Goal: Task Accomplishment & Management: Manage account settings

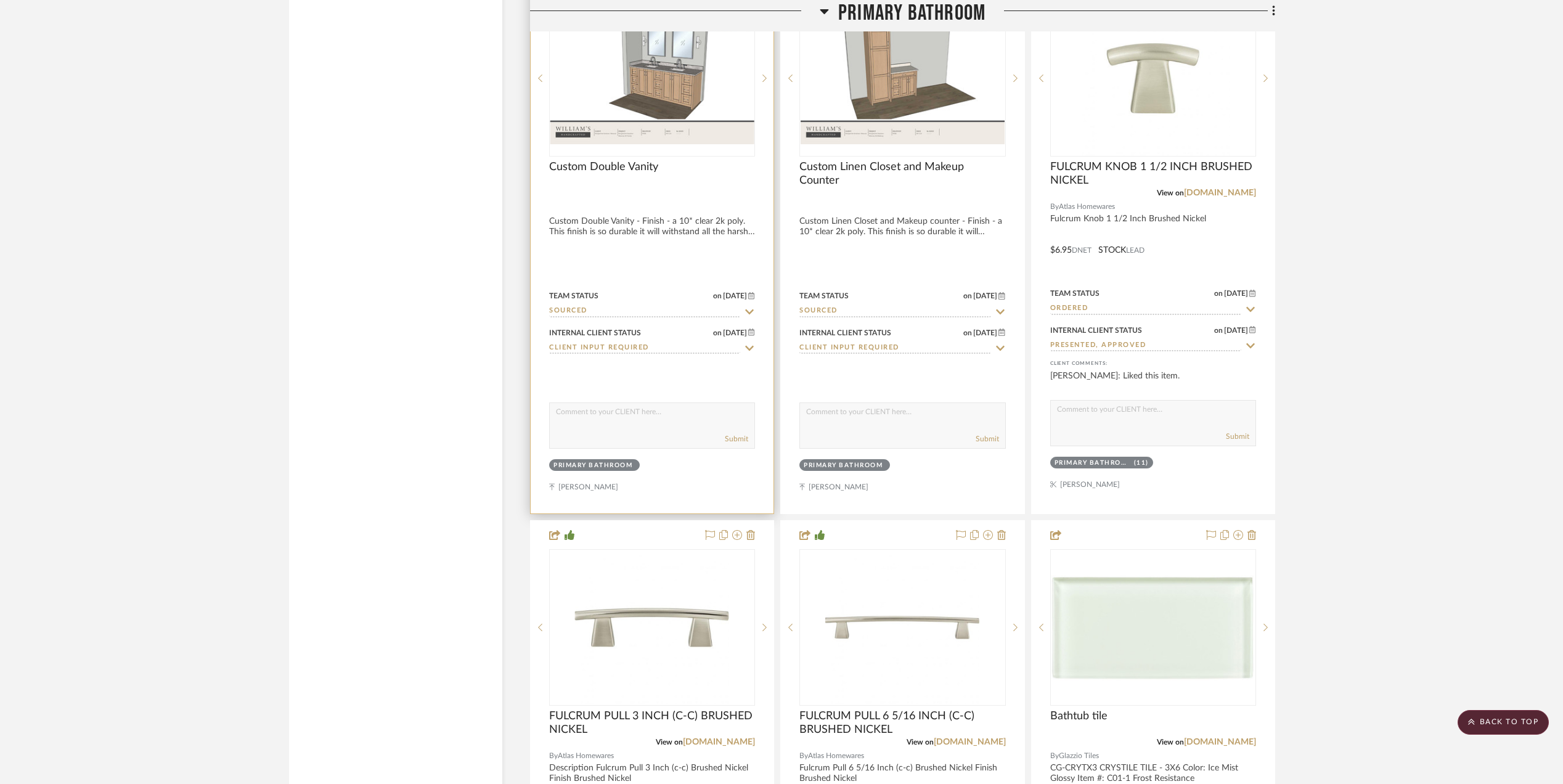
scroll to position [3533, 0]
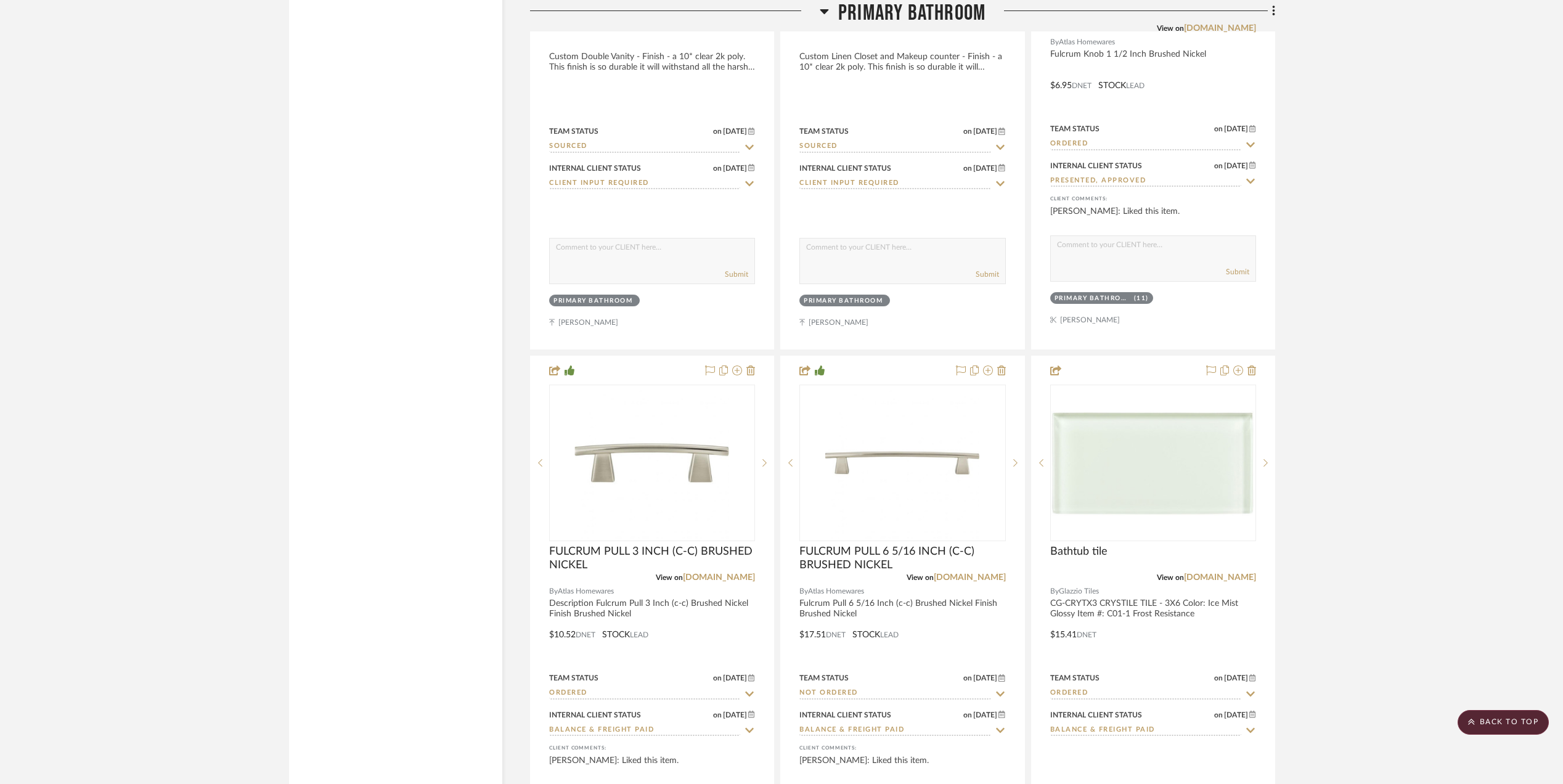
click at [1381, 547] on project-details-page "SHOW ME Project: [PERSON_NAME] Master BA Partial Remodel + Decorate and refresh…" at bounding box center [782, 237] width 1563 height 7362
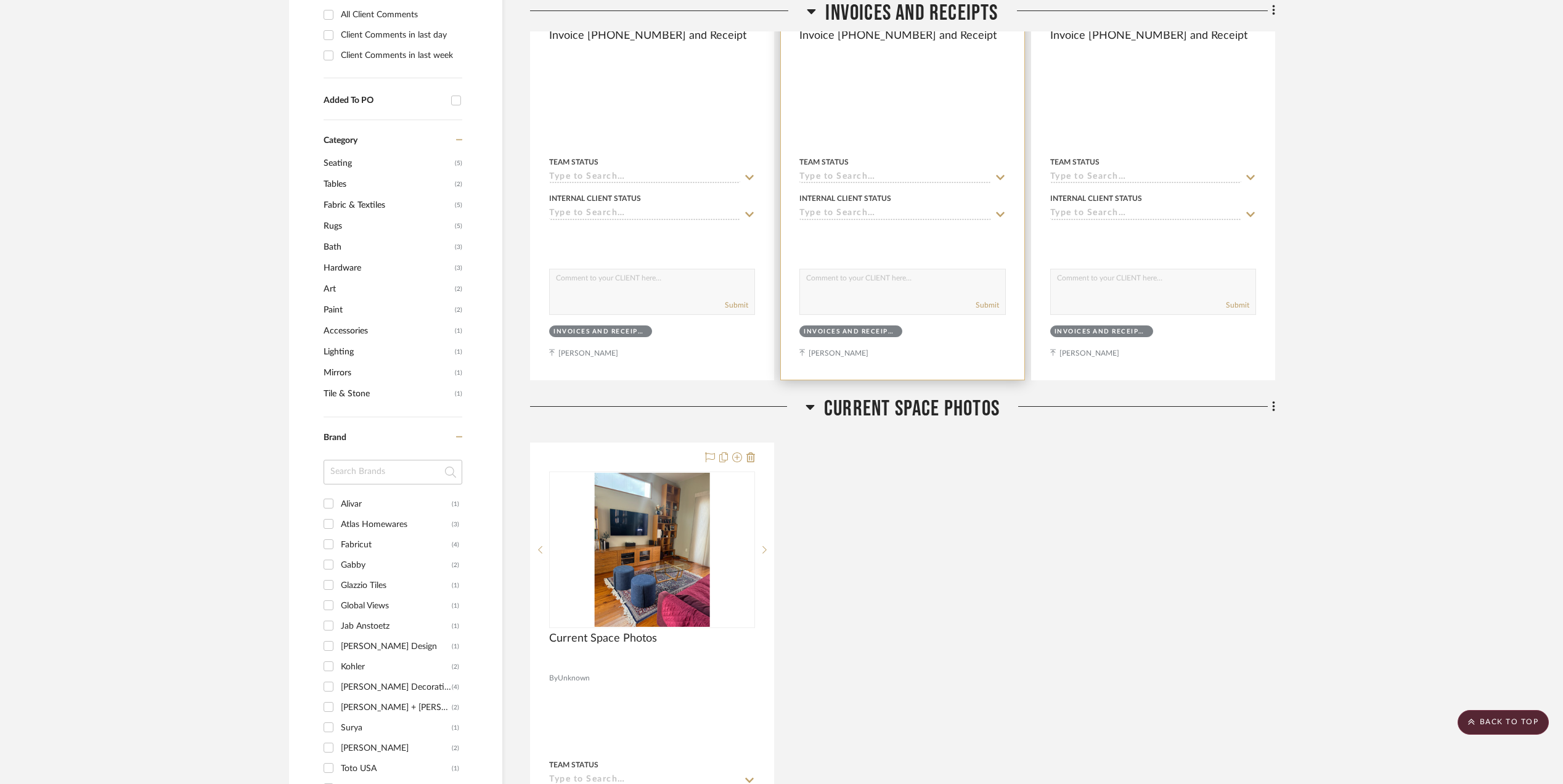
scroll to position [1150, 0]
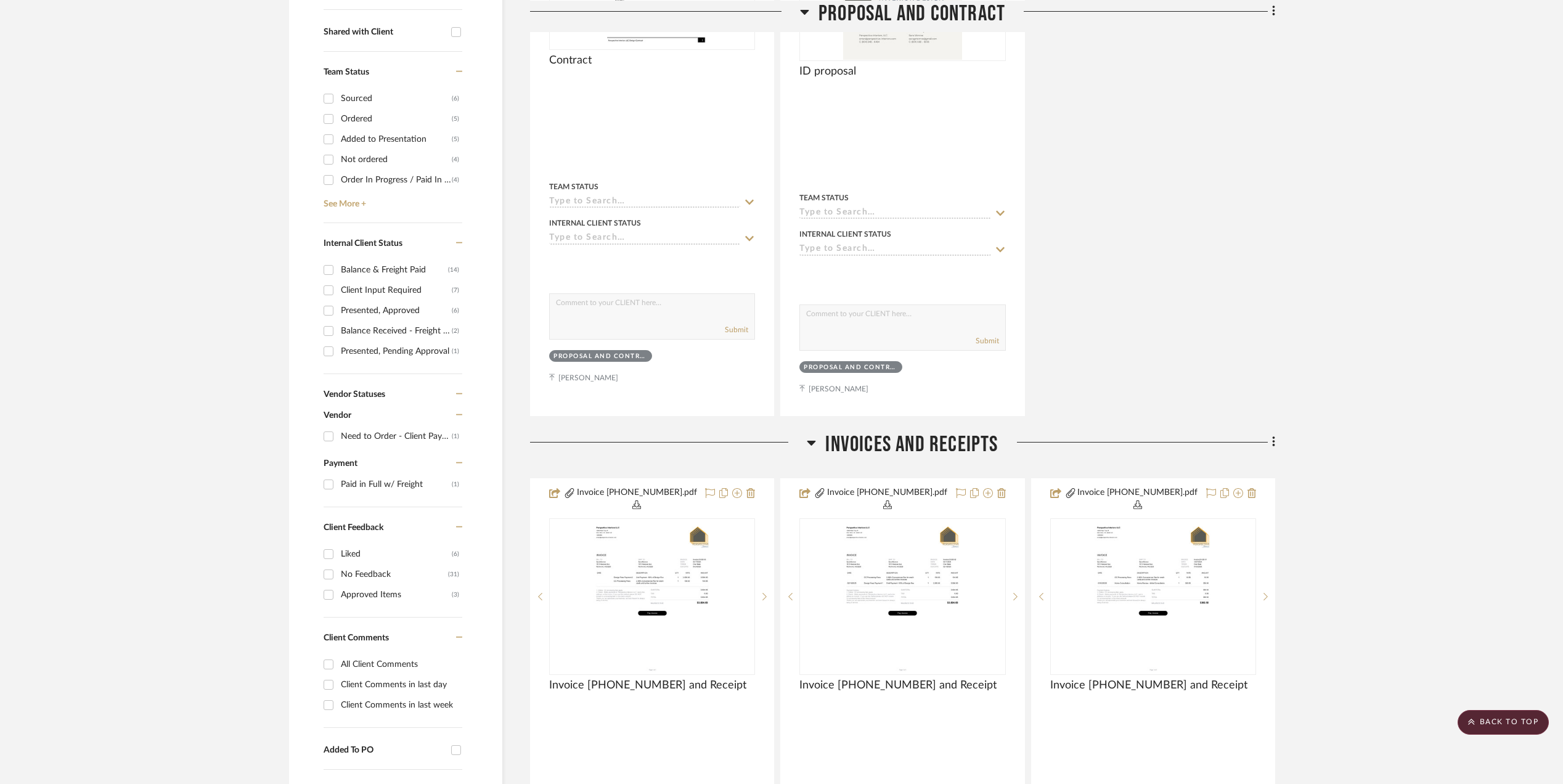
scroll to position [0, 0]
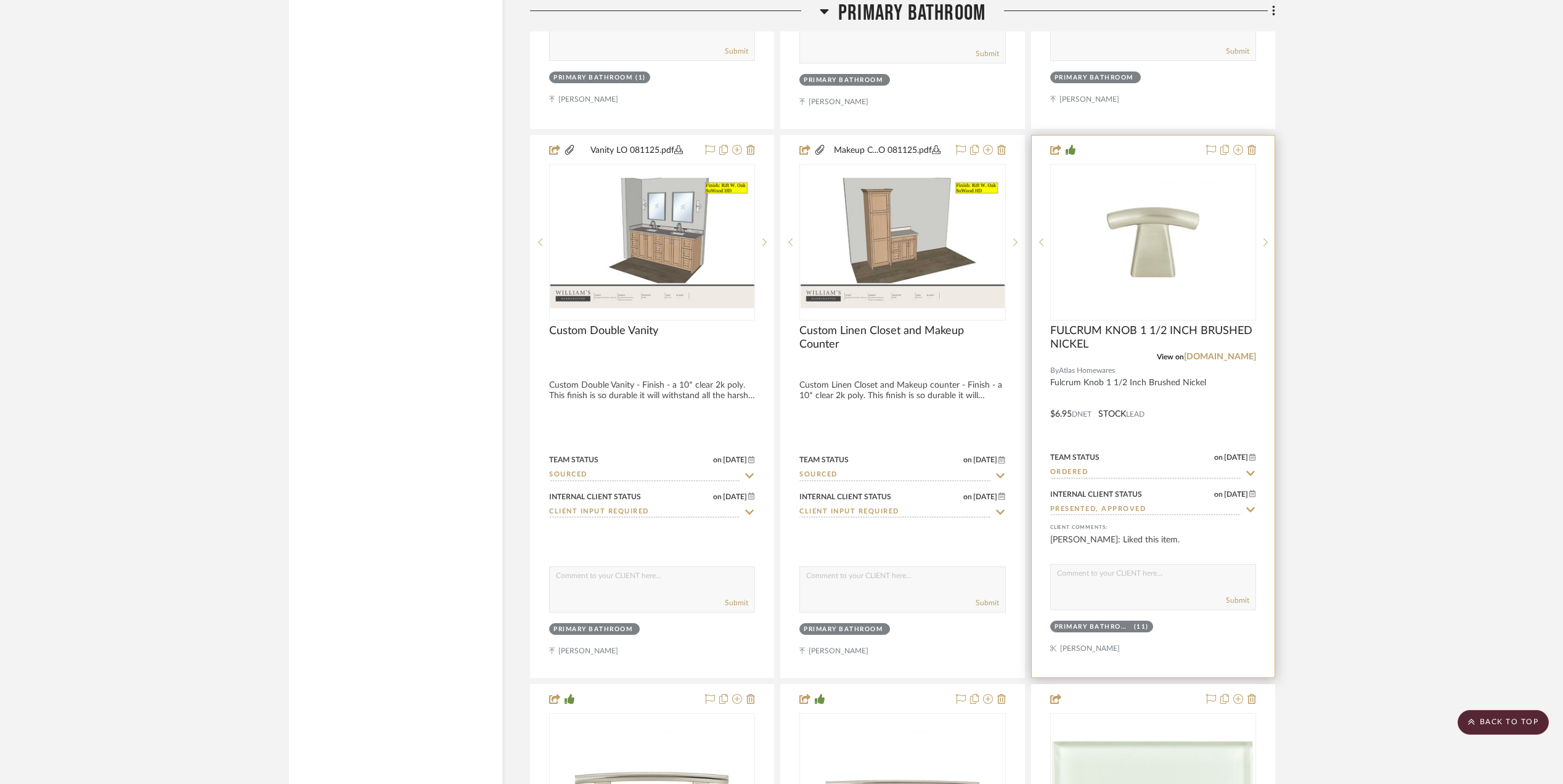
scroll to position [3615, 0]
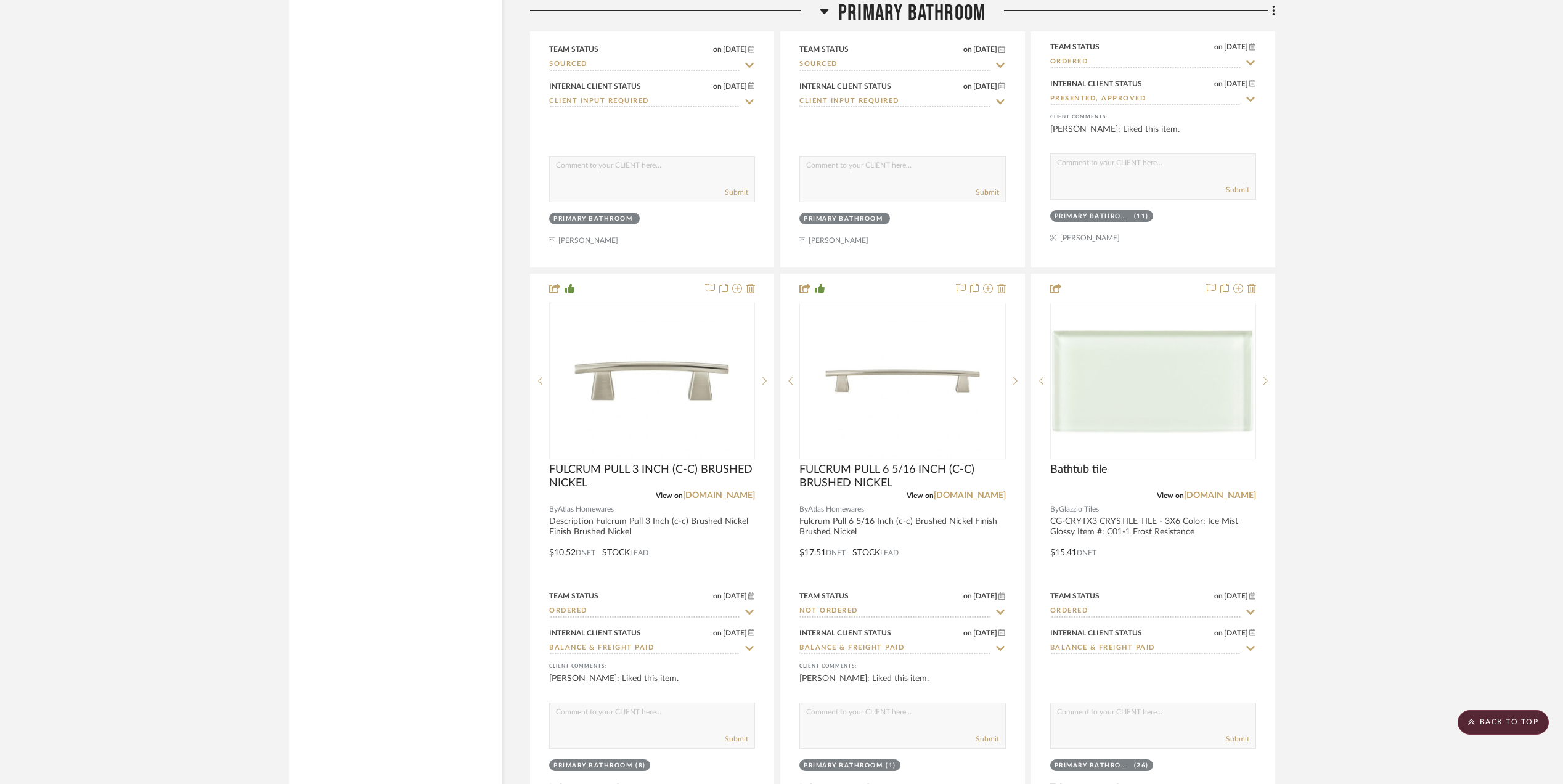
click at [1364, 452] on project-details-page "SHOW ME Project: [PERSON_NAME] Master BA Partial Remodel + Decorate and refresh…" at bounding box center [782, 155] width 1563 height 7362
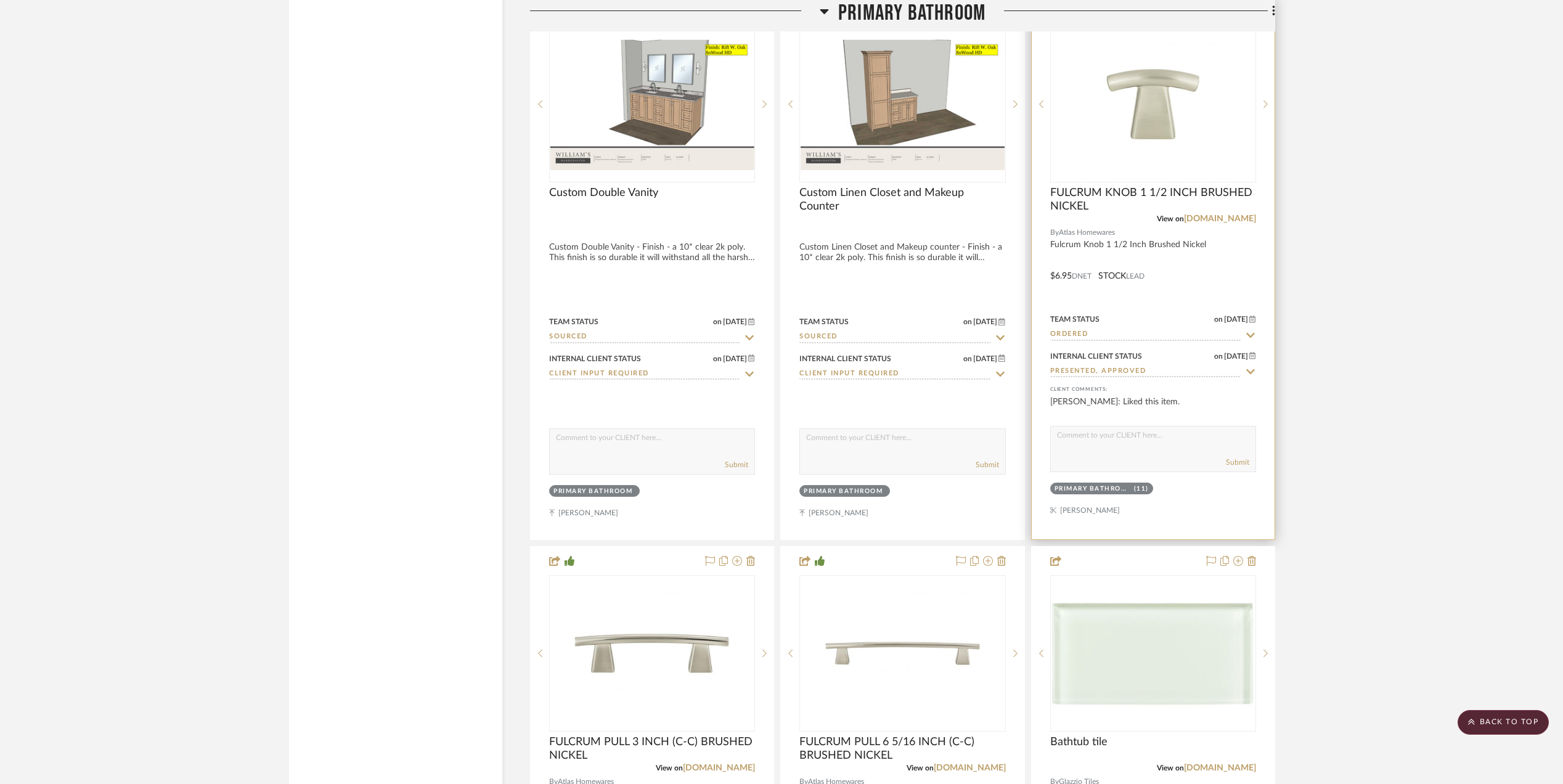
scroll to position [3204, 0]
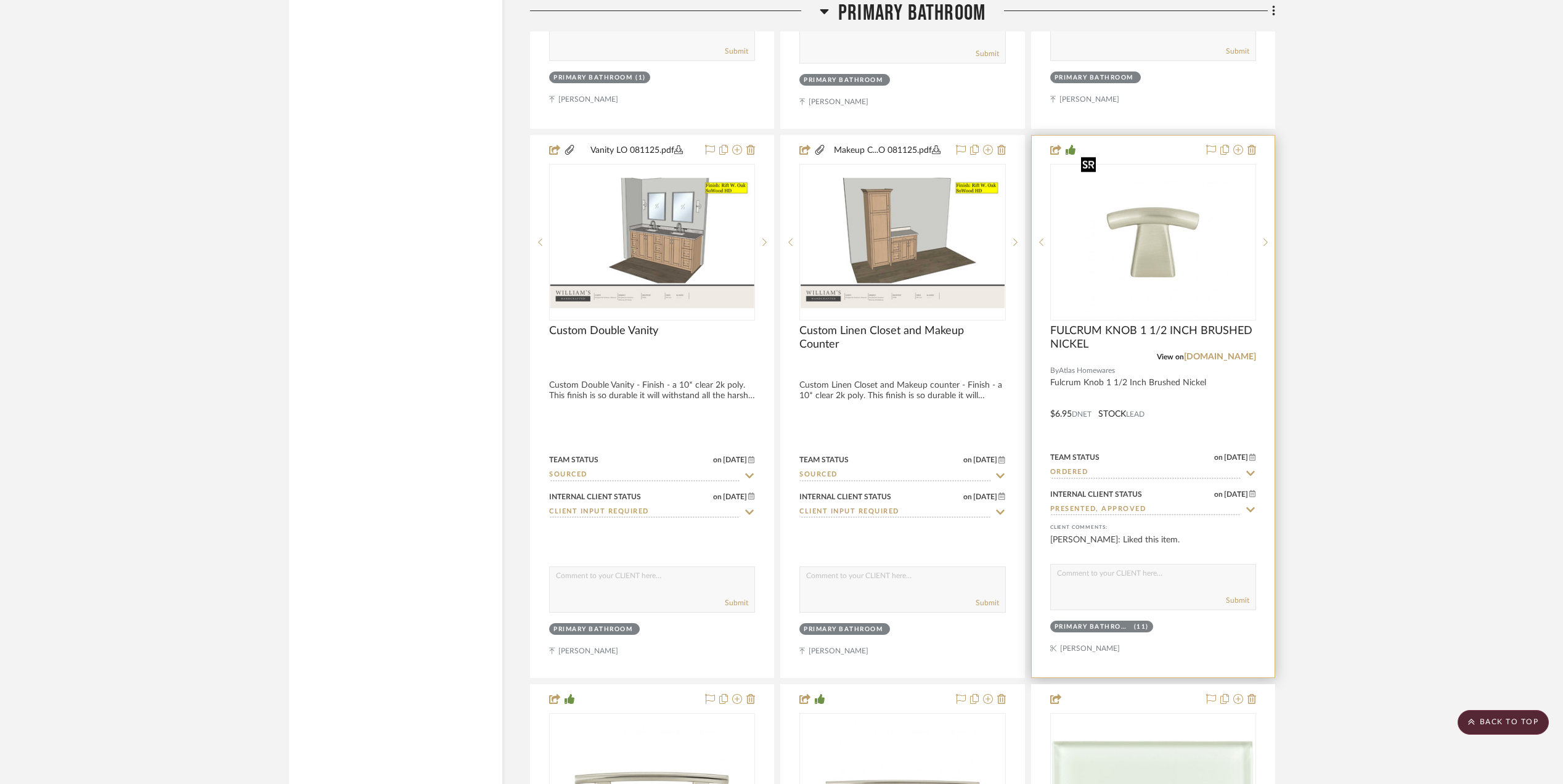
click at [1140, 220] on img "0" at bounding box center [1153, 242] width 154 height 154
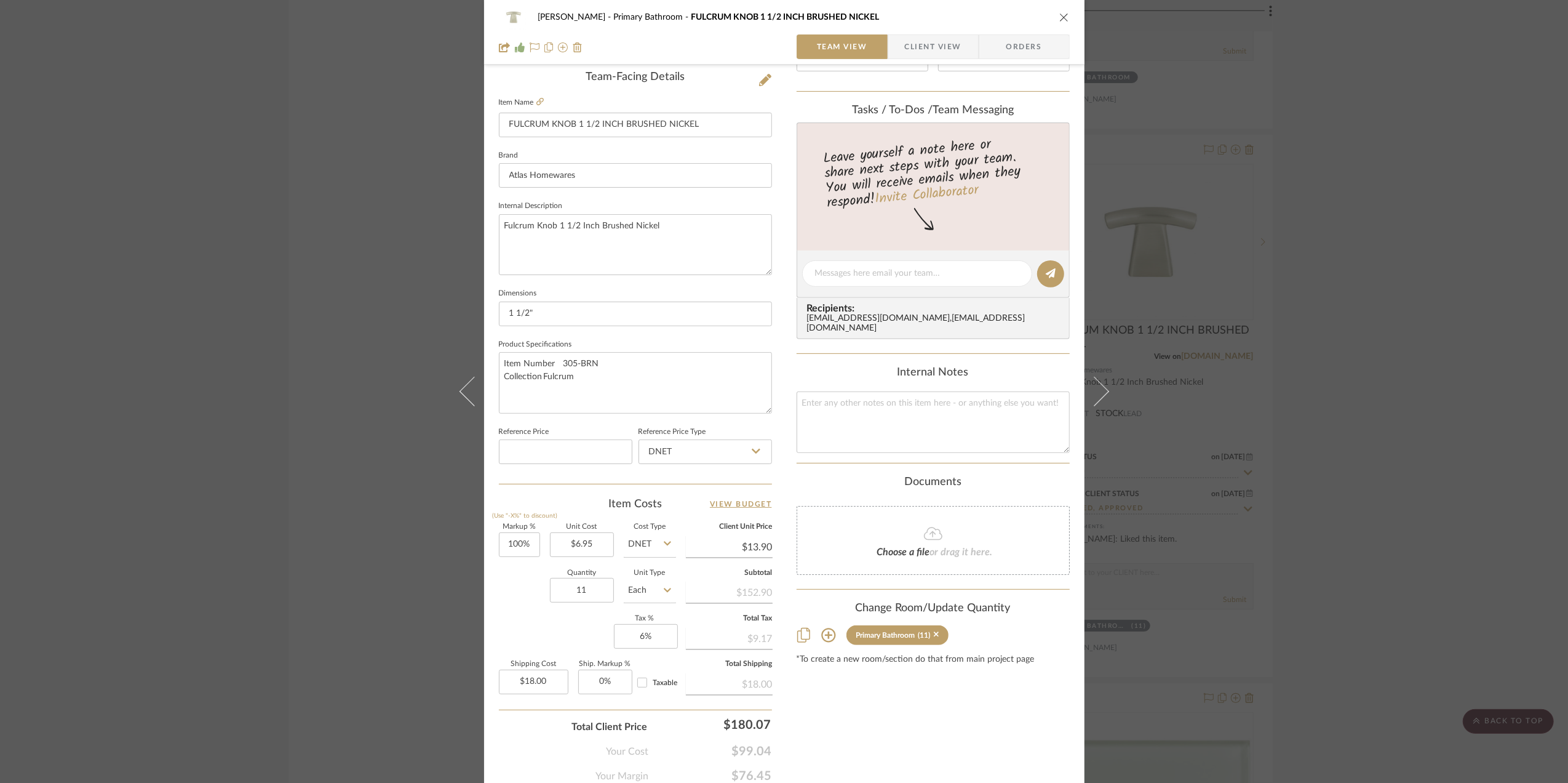
scroll to position [328, 0]
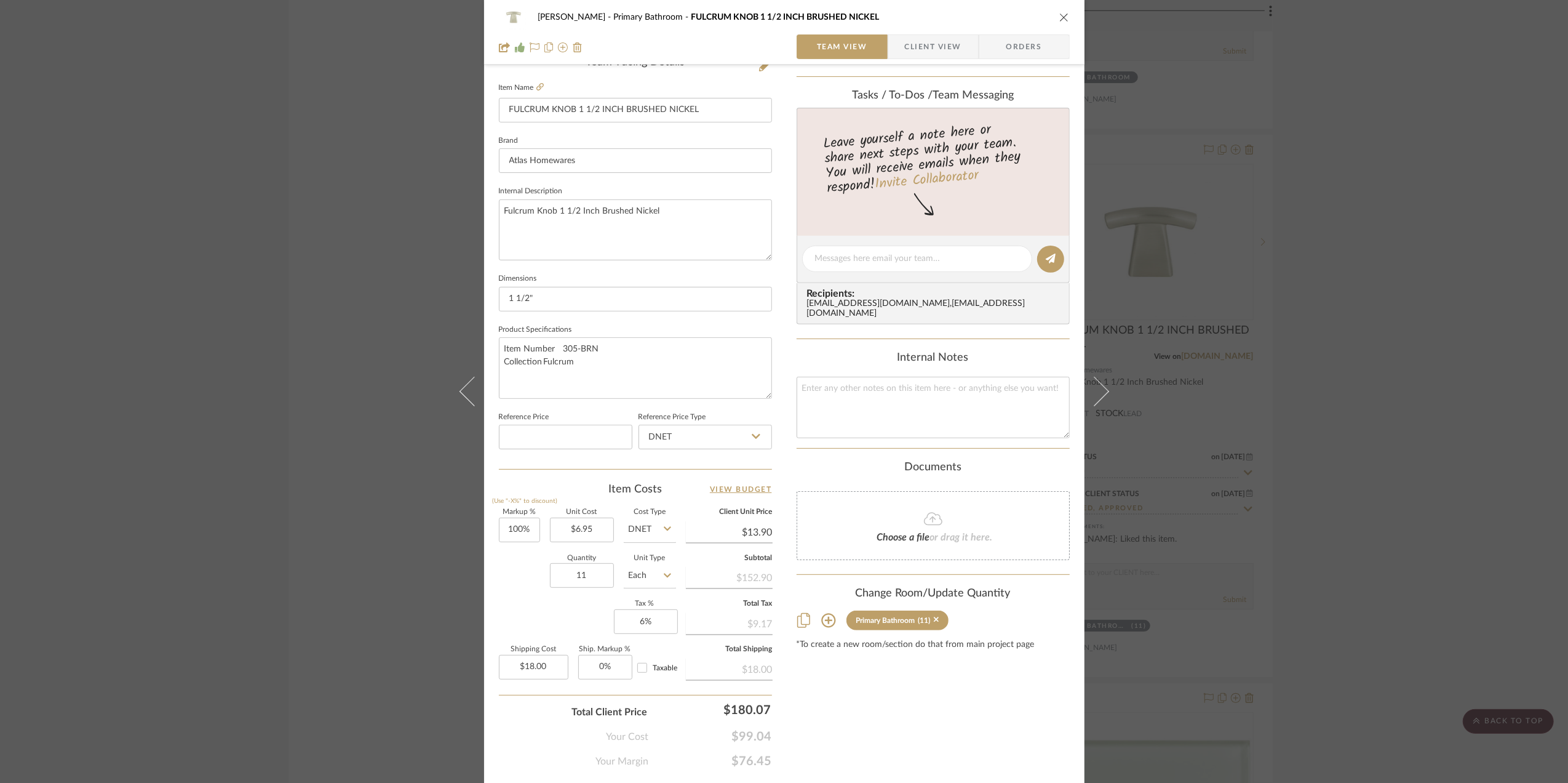
click at [1403, 515] on div "[PERSON_NAME] Primary Bathroom FULCRUM KNOB 1 1/2 INCH BRUSHED NICKEL Team View…" at bounding box center [784, 392] width 1568 height 783
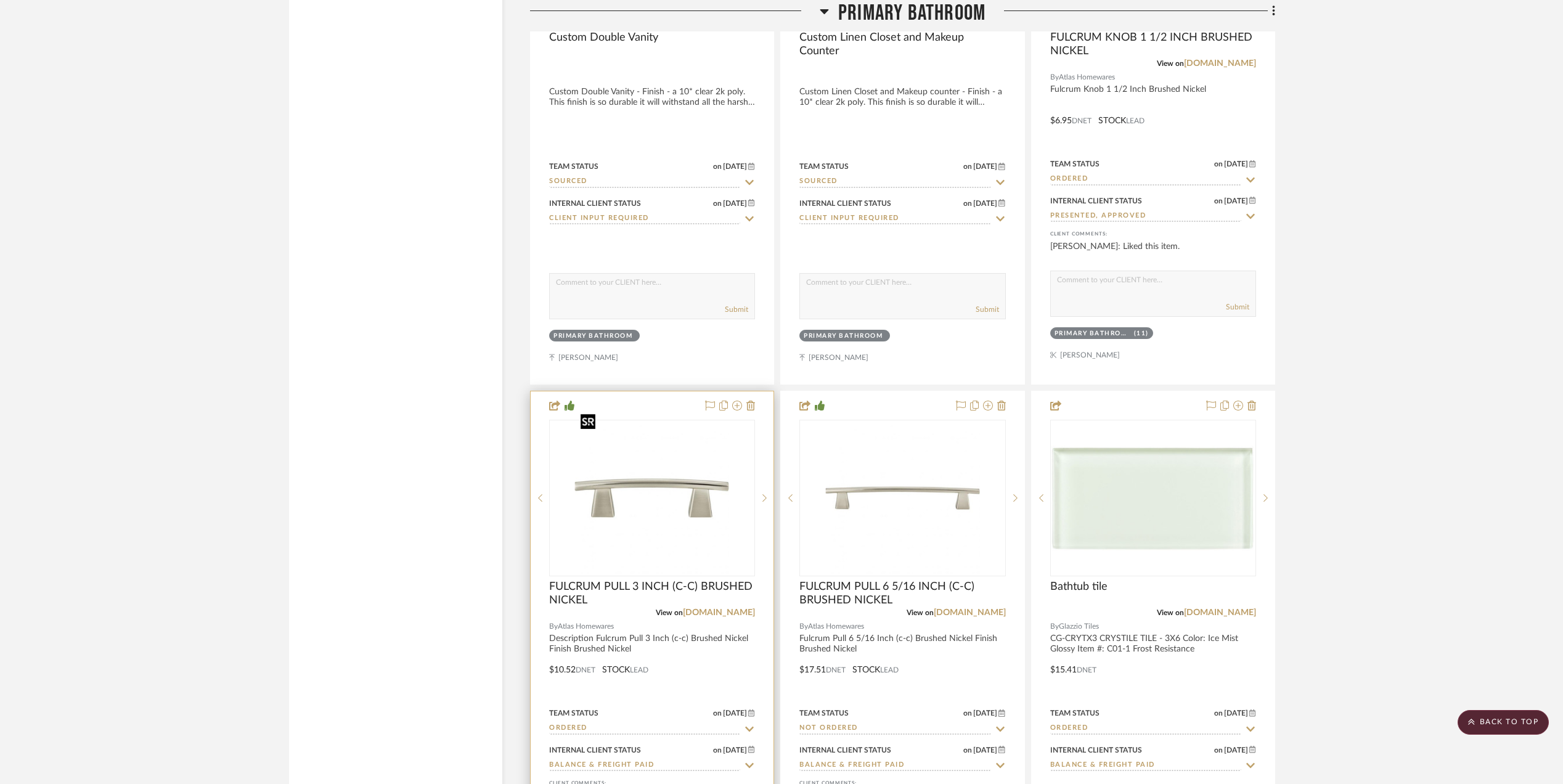
scroll to position [3533, 0]
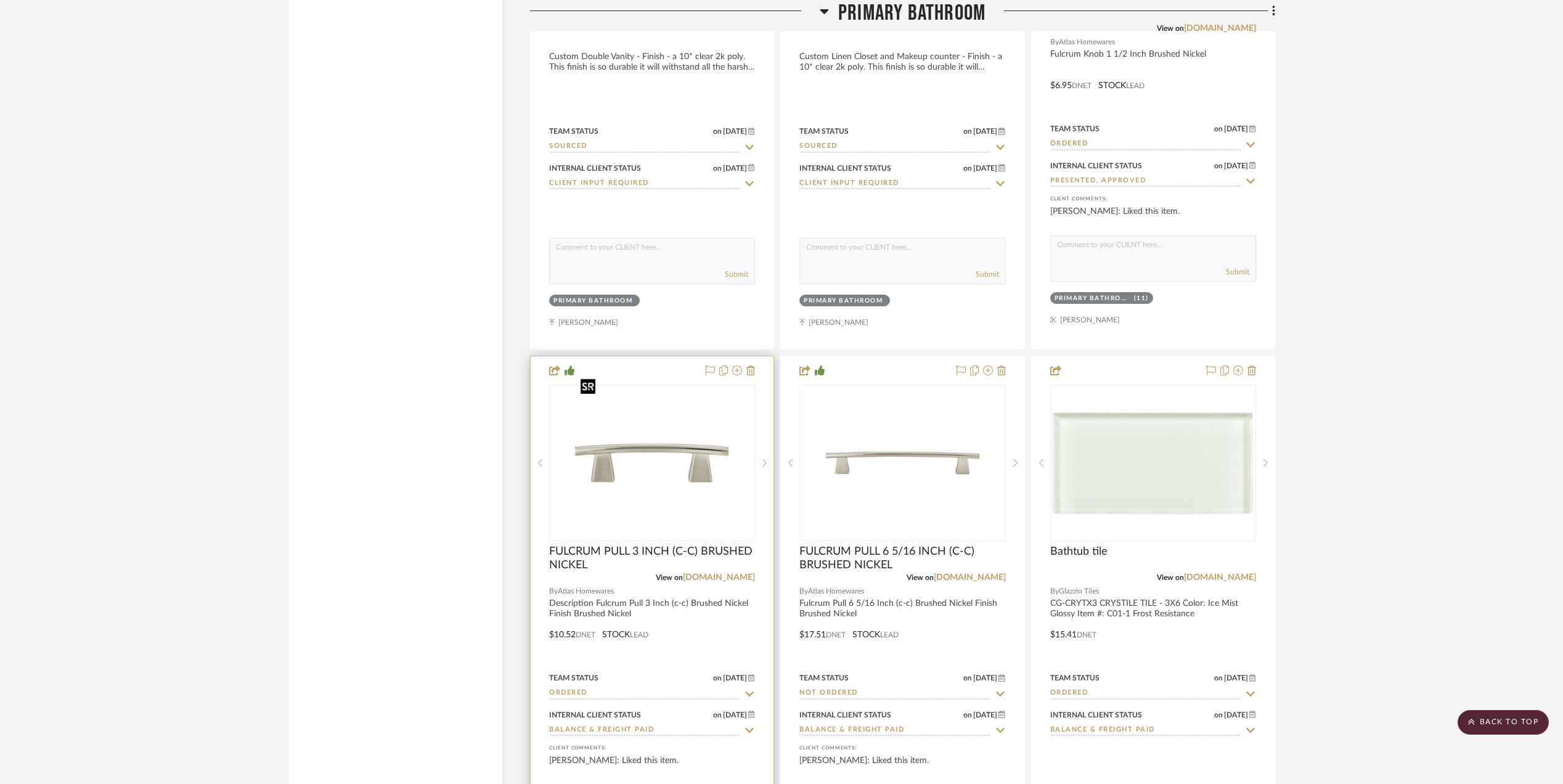
click at [649, 452] on img "0" at bounding box center [652, 463] width 154 height 154
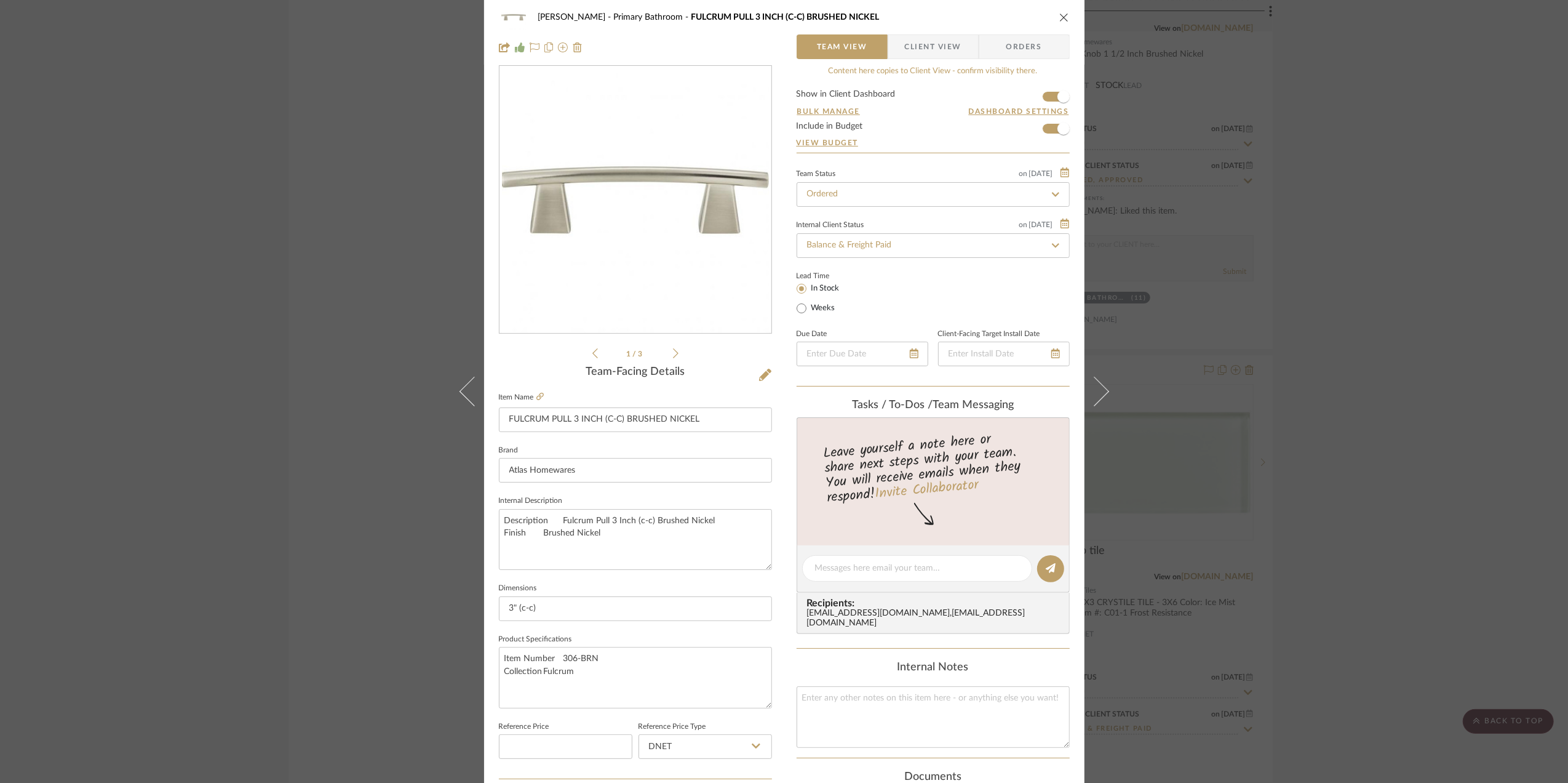
scroll to position [0, 0]
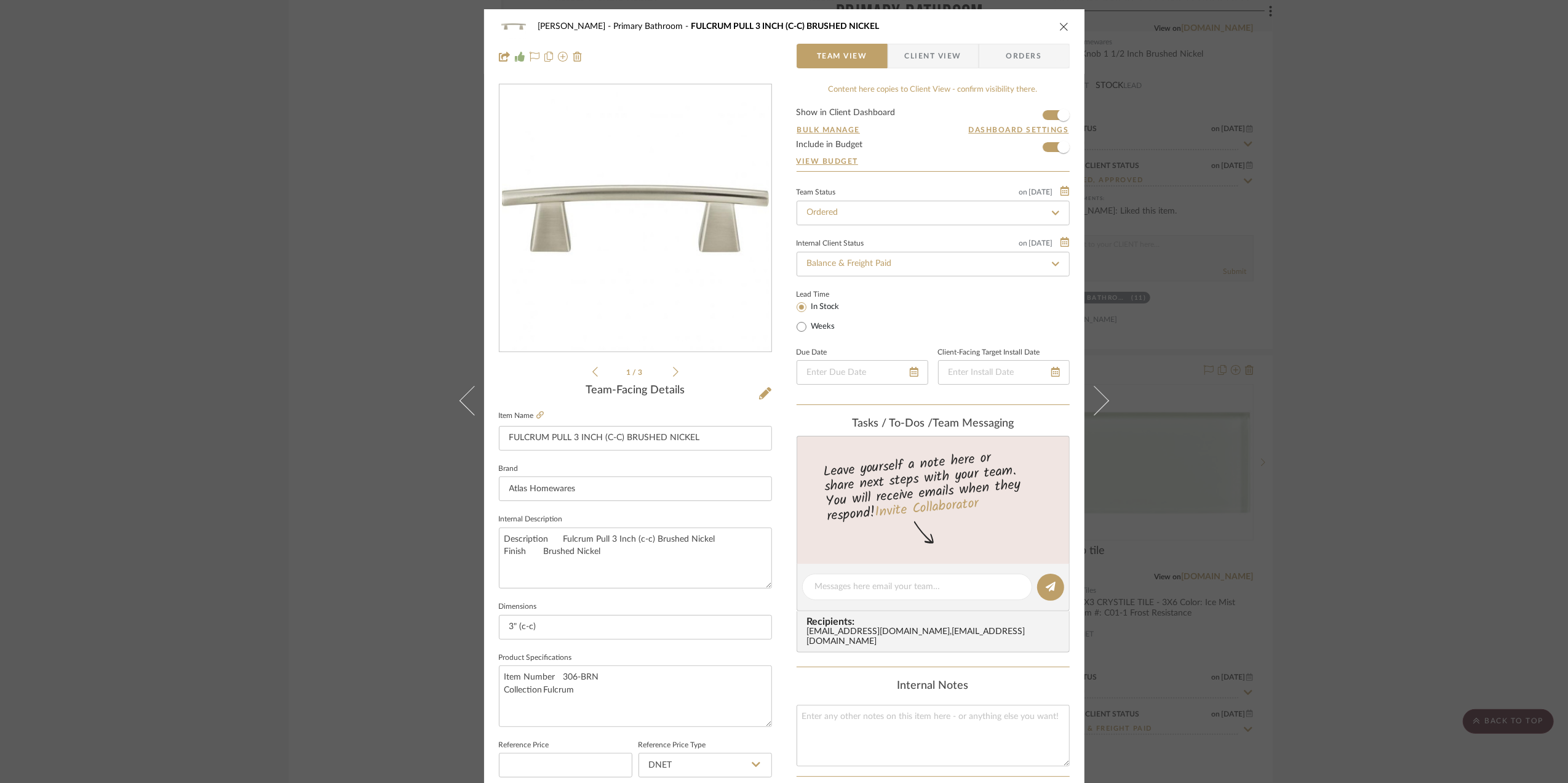
click at [1366, 563] on div "[PERSON_NAME] Primary Bathroom FULCRUM PULL 3 INCH (C-C) BRUSHED NICKEL Team Vi…" at bounding box center [784, 392] width 1568 height 783
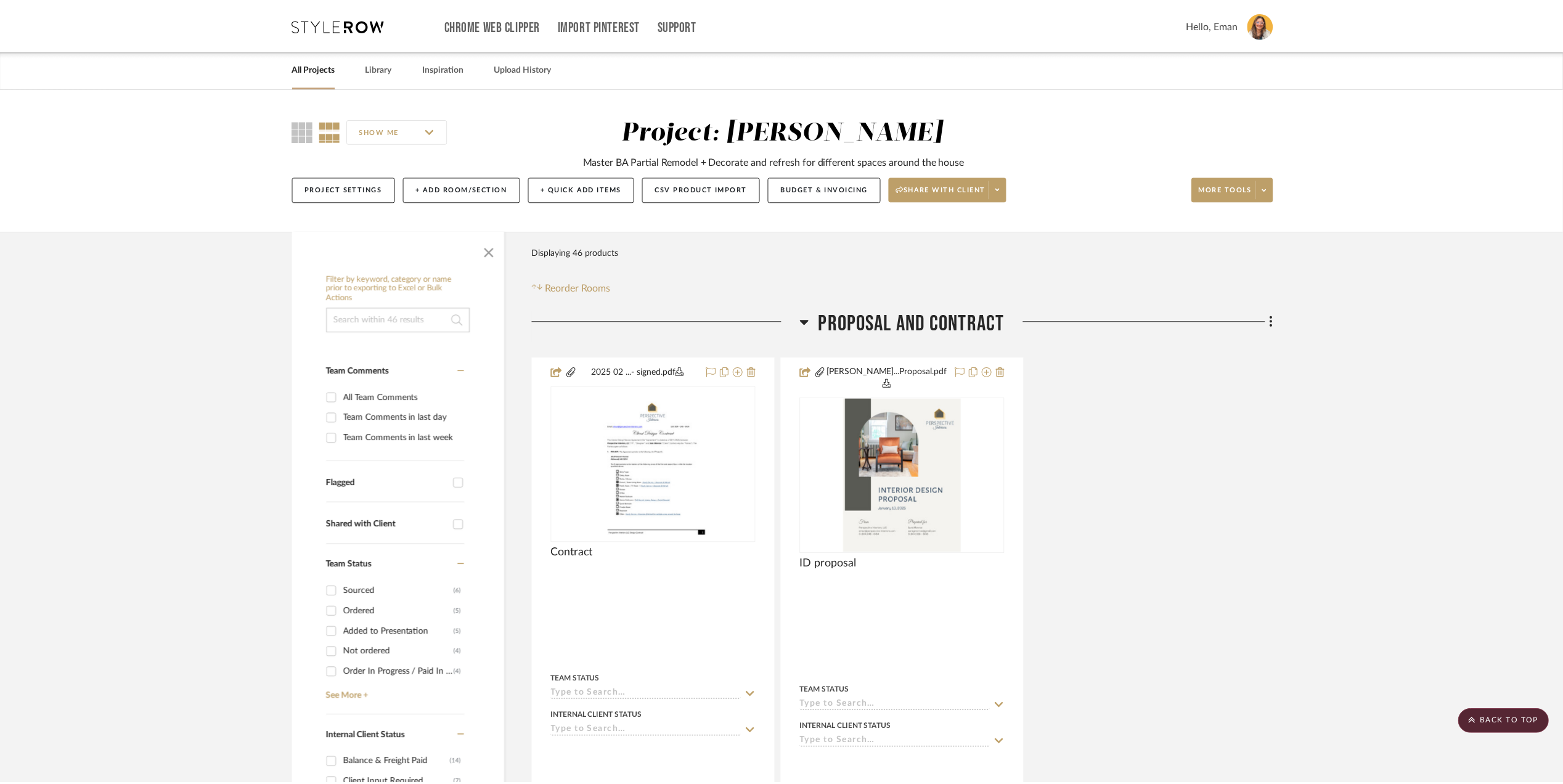
scroll to position [3533, 0]
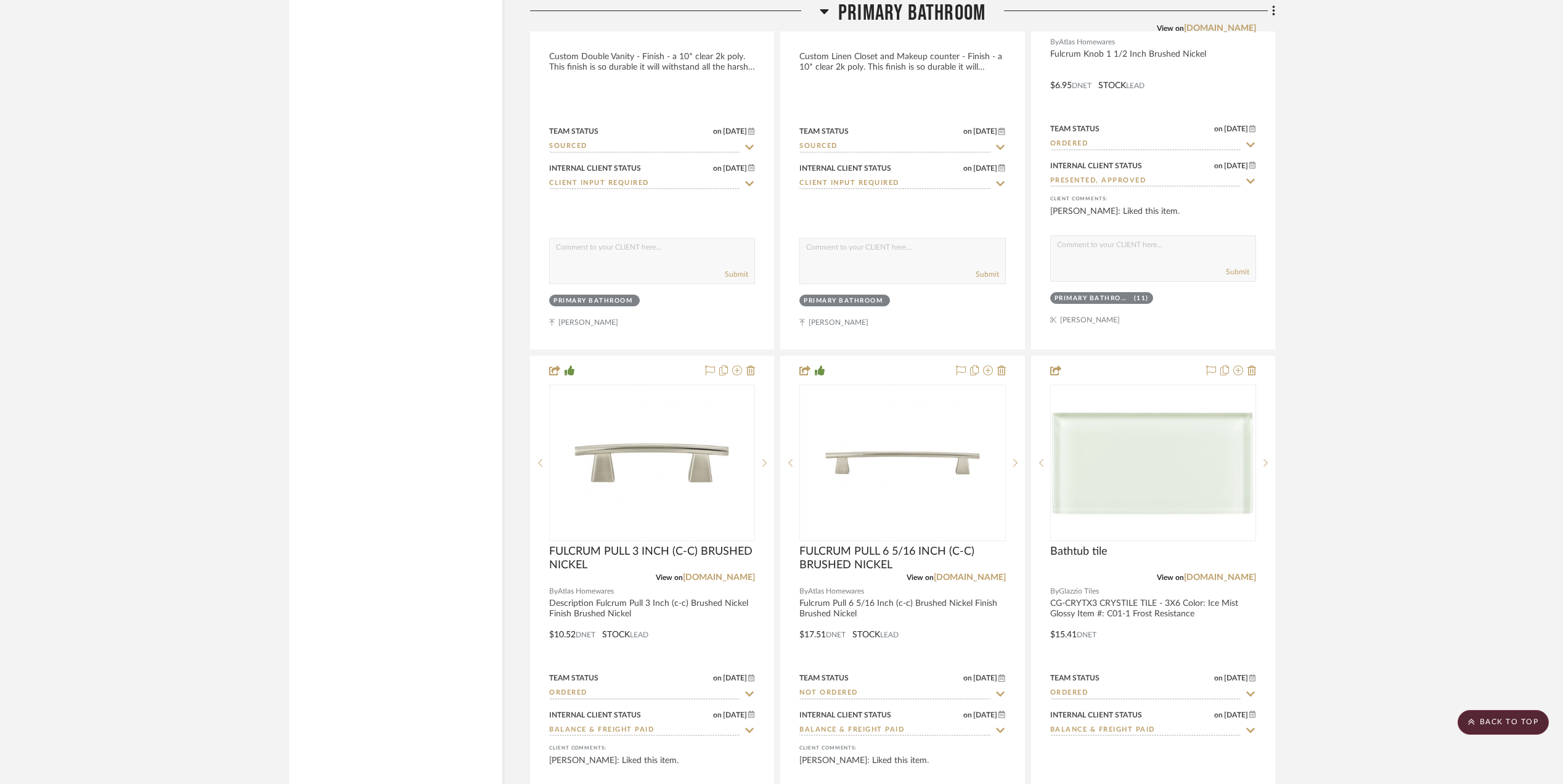
click at [1317, 740] on project-details-page "SHOW ME Project: [PERSON_NAME] Master BA Partial Remodel + Decorate and refresh…" at bounding box center [782, 237] width 1563 height 7362
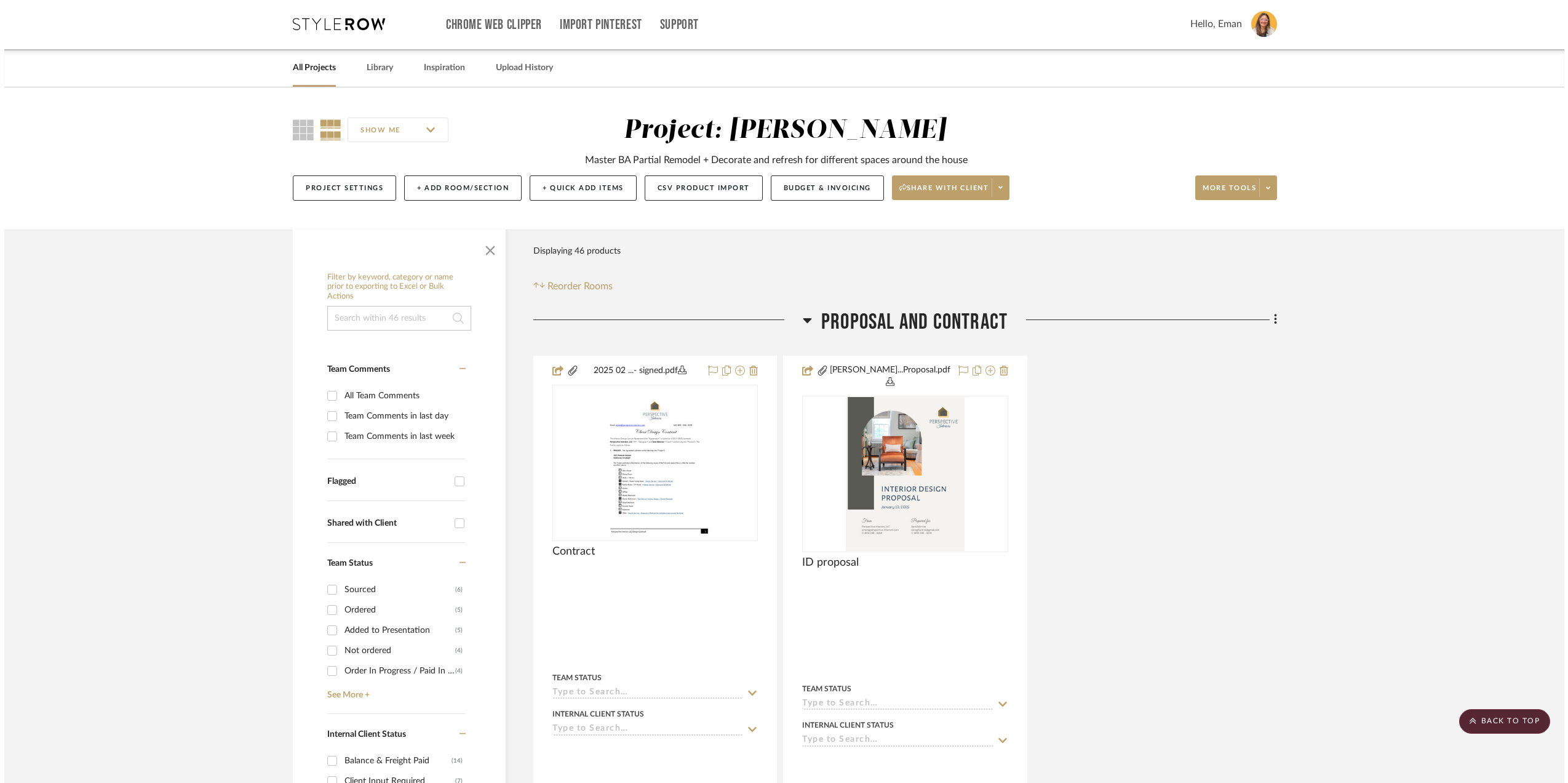
scroll to position [0, 0]
click at [306, 28] on icon at bounding box center [334, 25] width 92 height 13
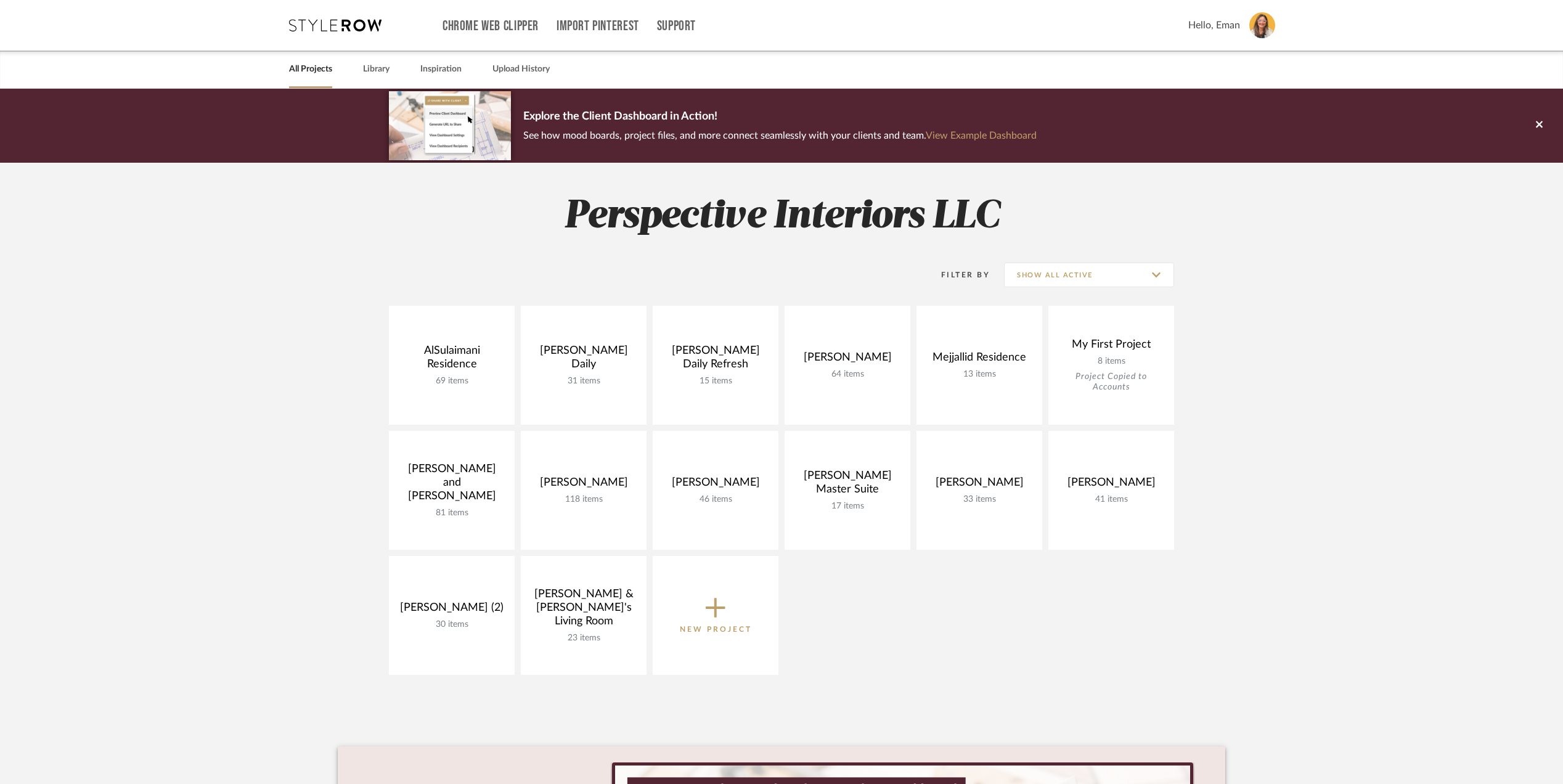
click at [1259, 18] on img at bounding box center [1262, 25] width 26 height 26
click at [1245, 193] on link "QuickBooks Settings" at bounding box center [1238, 201] width 100 height 29
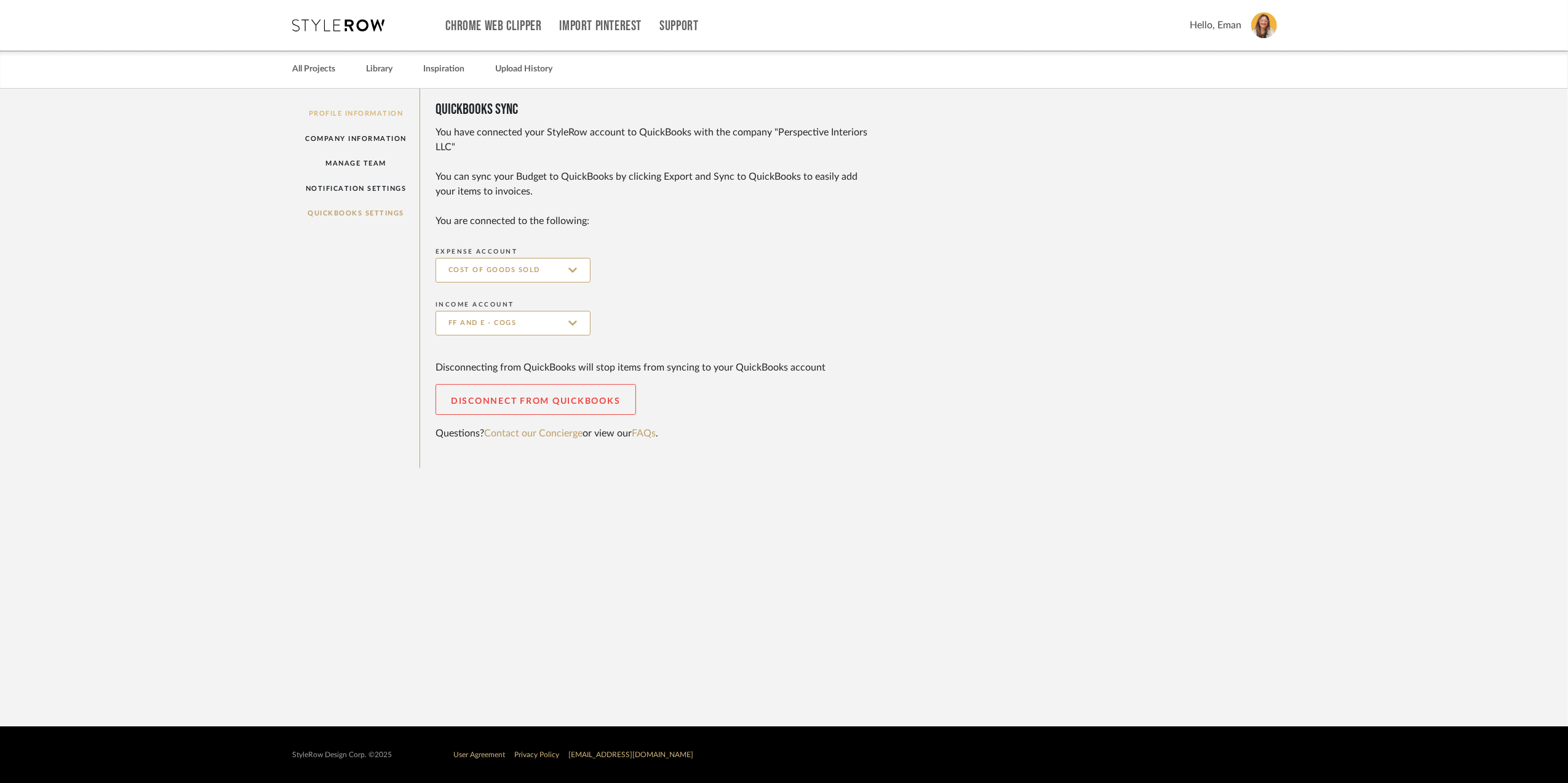
click at [377, 111] on link "Profile Information" at bounding box center [356, 113] width 127 height 25
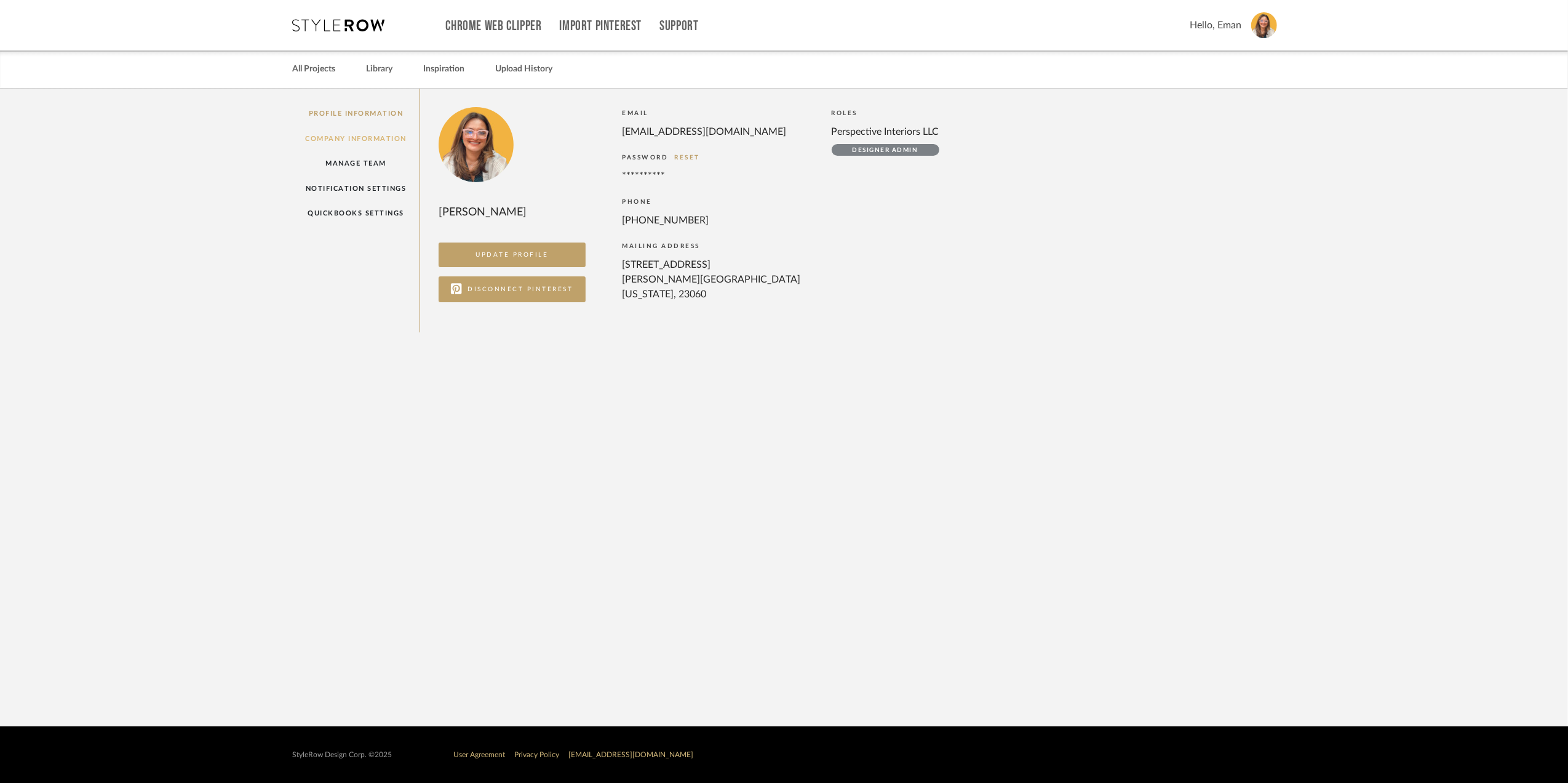
click at [371, 142] on link "Company Information" at bounding box center [356, 138] width 127 height 25
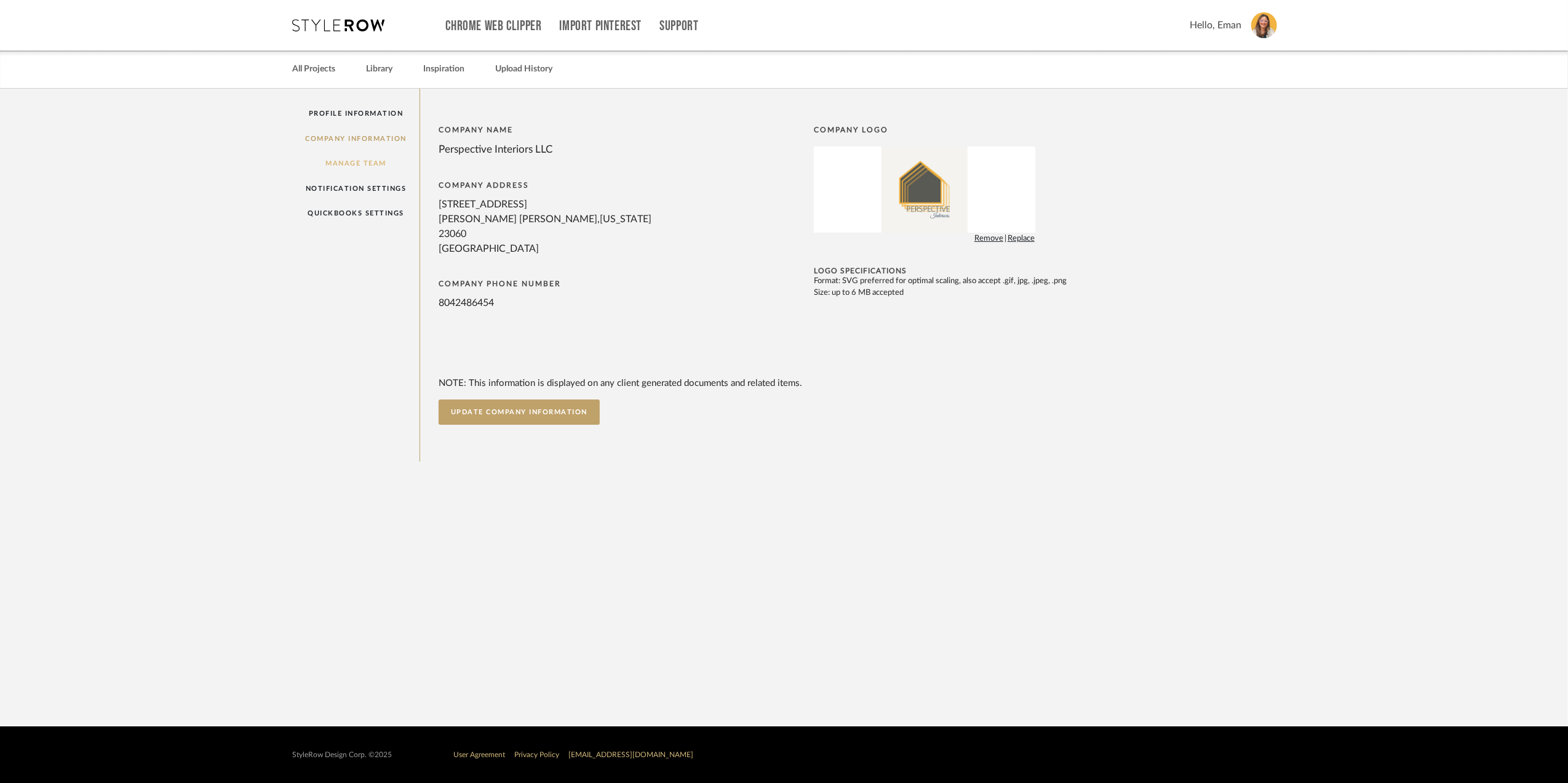
click at [372, 165] on link "Manage Team" at bounding box center [356, 163] width 127 height 25
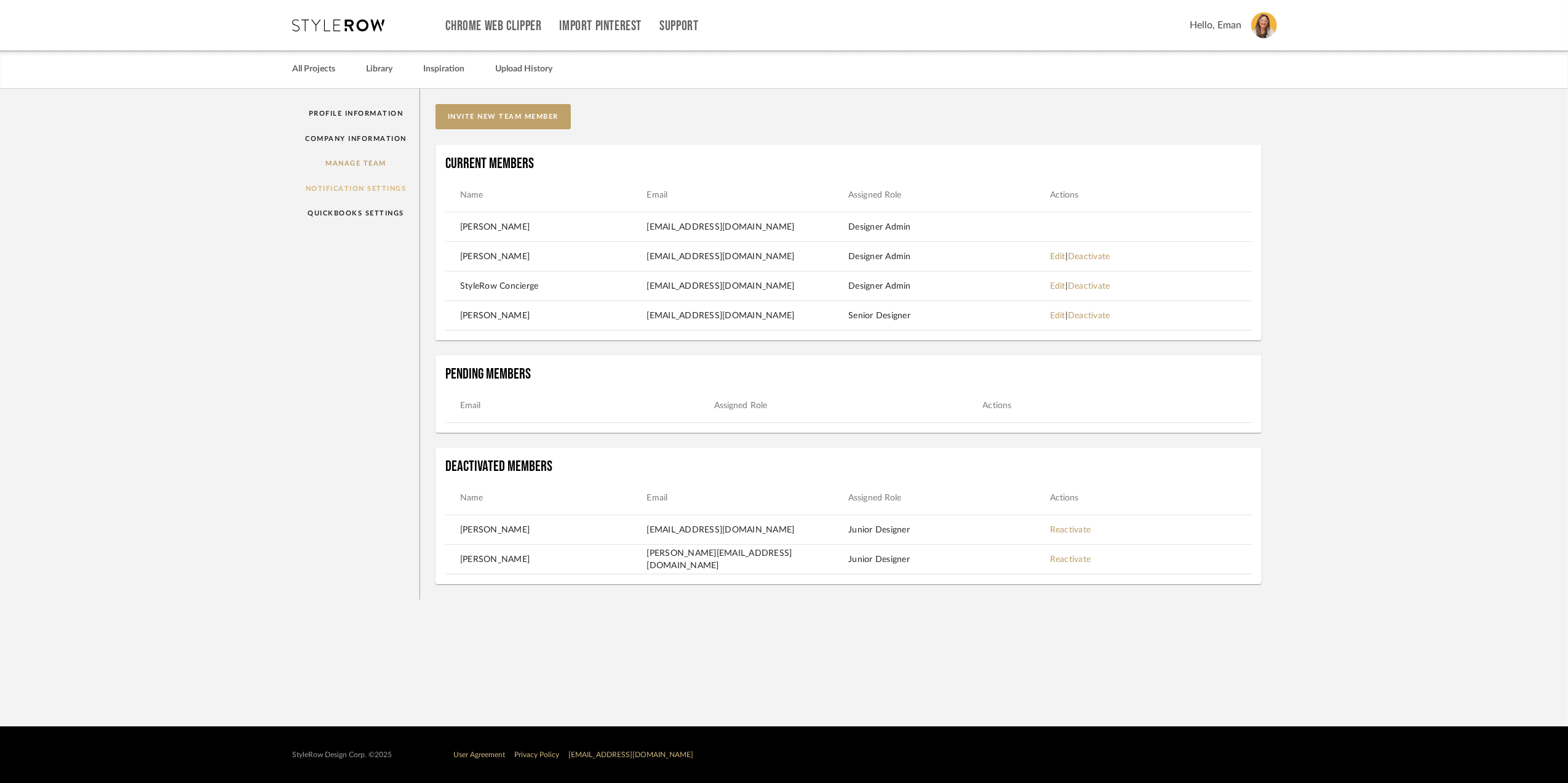
click at [376, 189] on link "Notification Settings" at bounding box center [356, 189] width 127 height 25
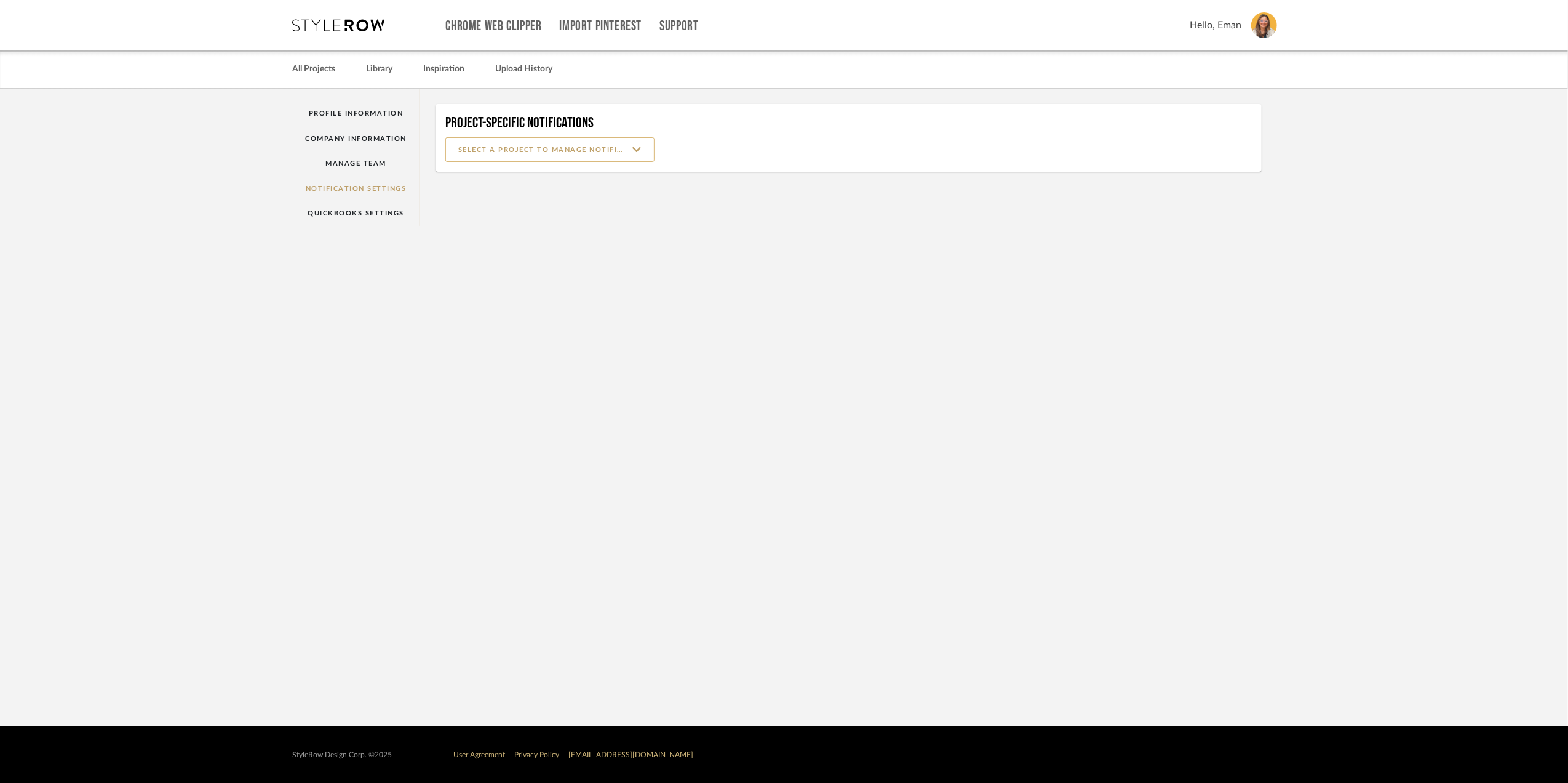
click at [641, 153] on input at bounding box center [550, 149] width 209 height 24
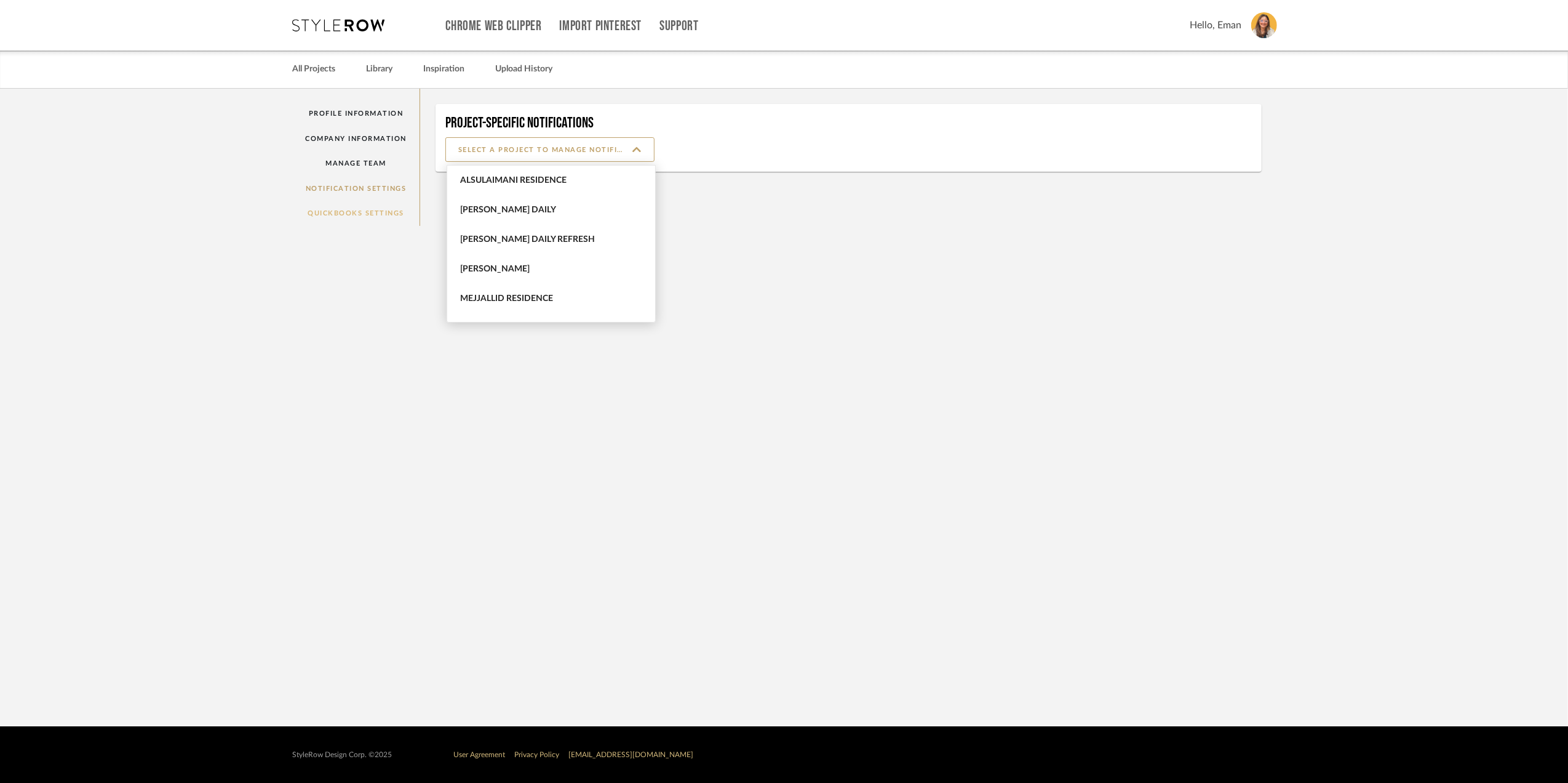
click at [363, 210] on link "QuickBooks Settings" at bounding box center [356, 213] width 127 height 25
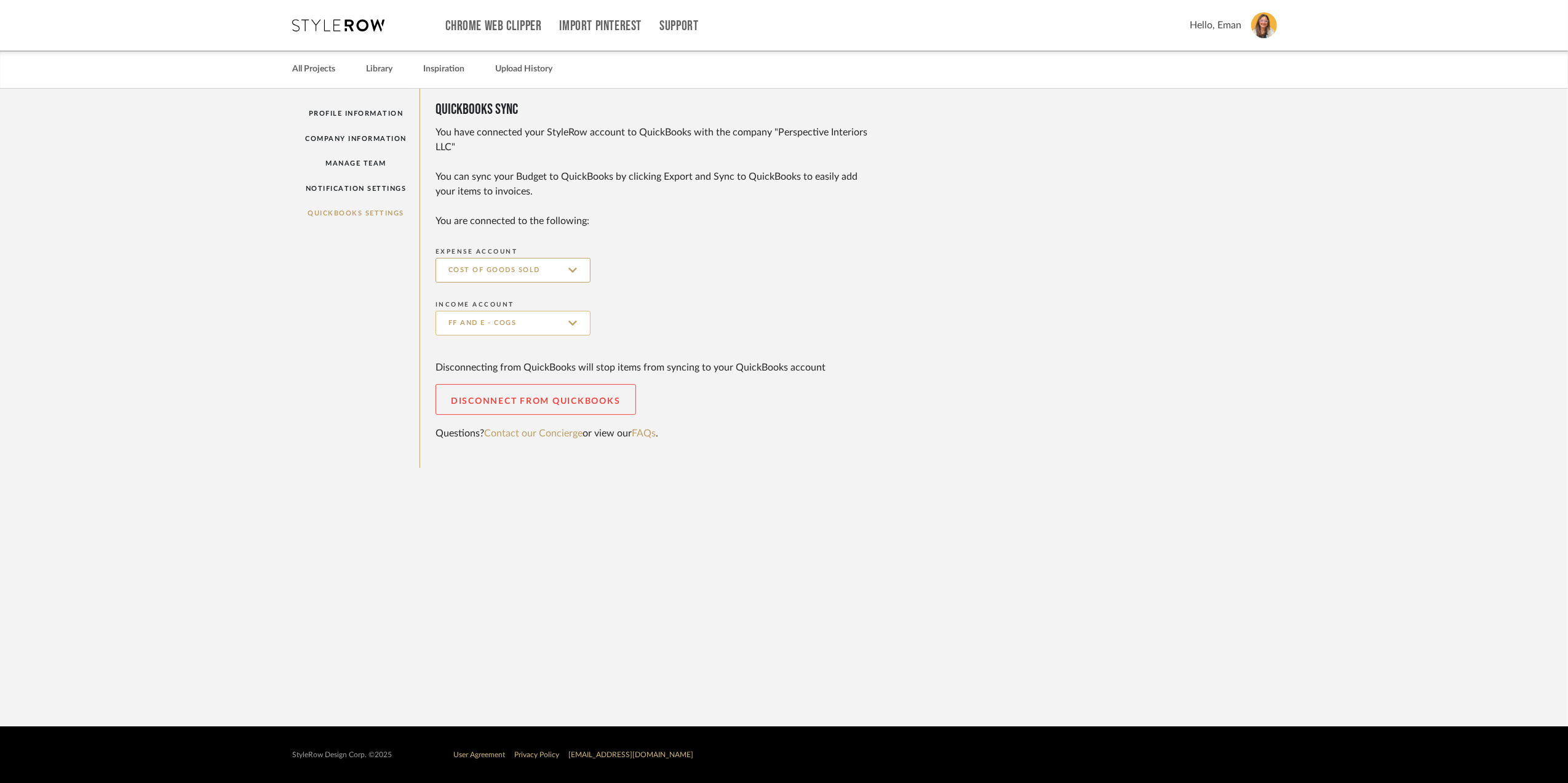
click at [577, 323] on input "FF and E - COGS" at bounding box center [513, 323] width 155 height 24
click at [554, 325] on input "FF and E - COGS" at bounding box center [513, 323] width 155 height 24
click at [554, 326] on input "FF and E - COGS" at bounding box center [513, 323] width 155 height 24
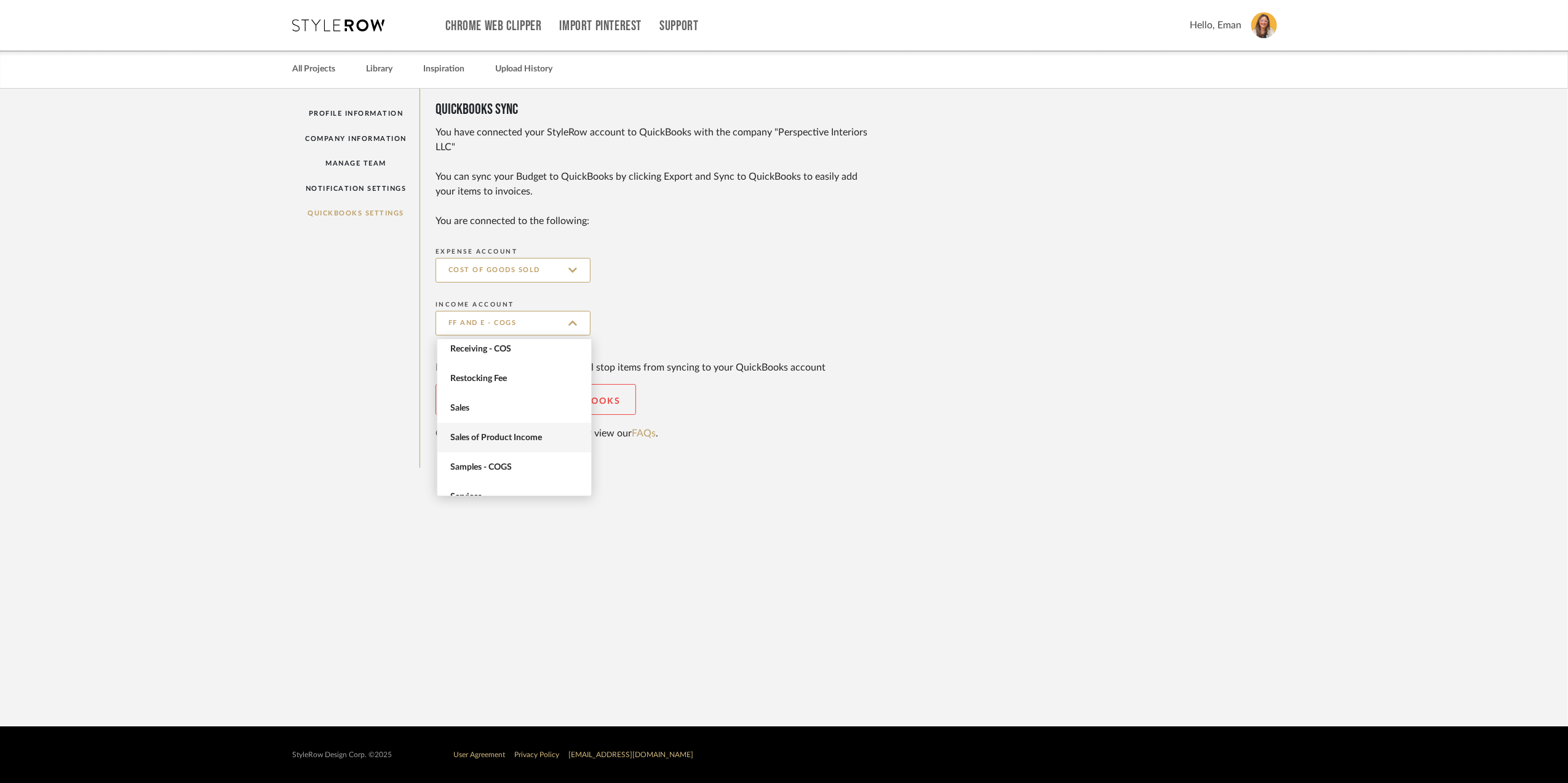
click at [514, 436] on span "Sales of Product Income" at bounding box center [515, 438] width 131 height 11
type input "Sales of Product Income"
click at [722, 301] on sr-form-field "Income Account Sales of Product Income" at bounding box center [849, 323] width 827 height 53
click at [579, 271] on input "Cost of goods sold" at bounding box center [513, 270] width 155 height 24
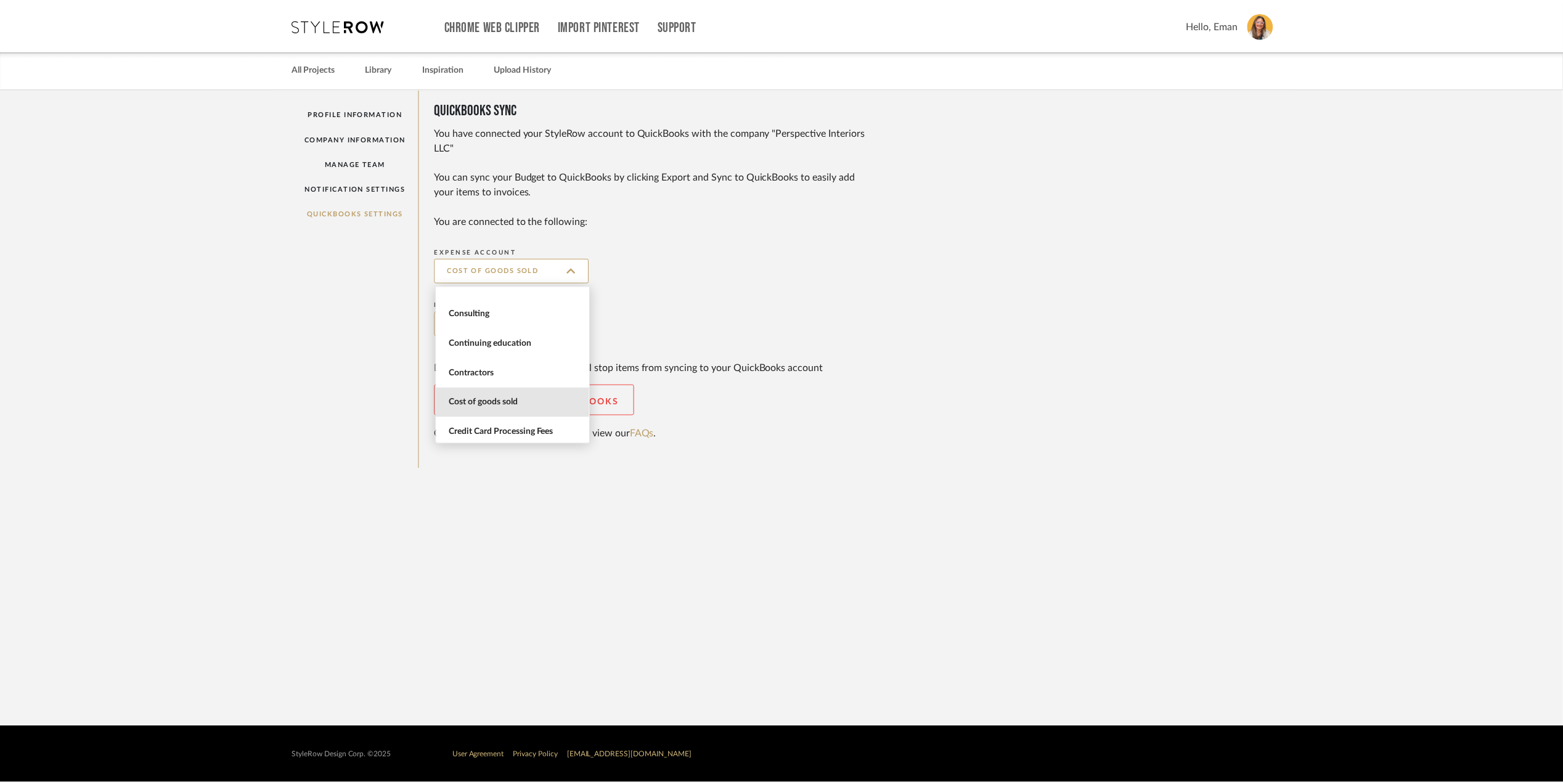
scroll to position [458, 0]
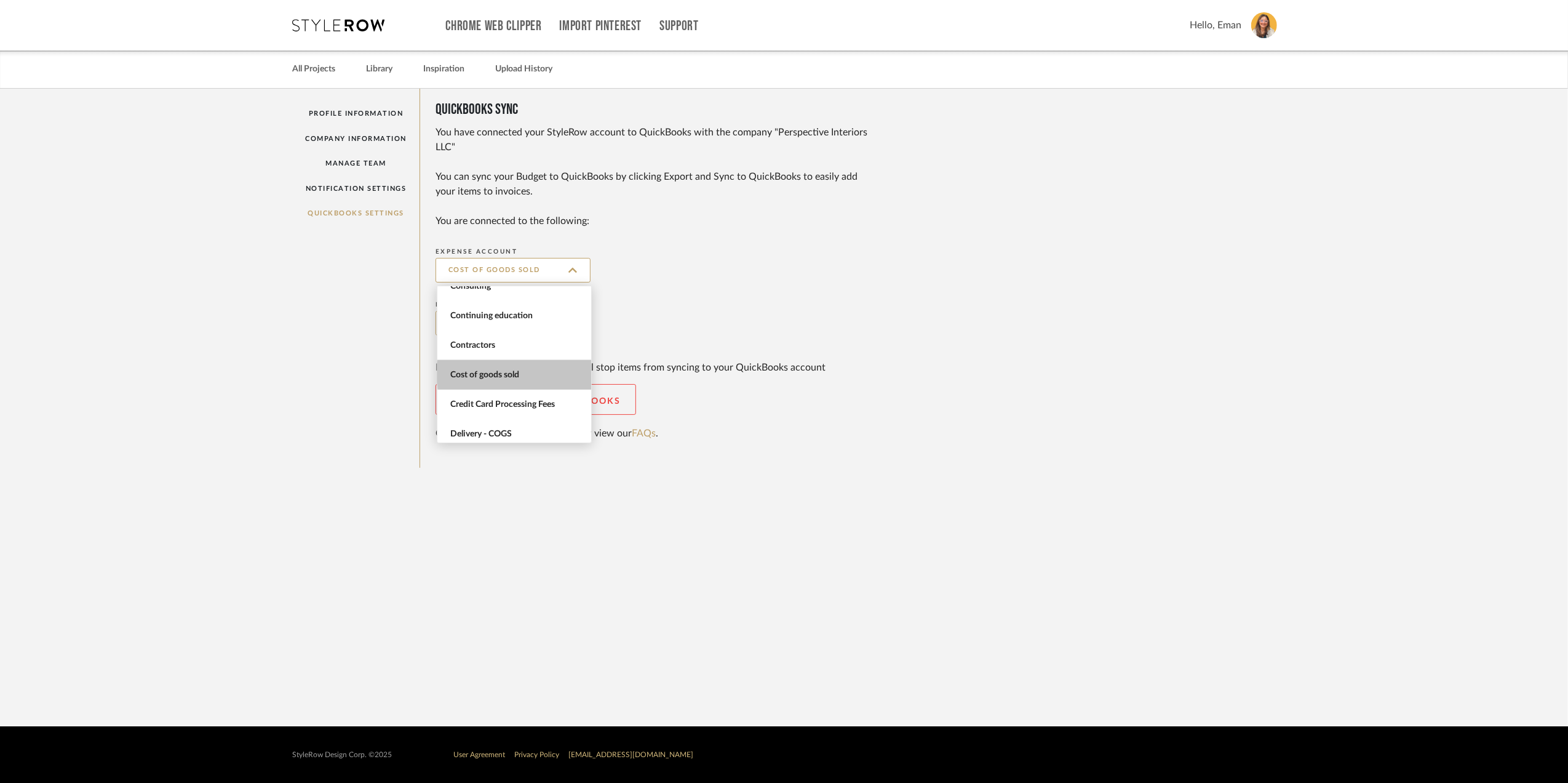
click at [520, 373] on span "Cost of goods sold" at bounding box center [515, 375] width 131 height 11
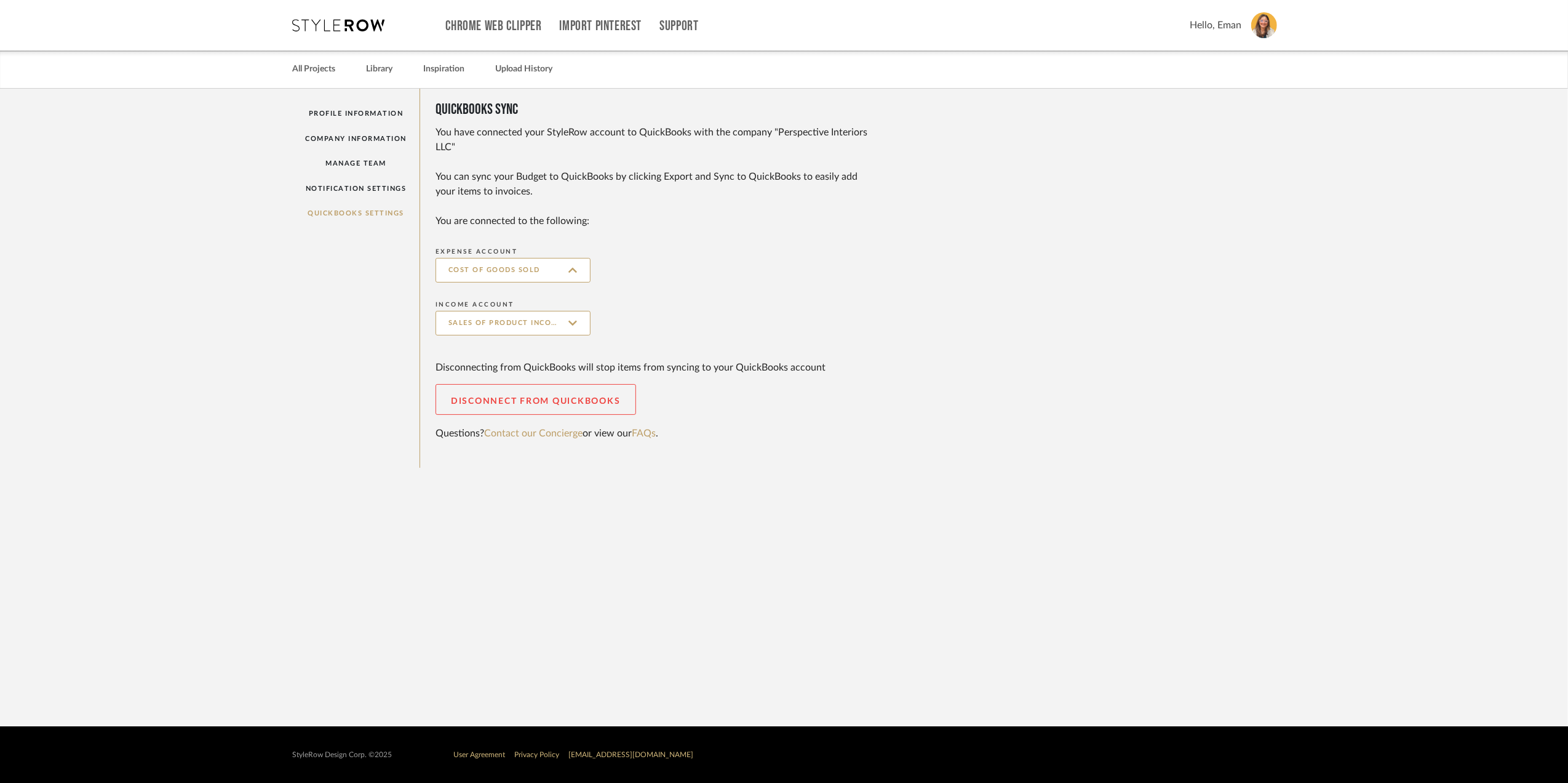
type input "Cost of goods sold"
click at [895, 311] on sr-form-field "Income Account Sales of Product Income" at bounding box center [849, 323] width 827 height 53
click at [333, 27] on icon at bounding box center [339, 25] width 92 height 13
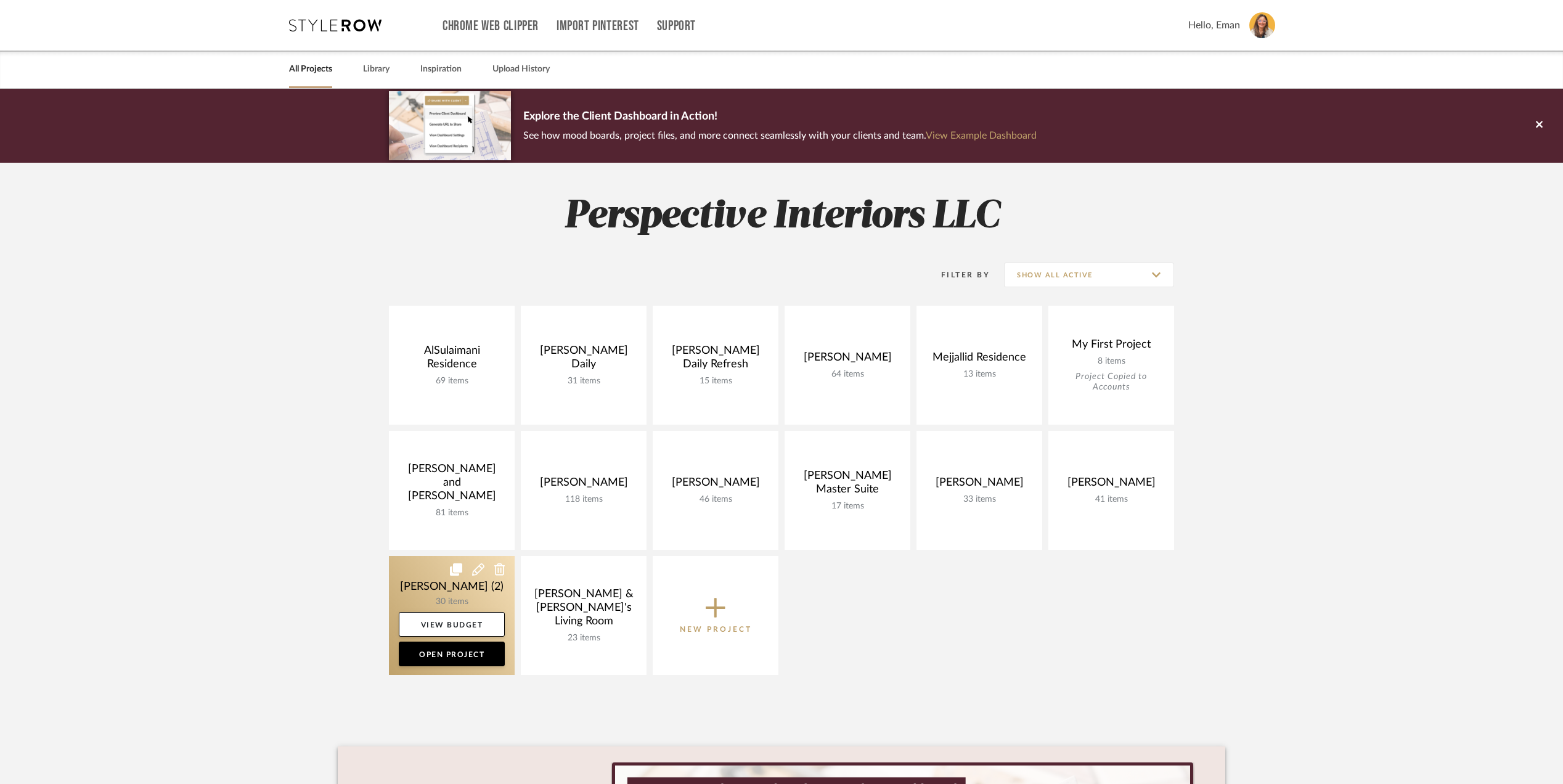
click at [405, 590] on link at bounding box center [452, 615] width 125 height 119
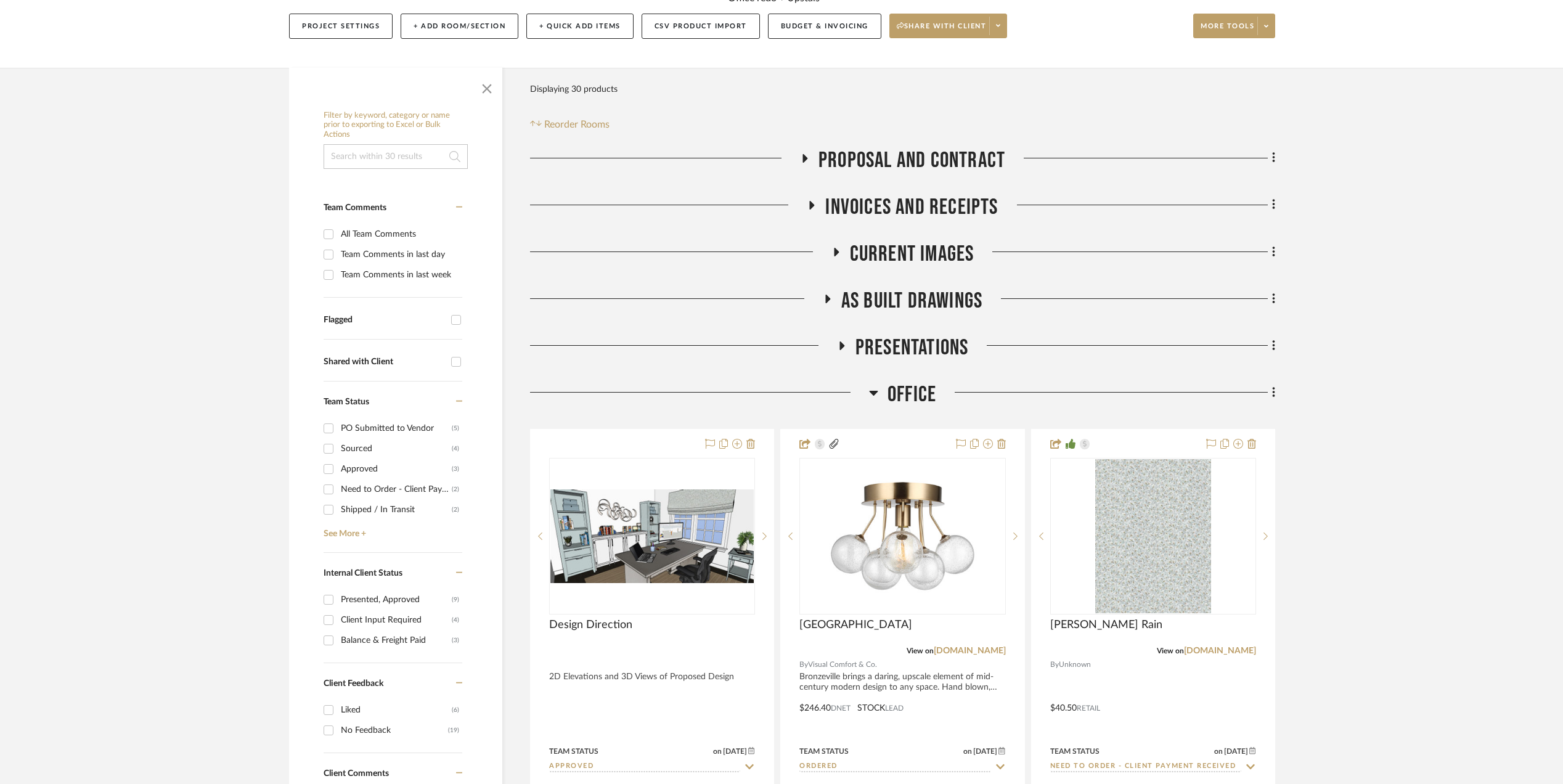
scroll to position [164, 0]
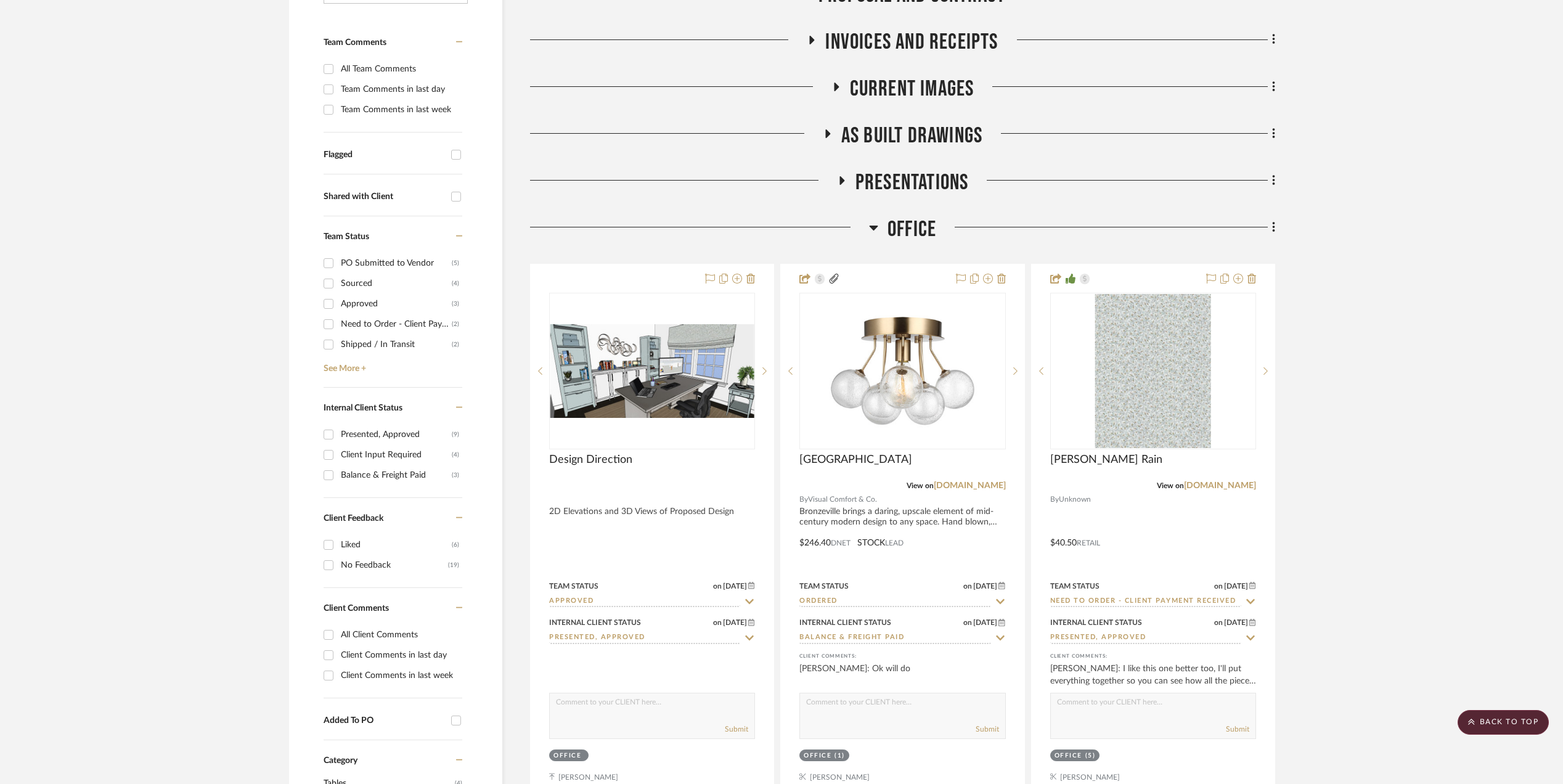
scroll to position [410, 0]
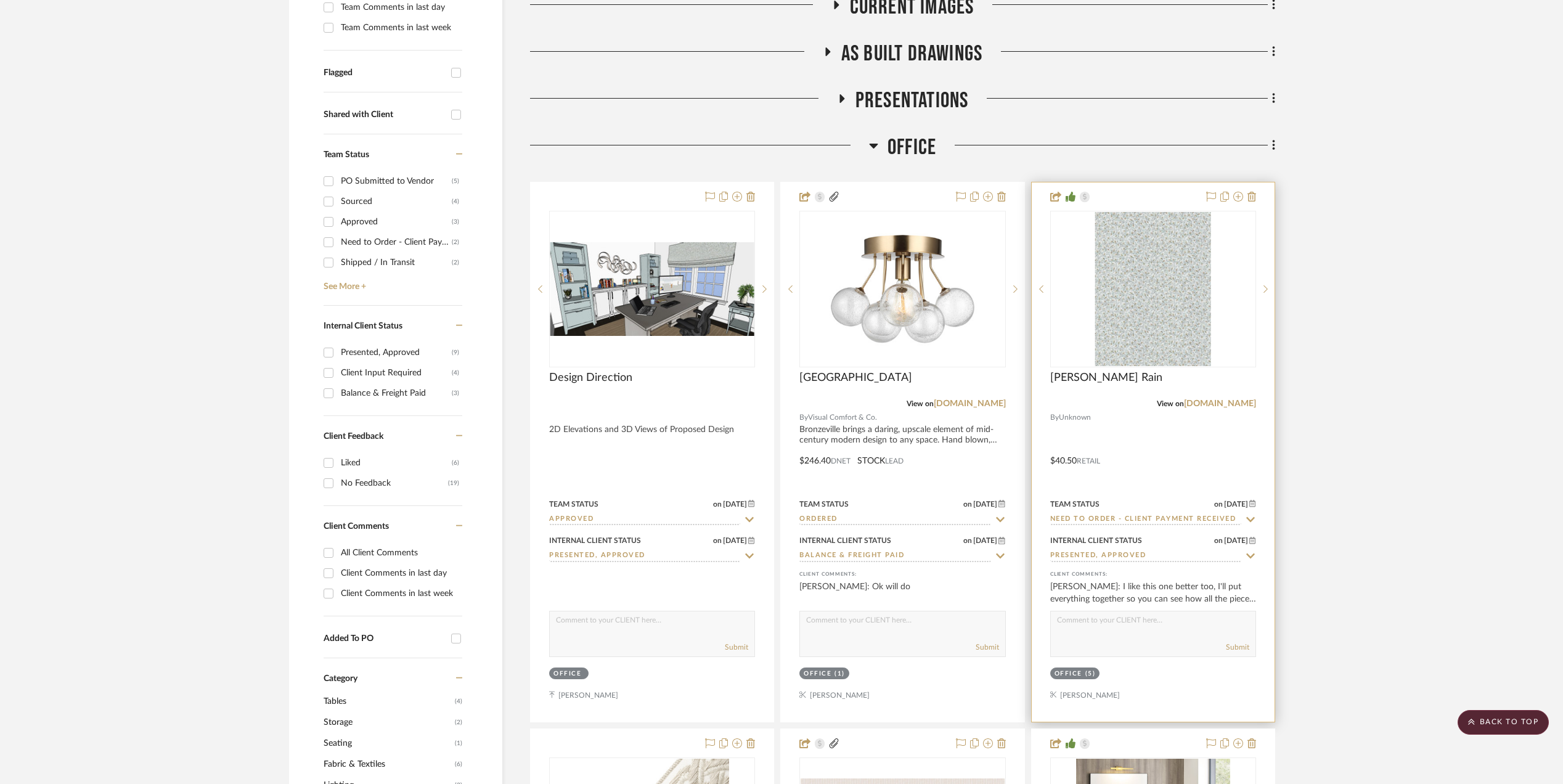
click at [1163, 309] on img "0" at bounding box center [1153, 289] width 116 height 154
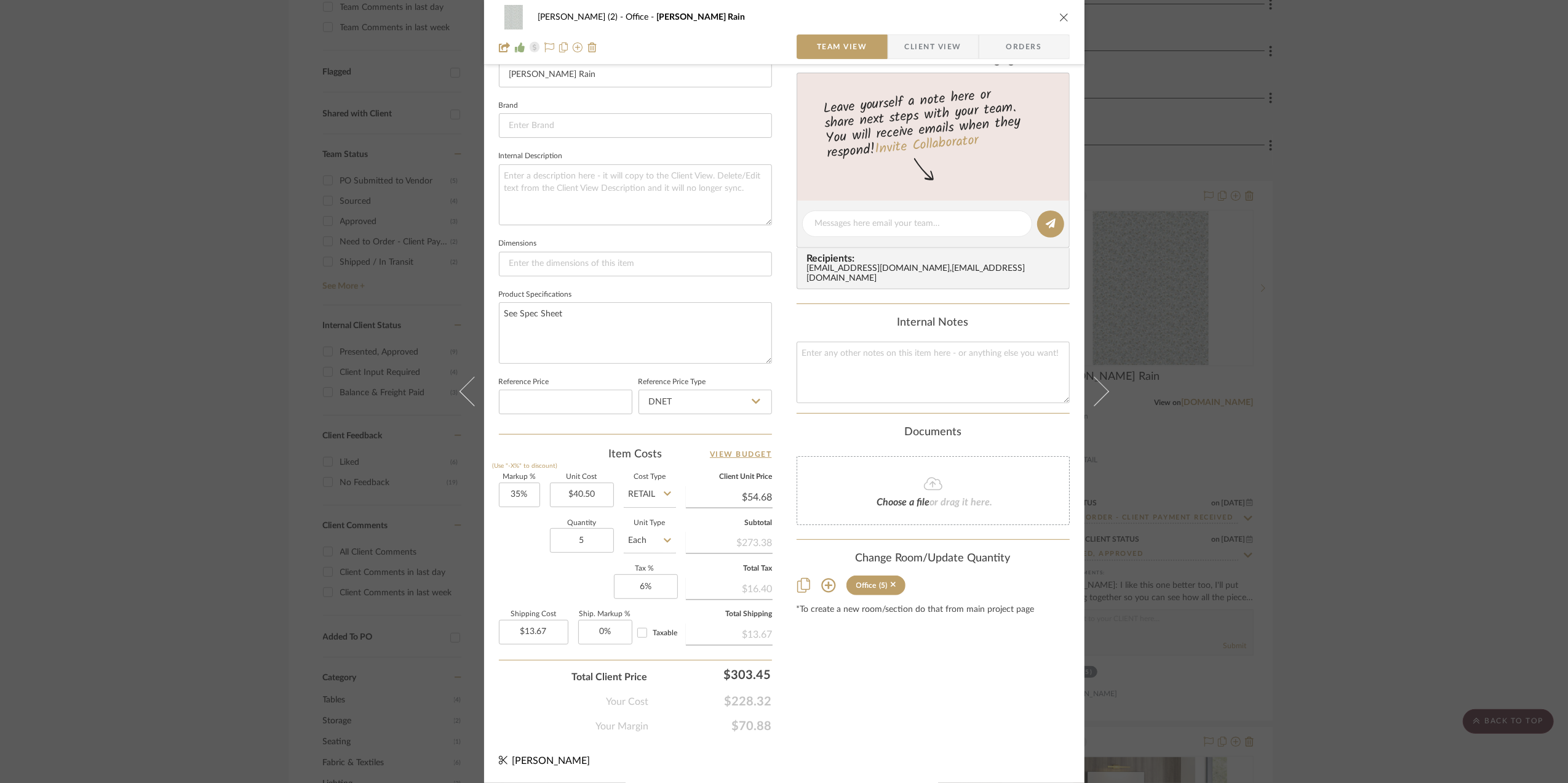
scroll to position [0, 0]
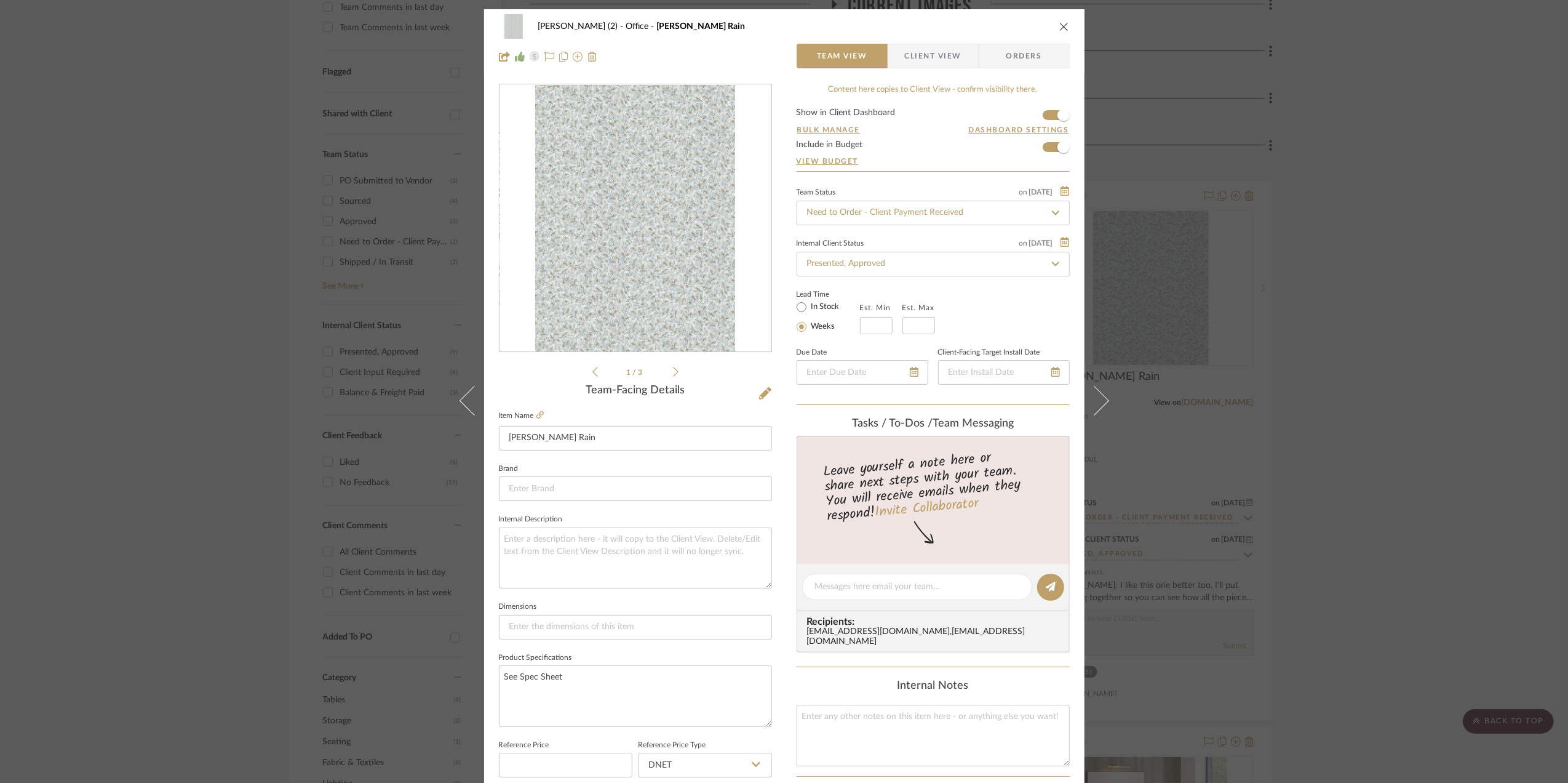
click at [1007, 50] on span "Orders" at bounding box center [1024, 56] width 63 height 24
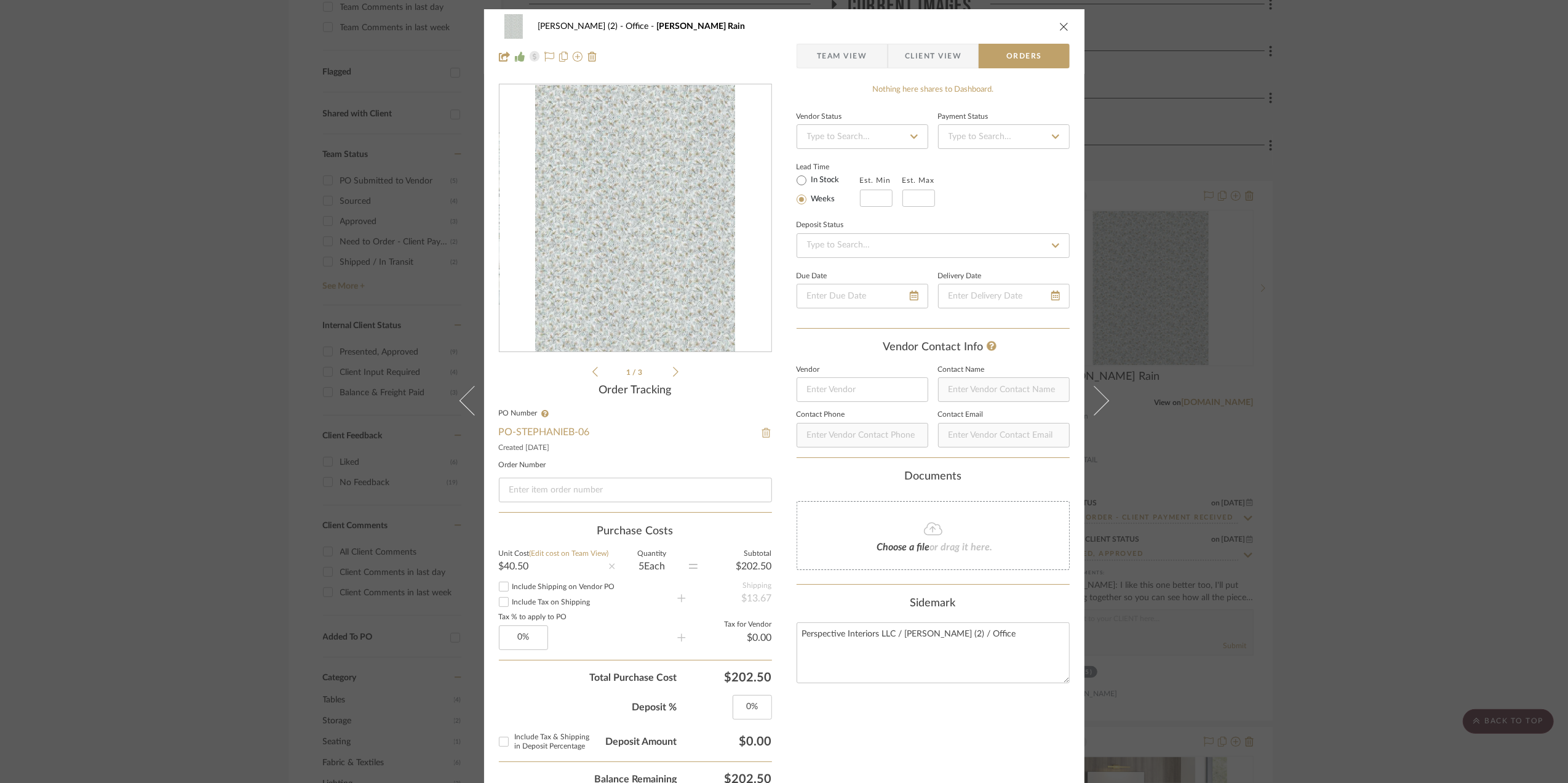
click at [761, 433] on img at bounding box center [766, 433] width 11 height 10
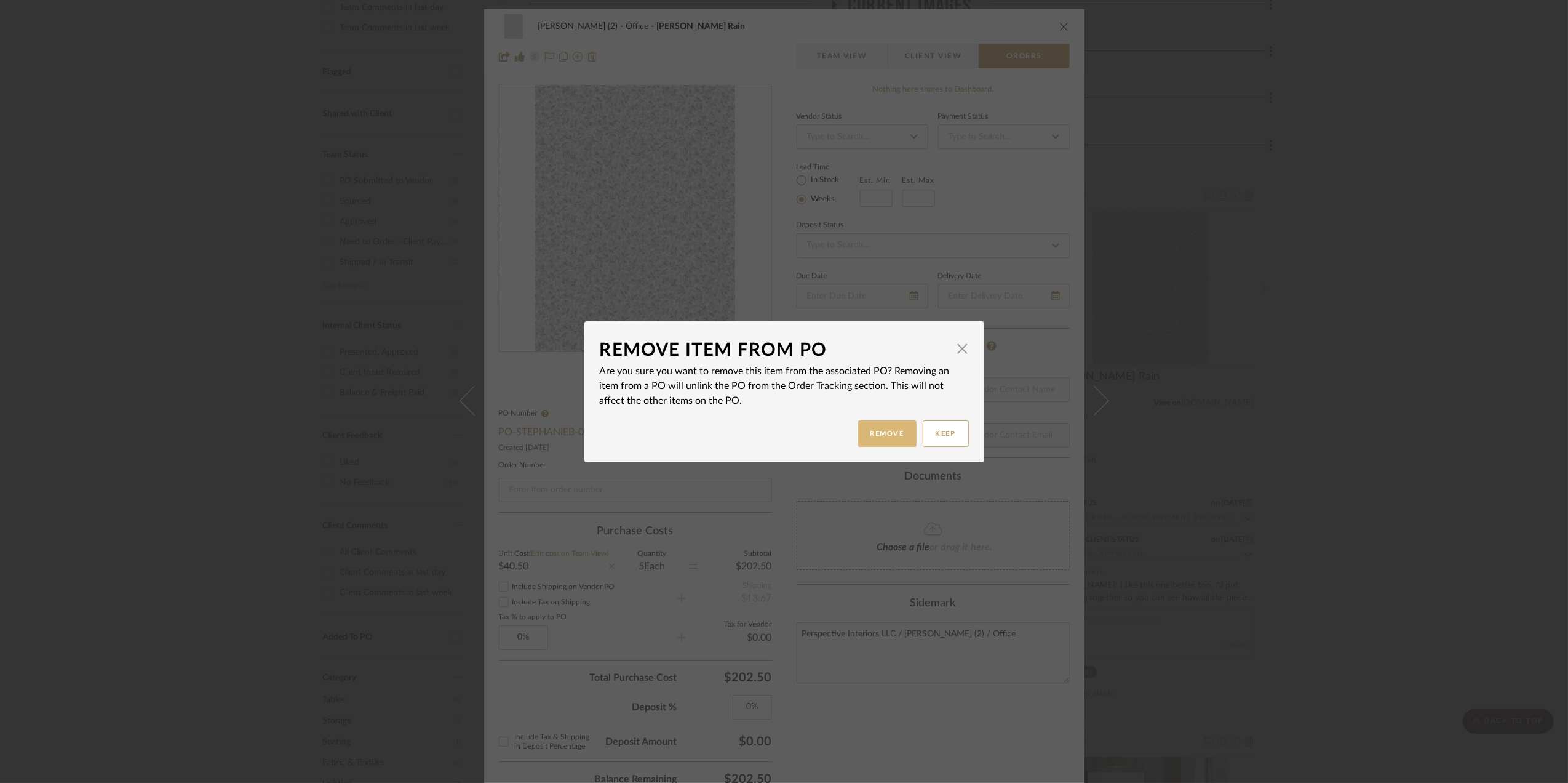
click at [877, 429] on button "Remove" at bounding box center [887, 433] width 58 height 26
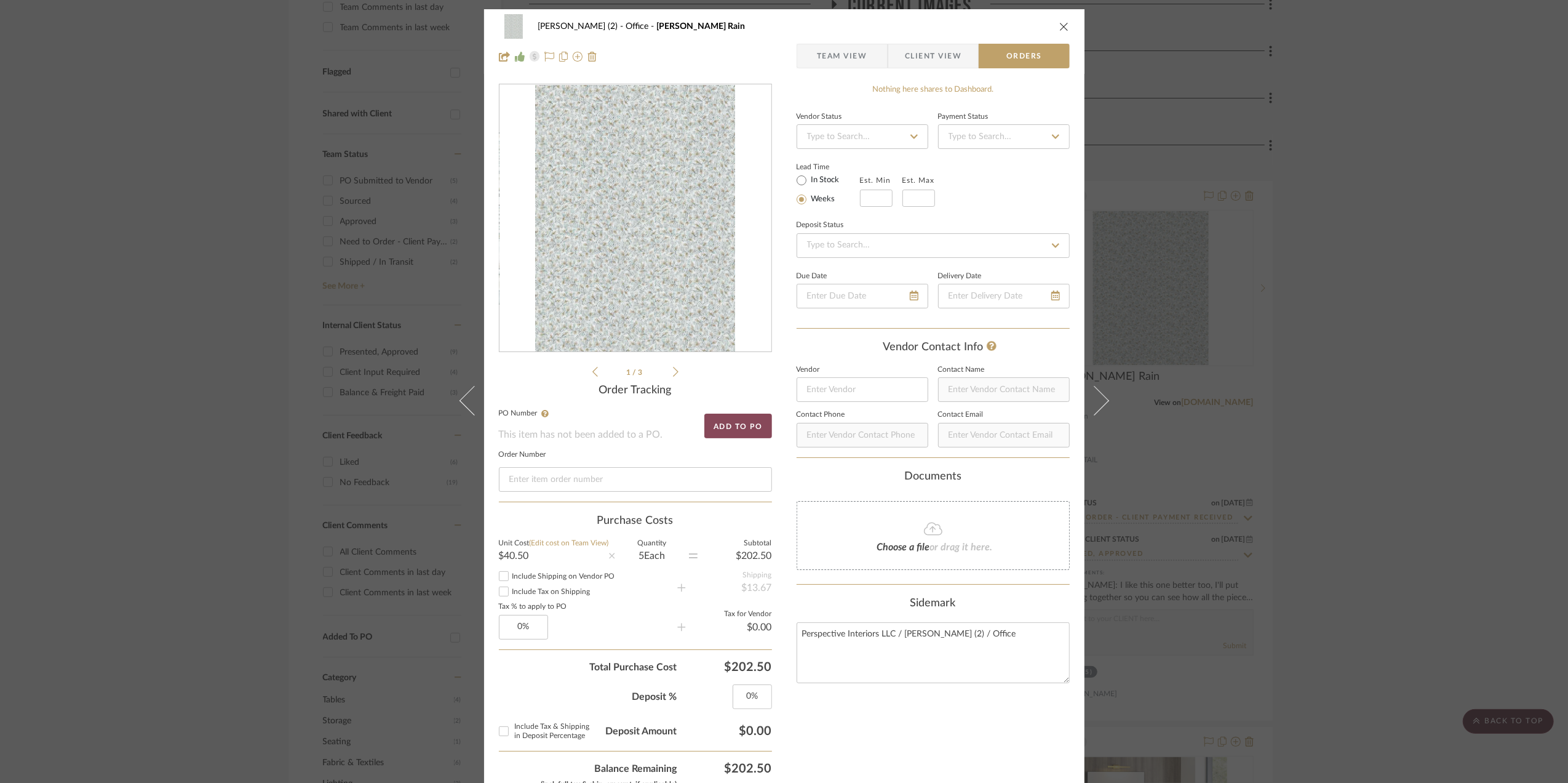
click at [731, 427] on button "Add to PO" at bounding box center [738, 425] width 68 height 24
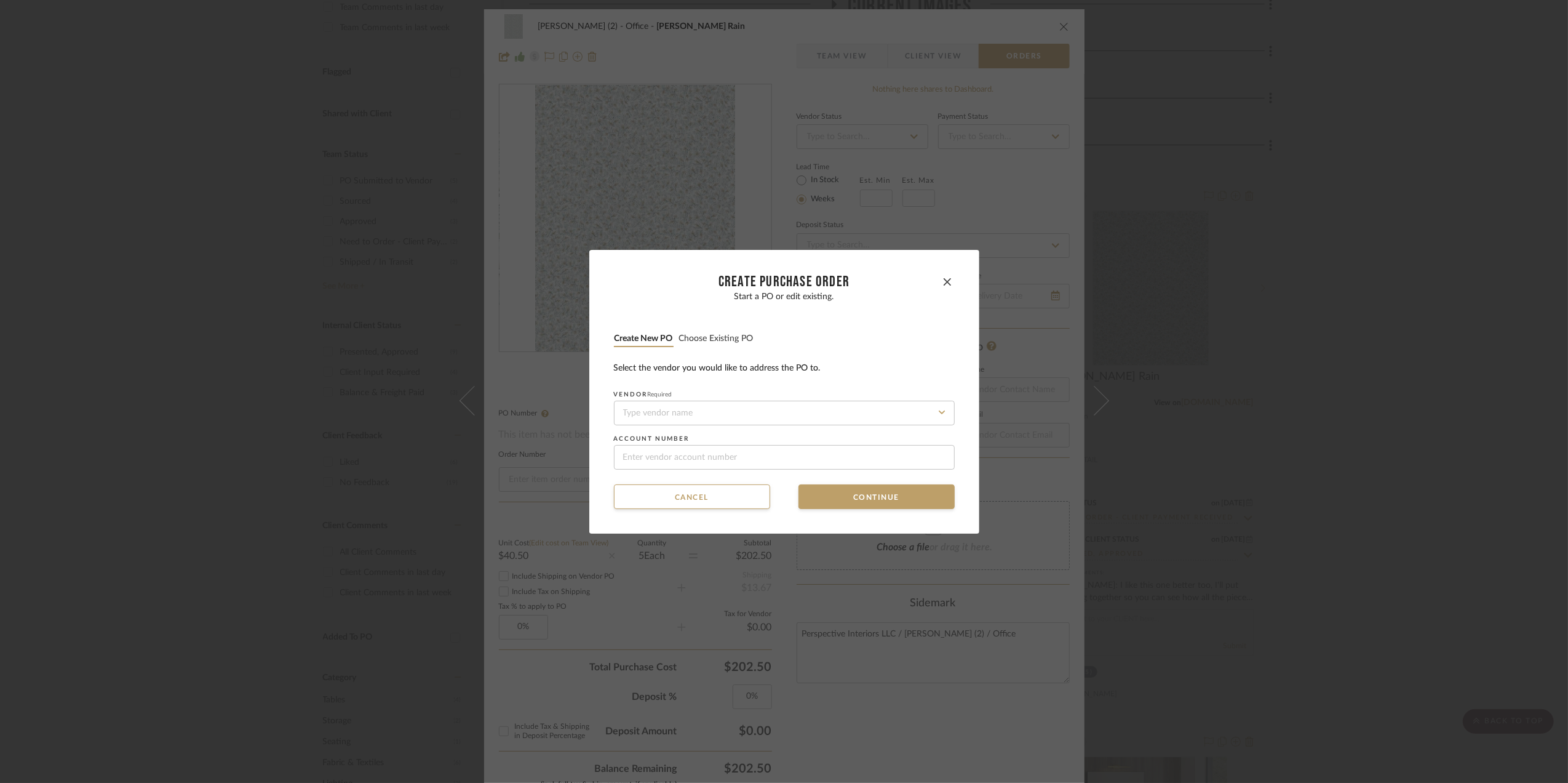
click at [731, 338] on button "Choose existing PO" at bounding box center [716, 339] width 76 height 12
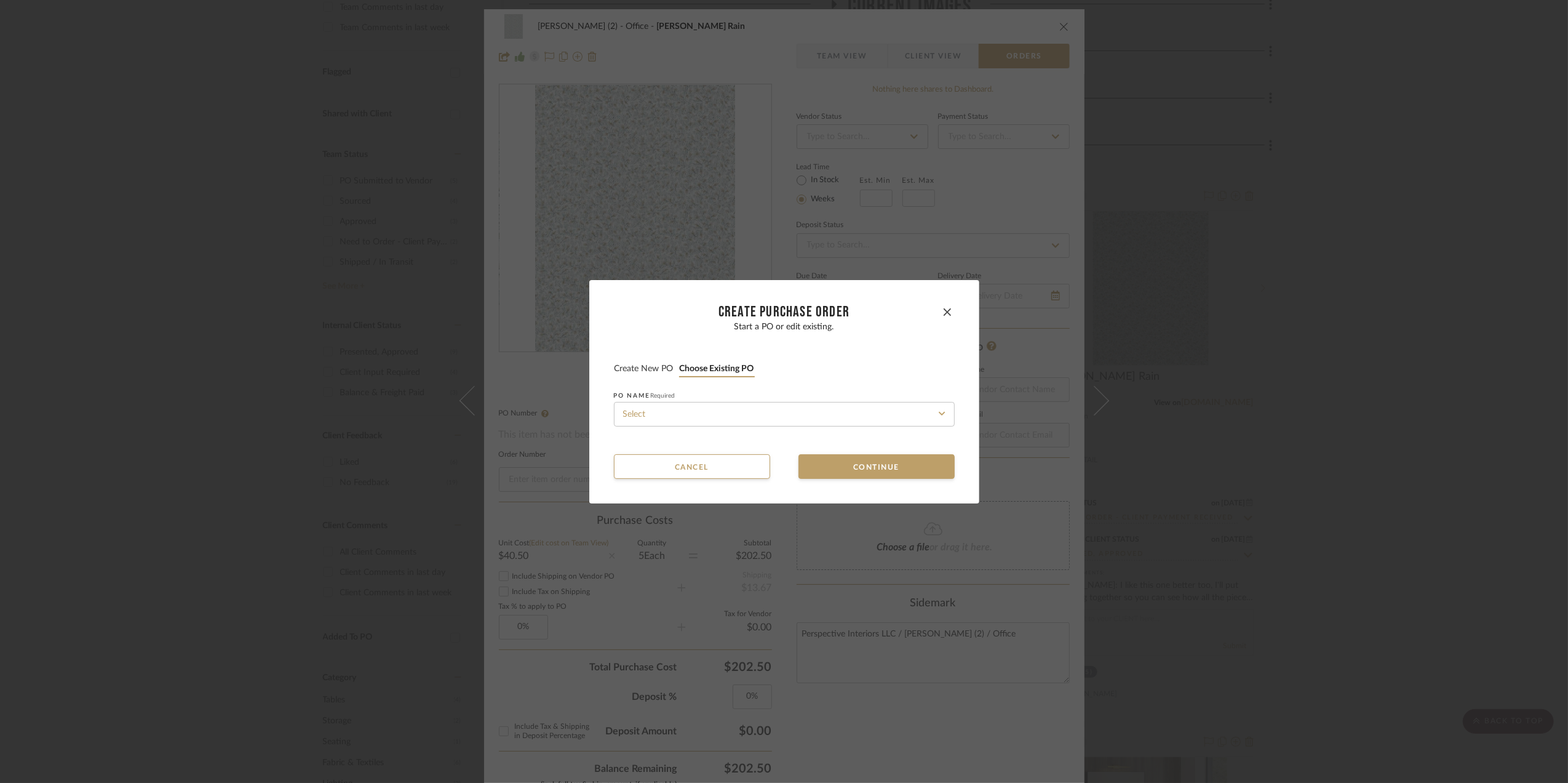
click at [641, 367] on button "Create new PO" at bounding box center [644, 369] width 60 height 12
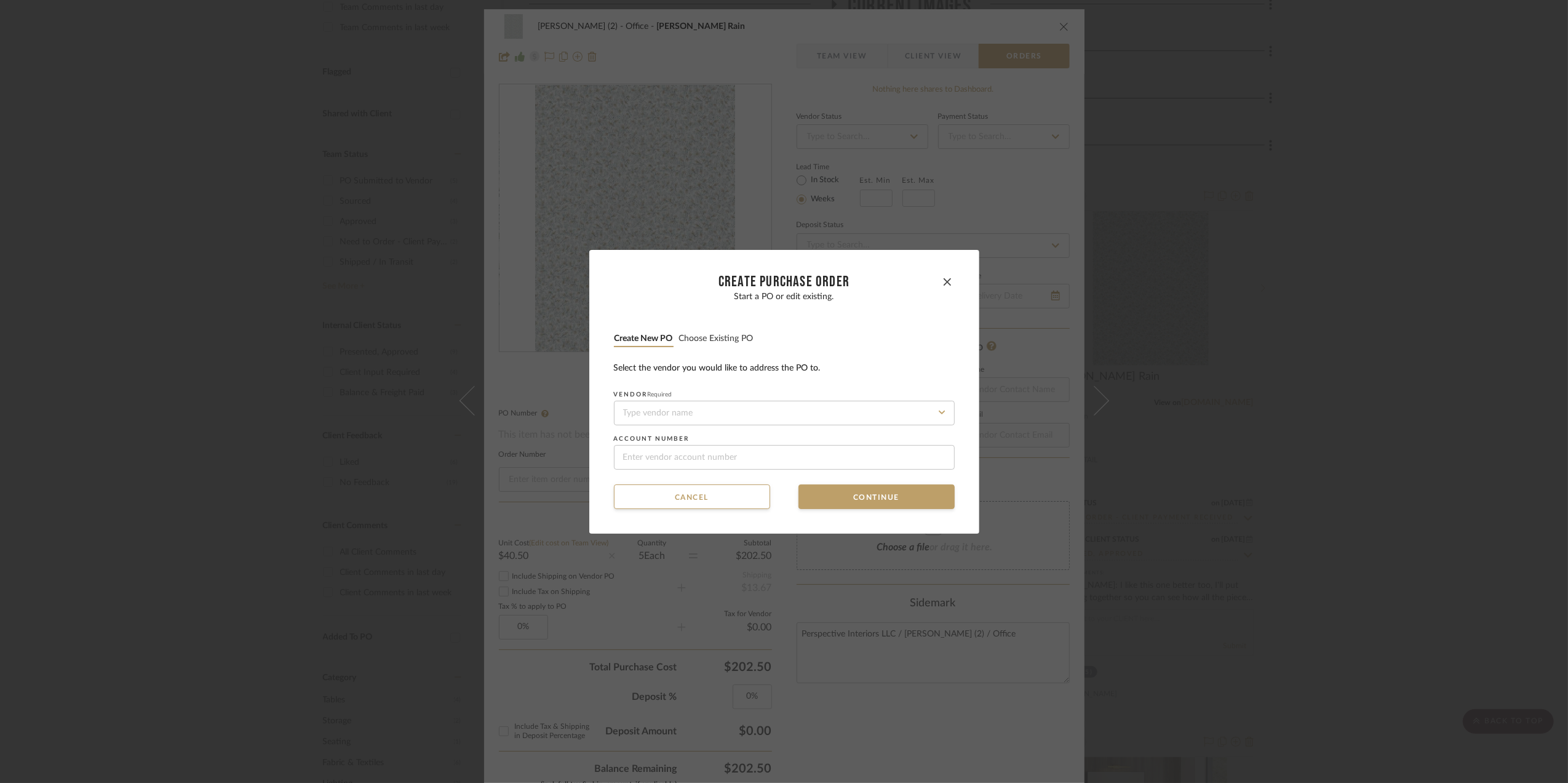
click at [716, 338] on button "Choose existing PO" at bounding box center [716, 339] width 76 height 12
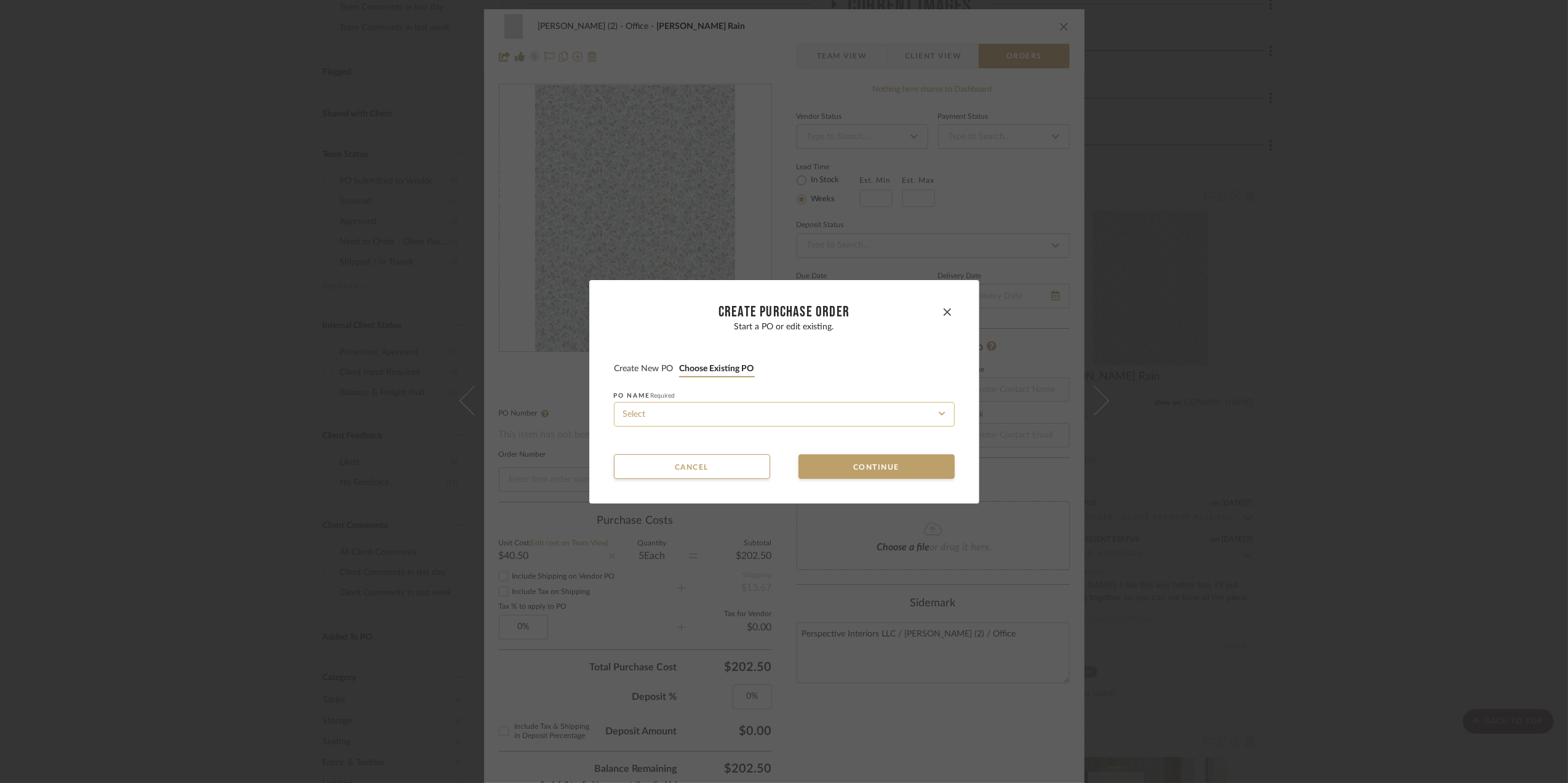
click at [726, 417] on input at bounding box center [785, 414] width 341 height 24
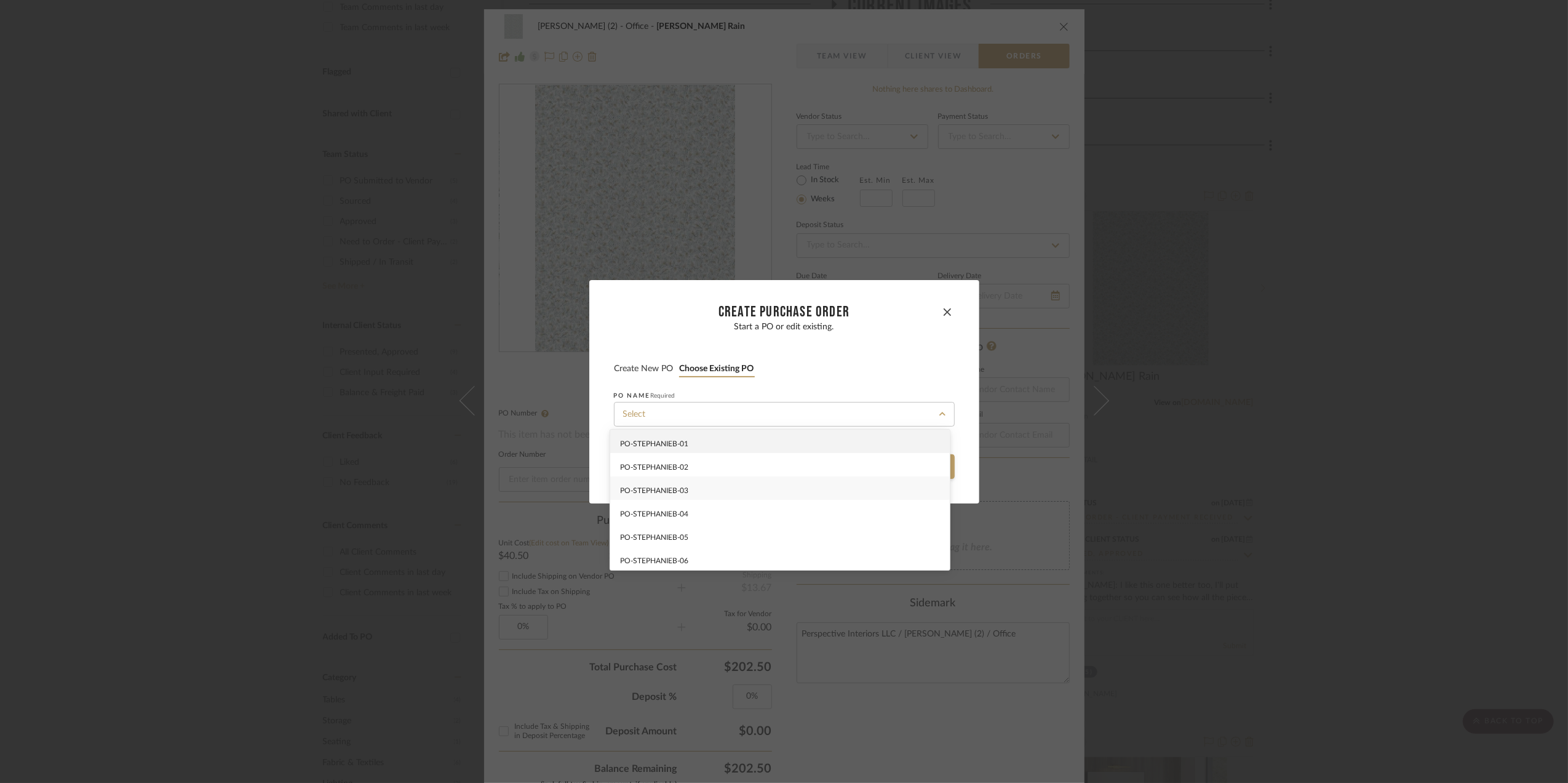
click at [719, 490] on div "PO-STEPHANIEB-03" at bounding box center [780, 487] width 339 height 23
type input "PO-STEPHANIEB-03"
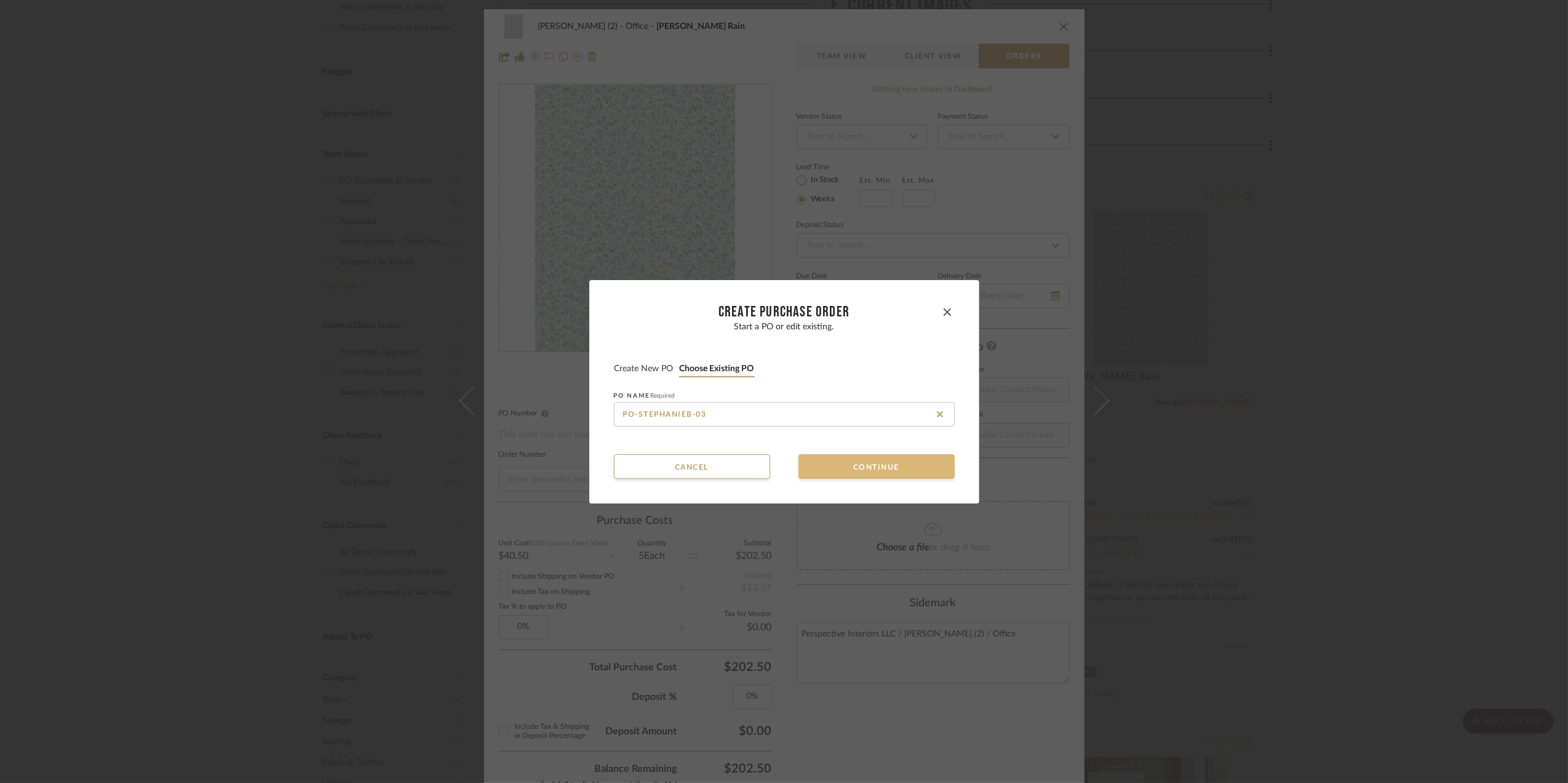
click at [859, 467] on button "Continue" at bounding box center [877, 466] width 157 height 24
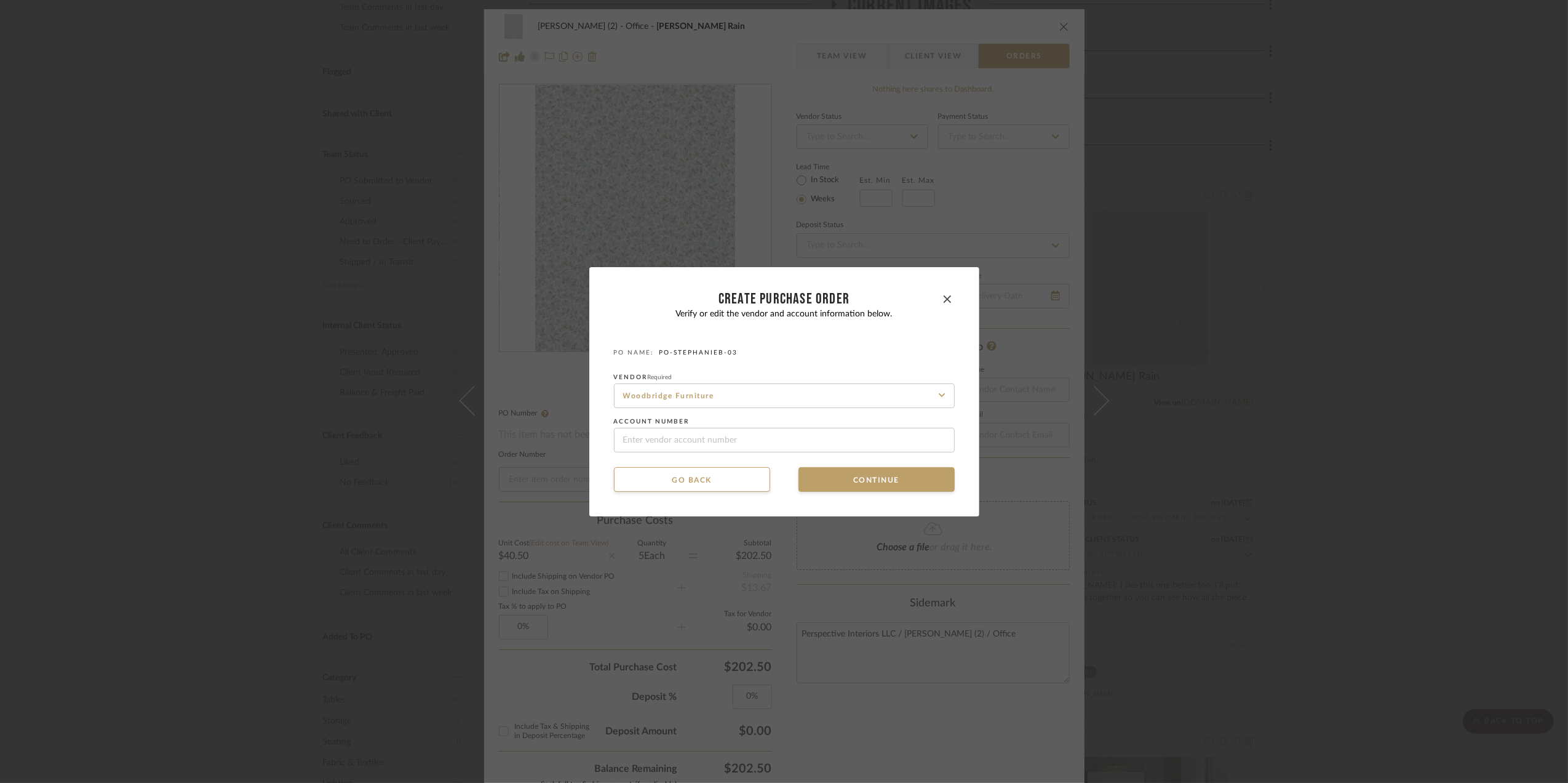
click at [935, 394] on fa-icon at bounding box center [942, 395] width 15 height 15
click at [937, 395] on icon at bounding box center [940, 395] width 6 height 6
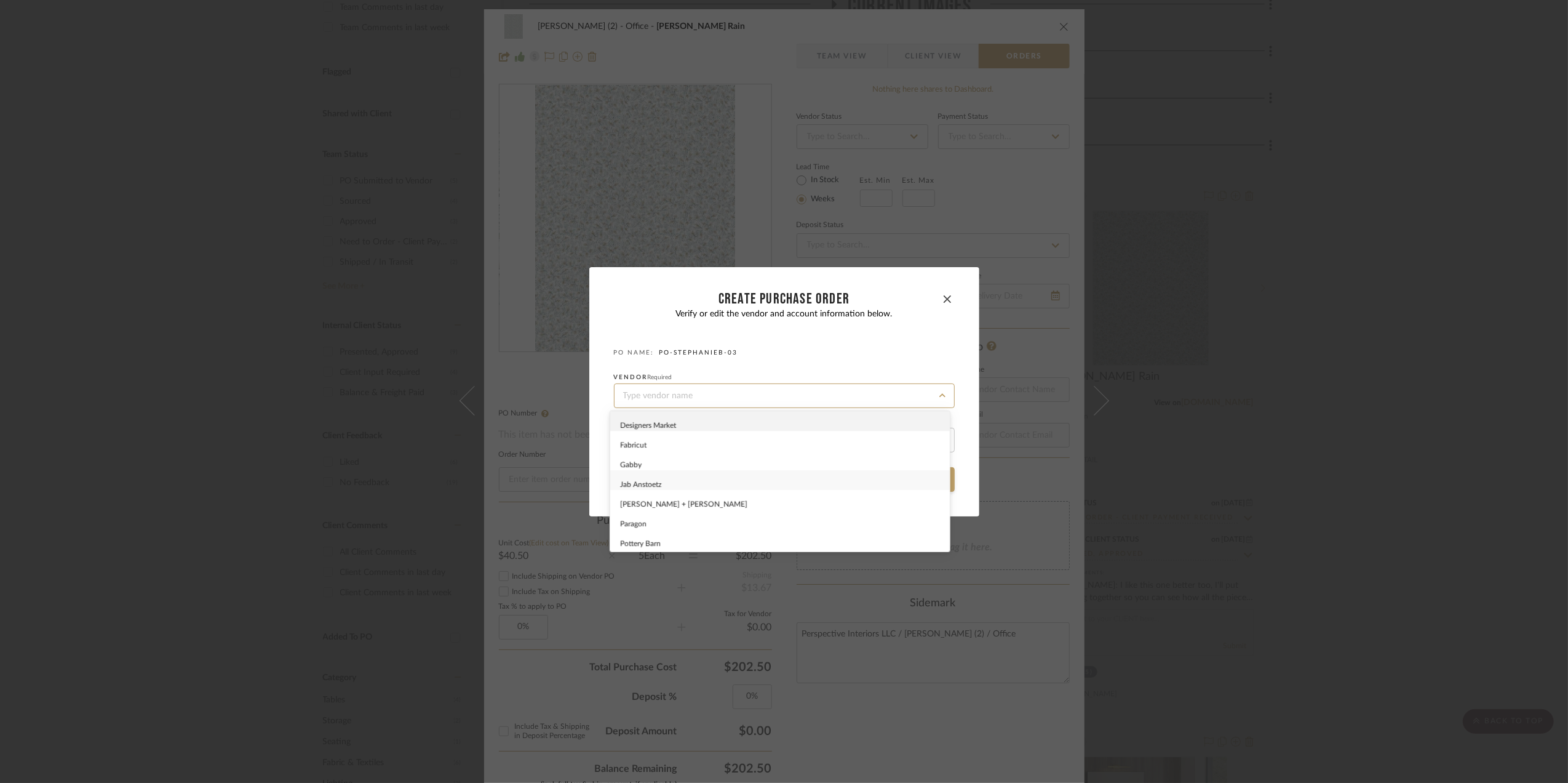
scroll to position [56, 0]
click at [646, 503] on div "Rue IV" at bounding box center [780, 502] width 339 height 19
type input "Rue IV"
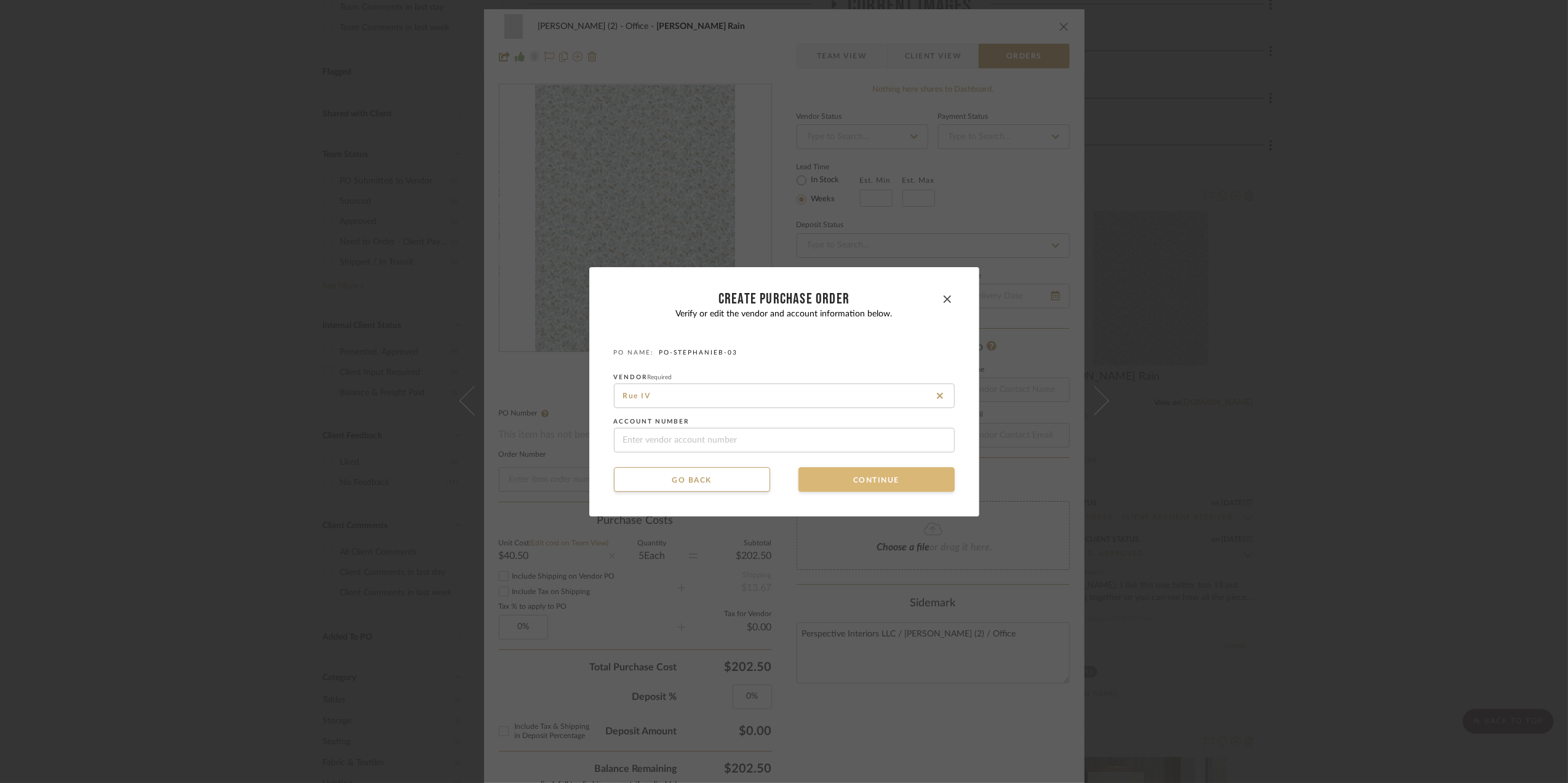
click at [872, 470] on button "Continue" at bounding box center [877, 479] width 157 height 24
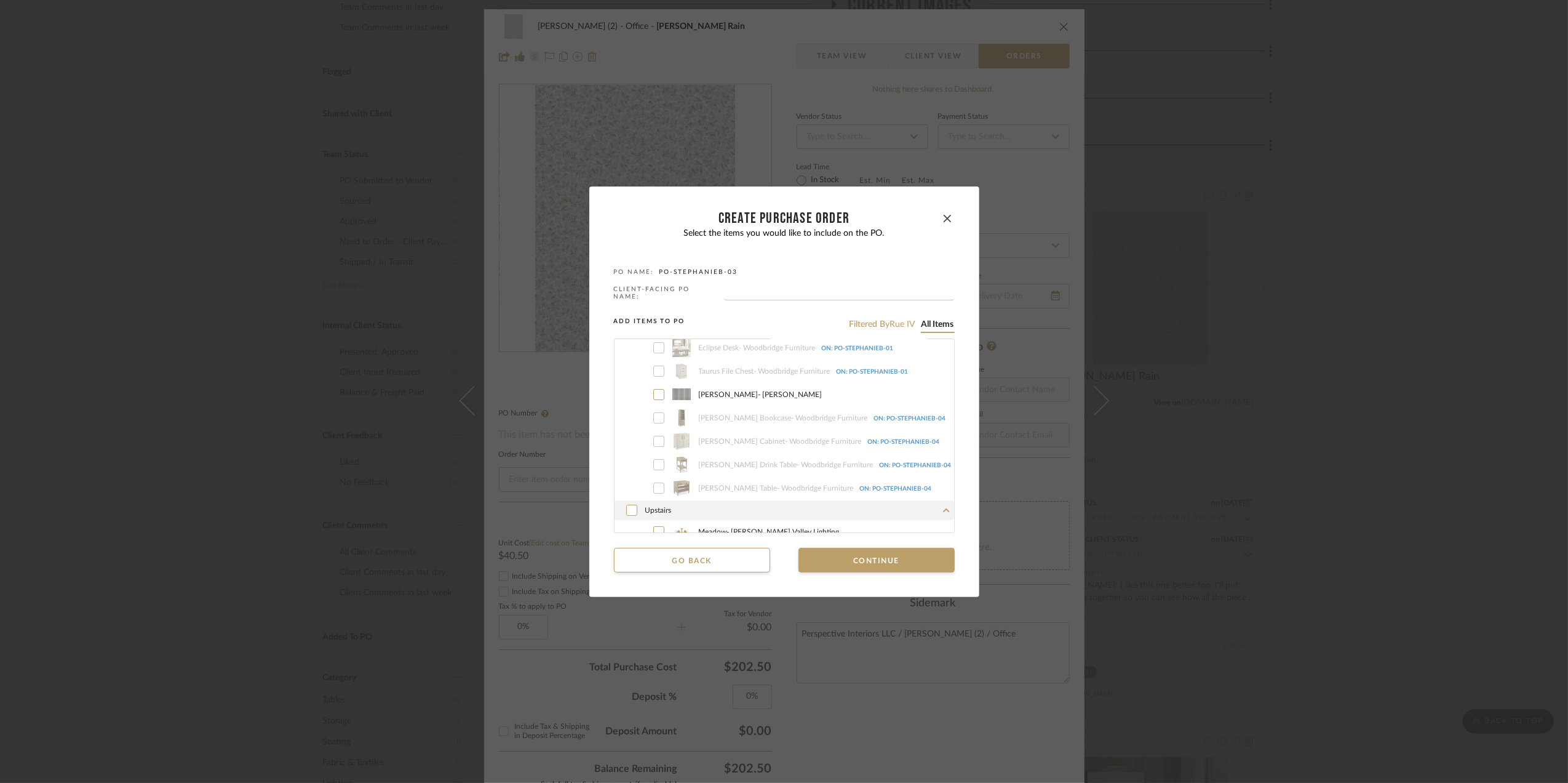
scroll to position [0, 0]
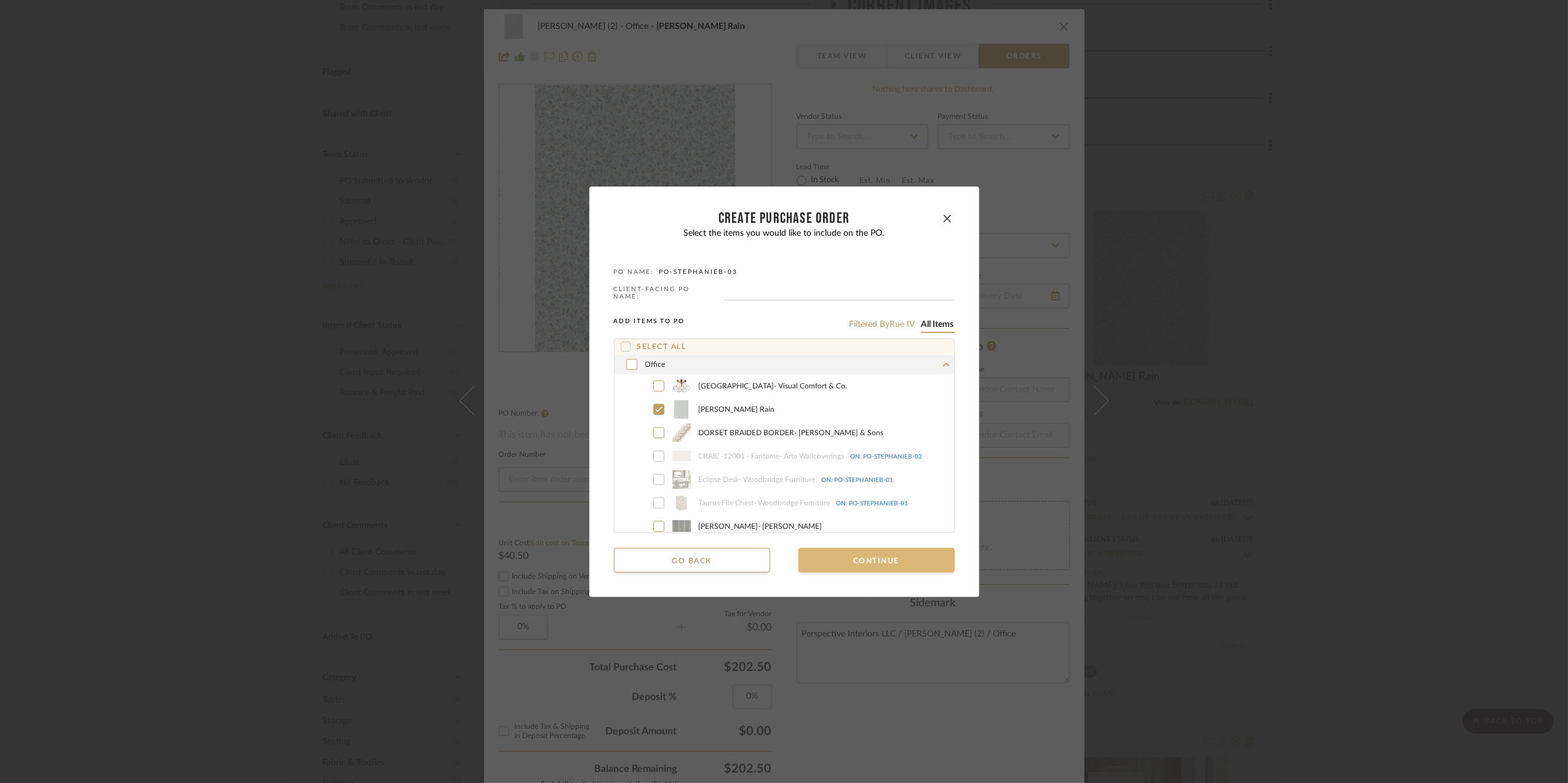
click at [882, 559] on button "Continue" at bounding box center [877, 559] width 157 height 24
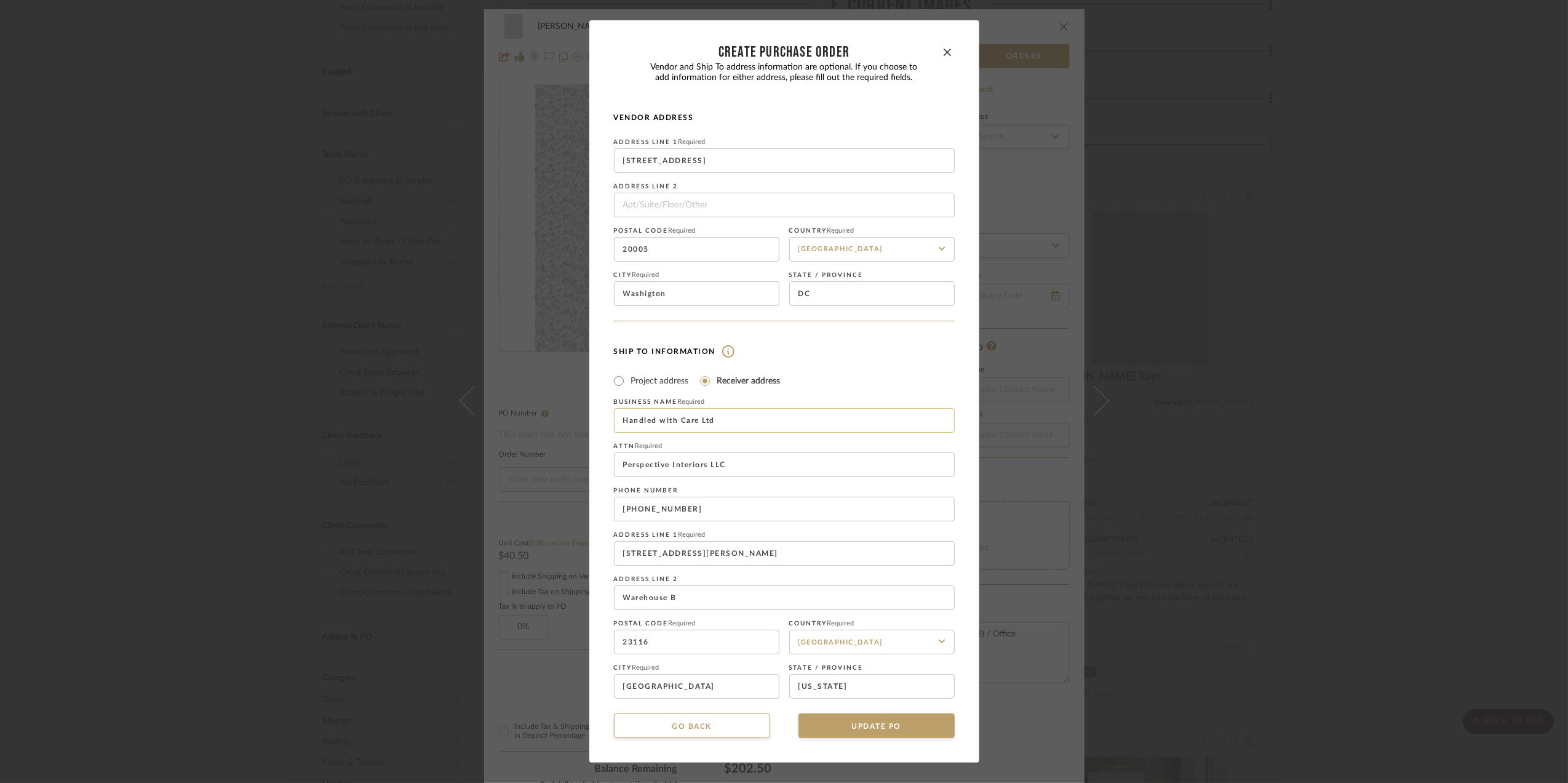
click at [708, 425] on input "Handled with Care Ltd" at bounding box center [785, 420] width 341 height 24
drag, startPoint x: 753, startPoint y: 418, endPoint x: 429, endPoint y: 402, distance: 324.4
click at [429, 402] on div "CREATE Purchase order Vendor and Ship To address information are optional. If y…" at bounding box center [784, 392] width 1568 height 783
type input "[PERSON_NAME] Design"
drag, startPoint x: 728, startPoint y: 502, endPoint x: 495, endPoint y: 501, distance: 233.0
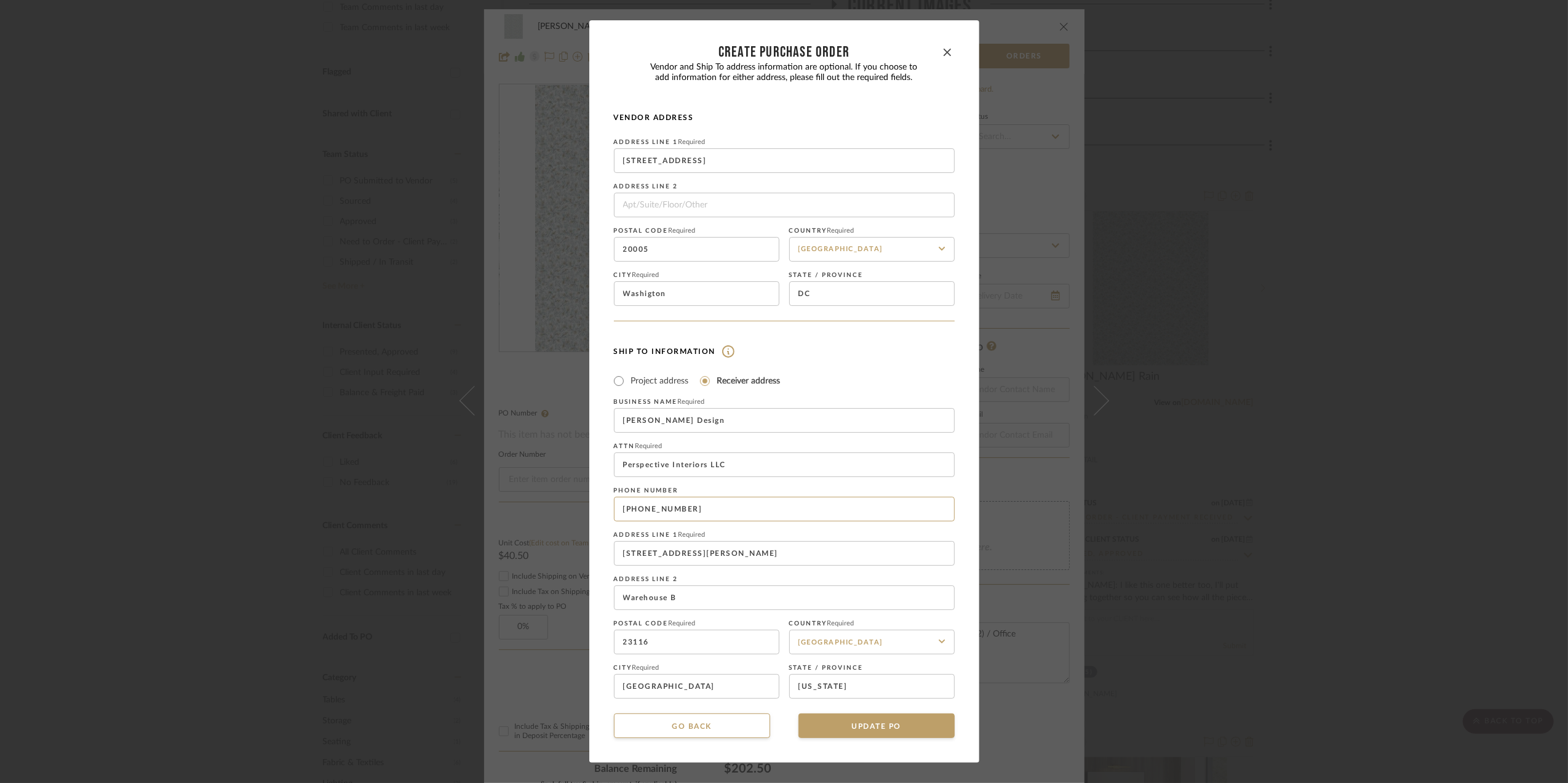
click at [495, 501] on div "CREATE Purchase order Vendor and Ship To address information are optional. If y…" at bounding box center [784, 392] width 1568 height 783
type input "8042486454"
click at [946, 484] on div "Business name Required [PERSON_NAME] Design Attn Required Perspective Interiors…" at bounding box center [785, 548] width 341 height 300
drag, startPoint x: 714, startPoint y: 549, endPoint x: 726, endPoint y: 552, distance: 12.4
click at [714, 547] on input "[STREET_ADDRESS][PERSON_NAME]" at bounding box center [785, 553] width 341 height 24
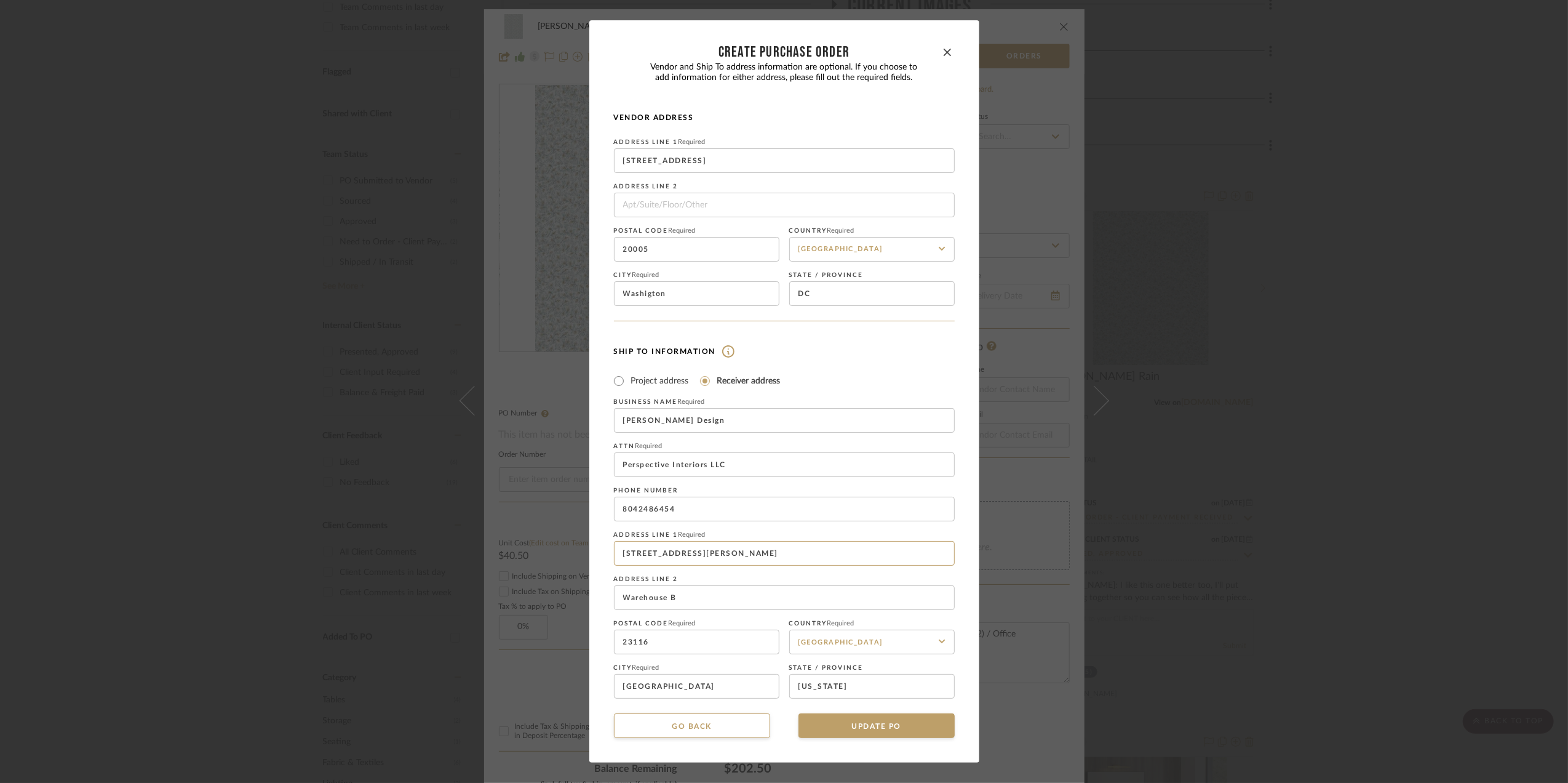
drag, startPoint x: 720, startPoint y: 547, endPoint x: 413, endPoint y: 552, distance: 307.0
click at [411, 552] on div "CREATE Purchase order Vendor and Ship To address information are optional. If y…" at bounding box center [784, 392] width 1568 height 783
drag, startPoint x: 545, startPoint y: 579, endPoint x: 503, endPoint y: 584, distance: 42.3
click at [503, 584] on div "CREATE Purchase order Vendor and Ship To address information are optional. If y…" at bounding box center [784, 392] width 1568 height 783
drag, startPoint x: 678, startPoint y: 646, endPoint x: 581, endPoint y: 648, distance: 97.0
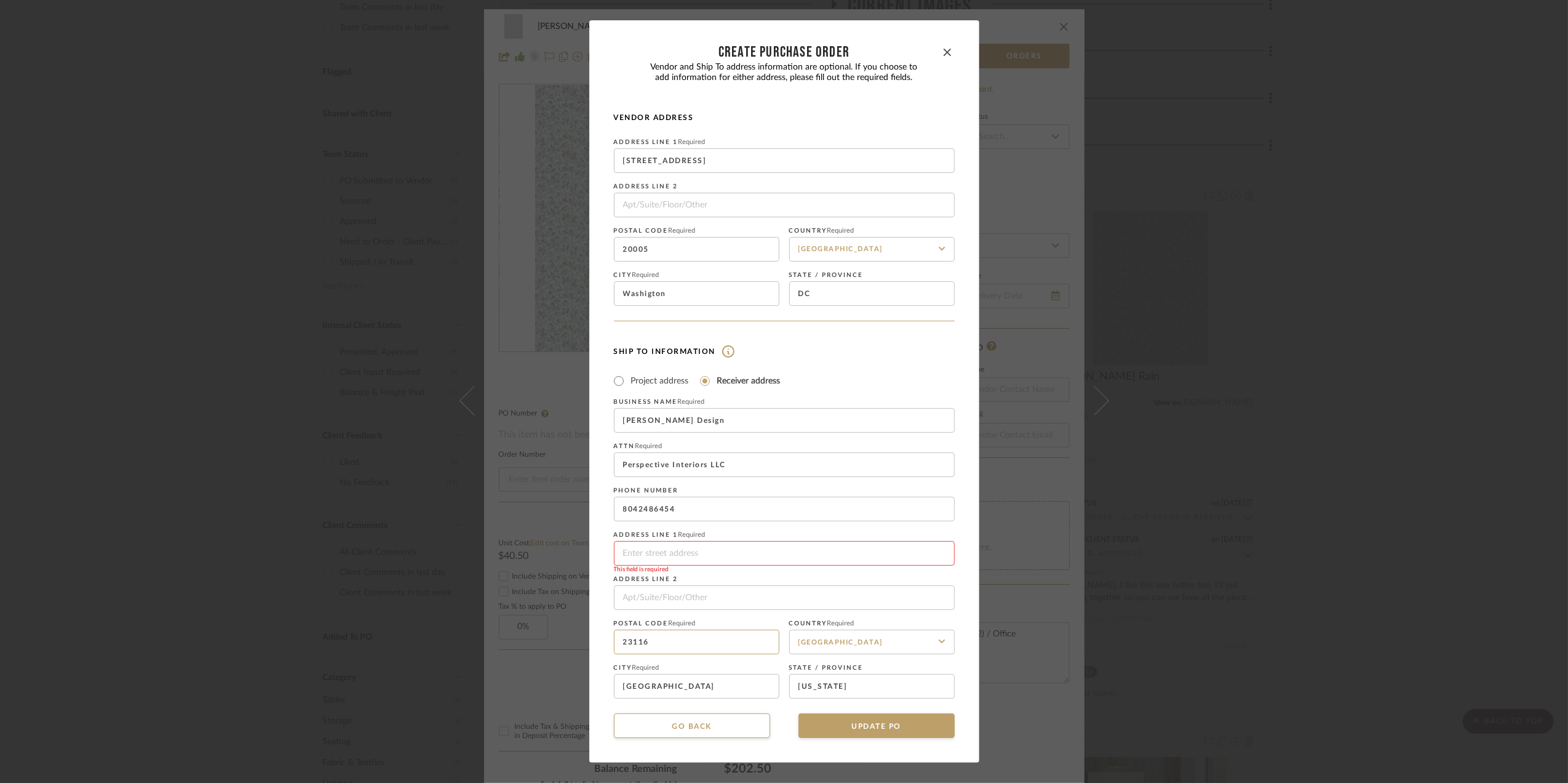
click at [581, 648] on div "CREATE Purchase order Vendor and Ship To address information are optional. If y…" at bounding box center [784, 392] width 1568 height 783
drag, startPoint x: 700, startPoint y: 687, endPoint x: 572, endPoint y: 689, distance: 128.0
click at [572, 689] on div "CREATE Purchase order Vendor and Ship To address information are optional. If y…" at bounding box center [784, 392] width 1568 height 783
click at [663, 551] on input at bounding box center [785, 553] width 341 height 24
type input "[STREET_ADDRESS][PERSON_NAME]"
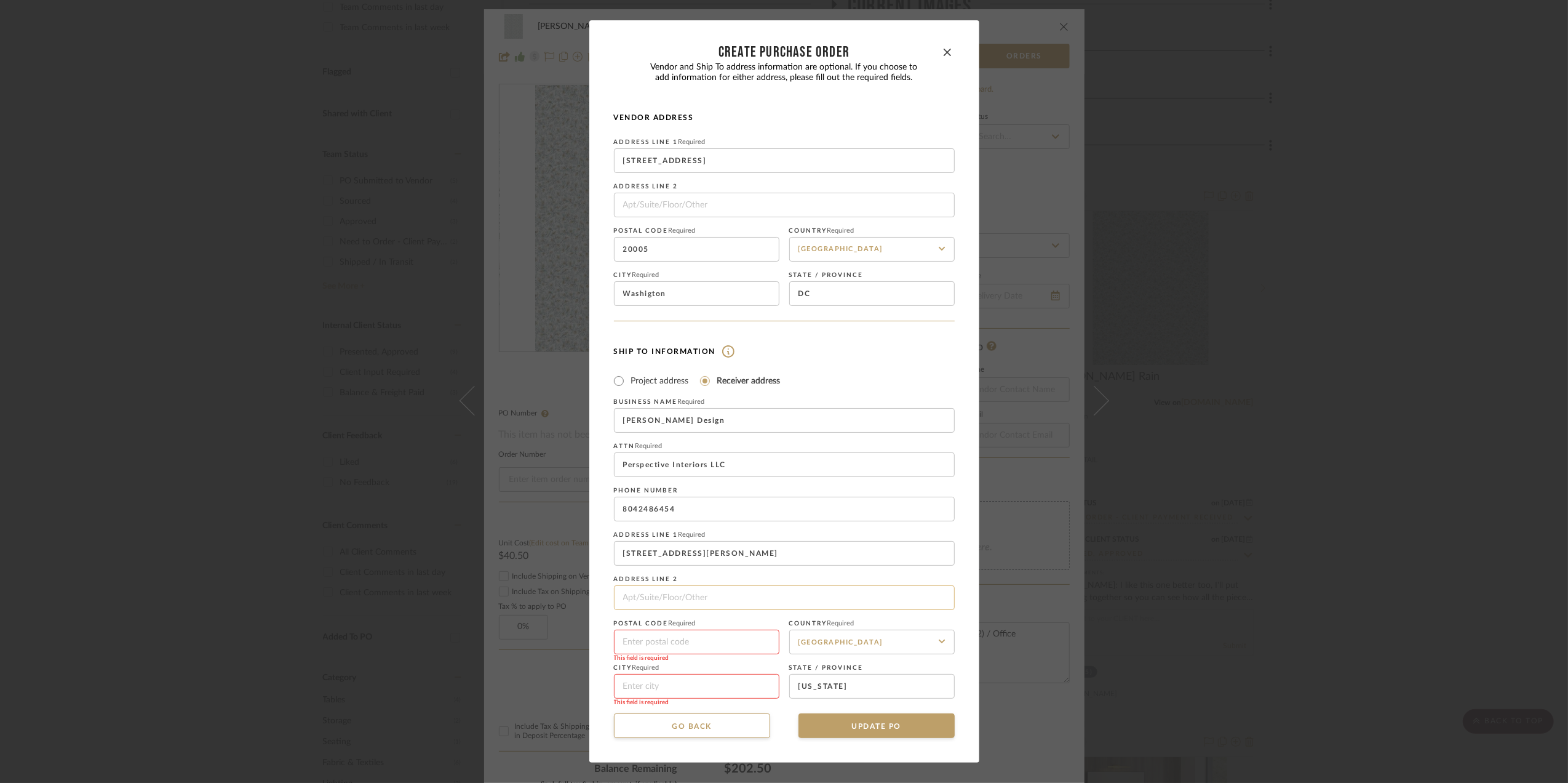
click at [654, 601] on input at bounding box center [785, 597] width 341 height 24
click at [620, 644] on input at bounding box center [697, 641] width 165 height 24
click at [621, 640] on input at bounding box center [697, 641] width 165 height 24
type input "23059"
click at [658, 687] on input at bounding box center [697, 686] width 165 height 24
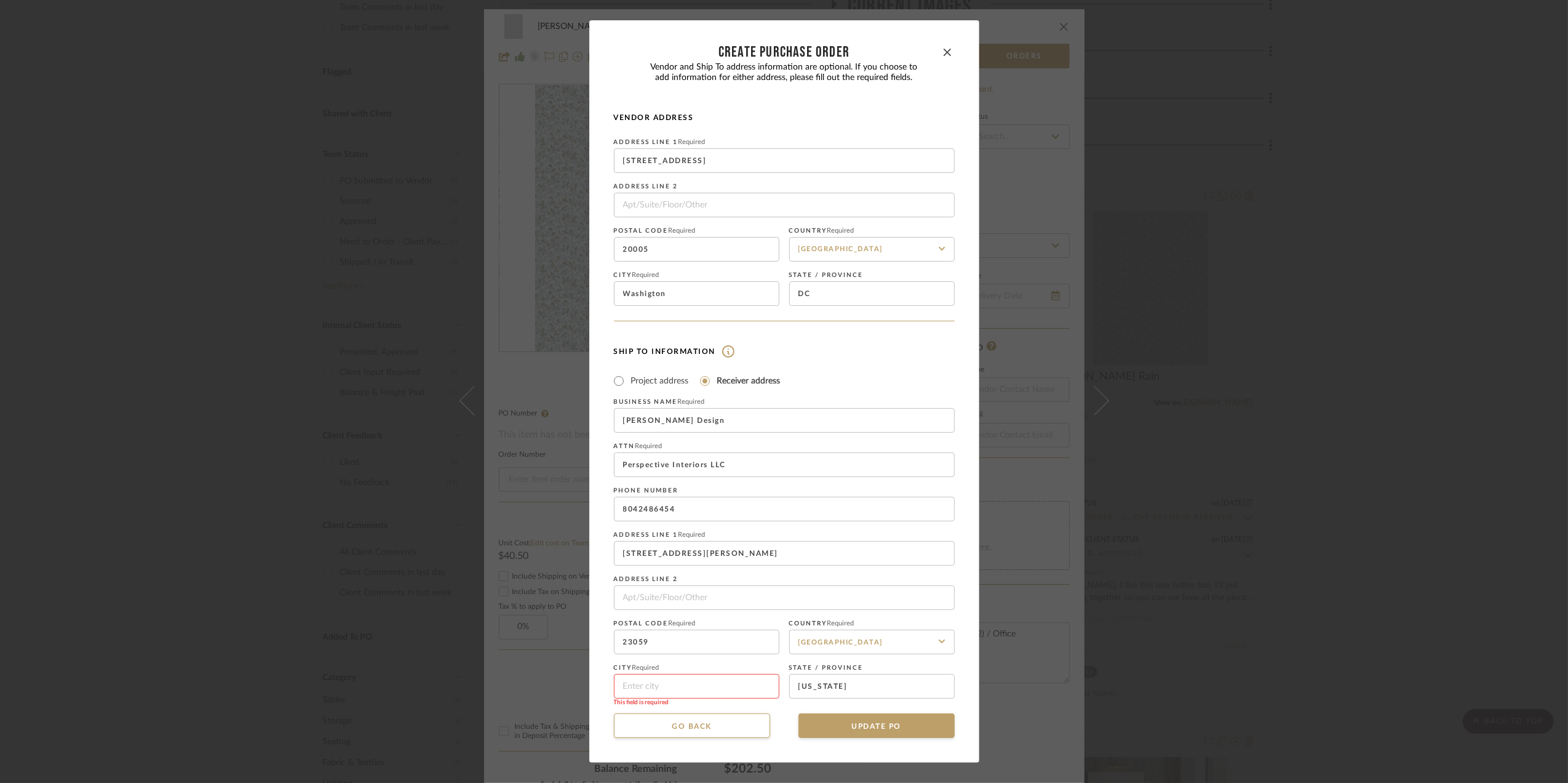
type input "[PERSON_NAME] [PERSON_NAME]"
click at [963, 579] on dialog-content "CREATE Purchase order Vendor and Ship To address information are optional. If y…" at bounding box center [784, 392] width 390 height 743
click at [872, 724] on button "UPDATE PO" at bounding box center [877, 725] width 157 height 24
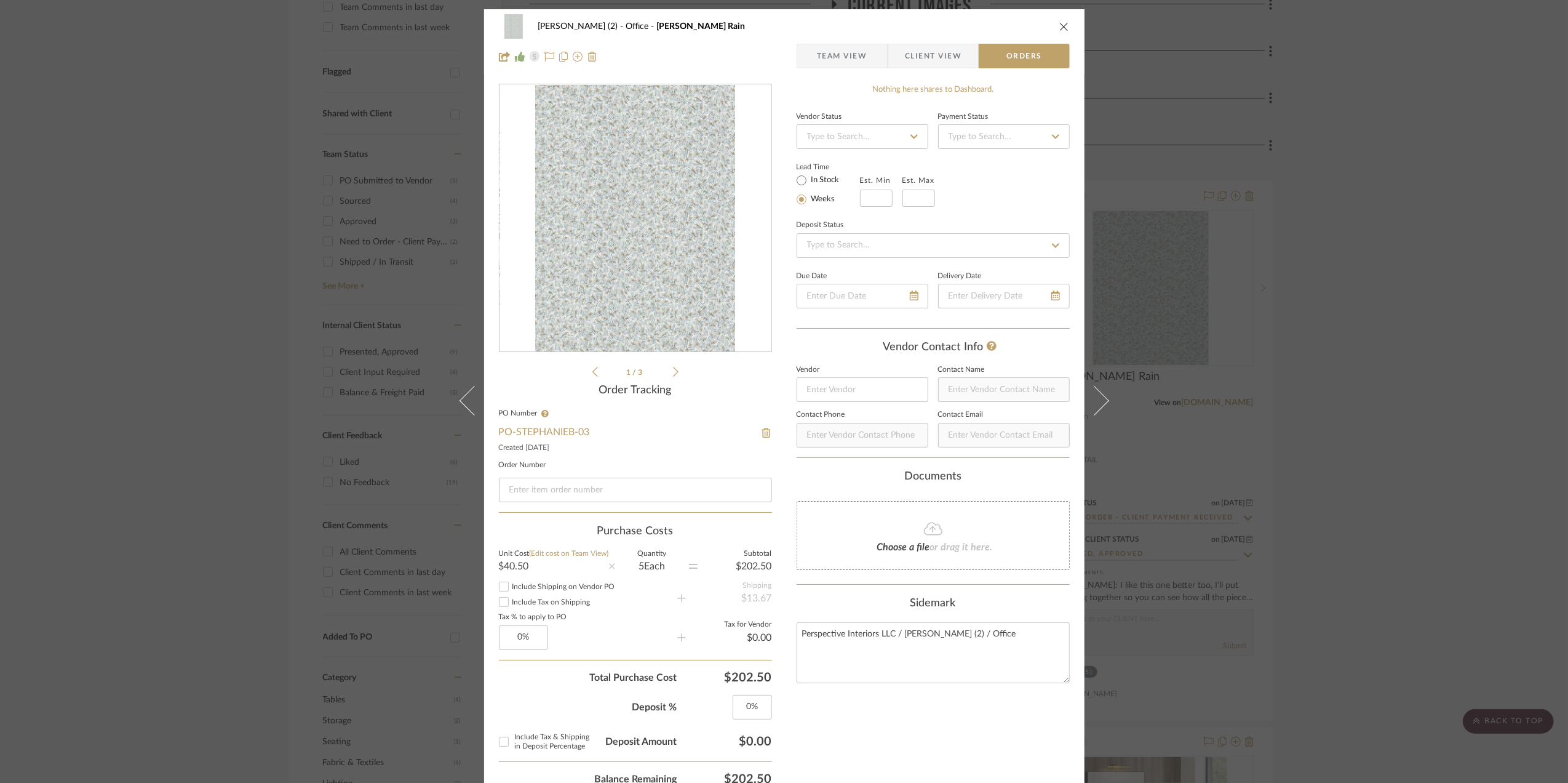
click at [1060, 28] on icon "close" at bounding box center [1065, 26] width 10 height 10
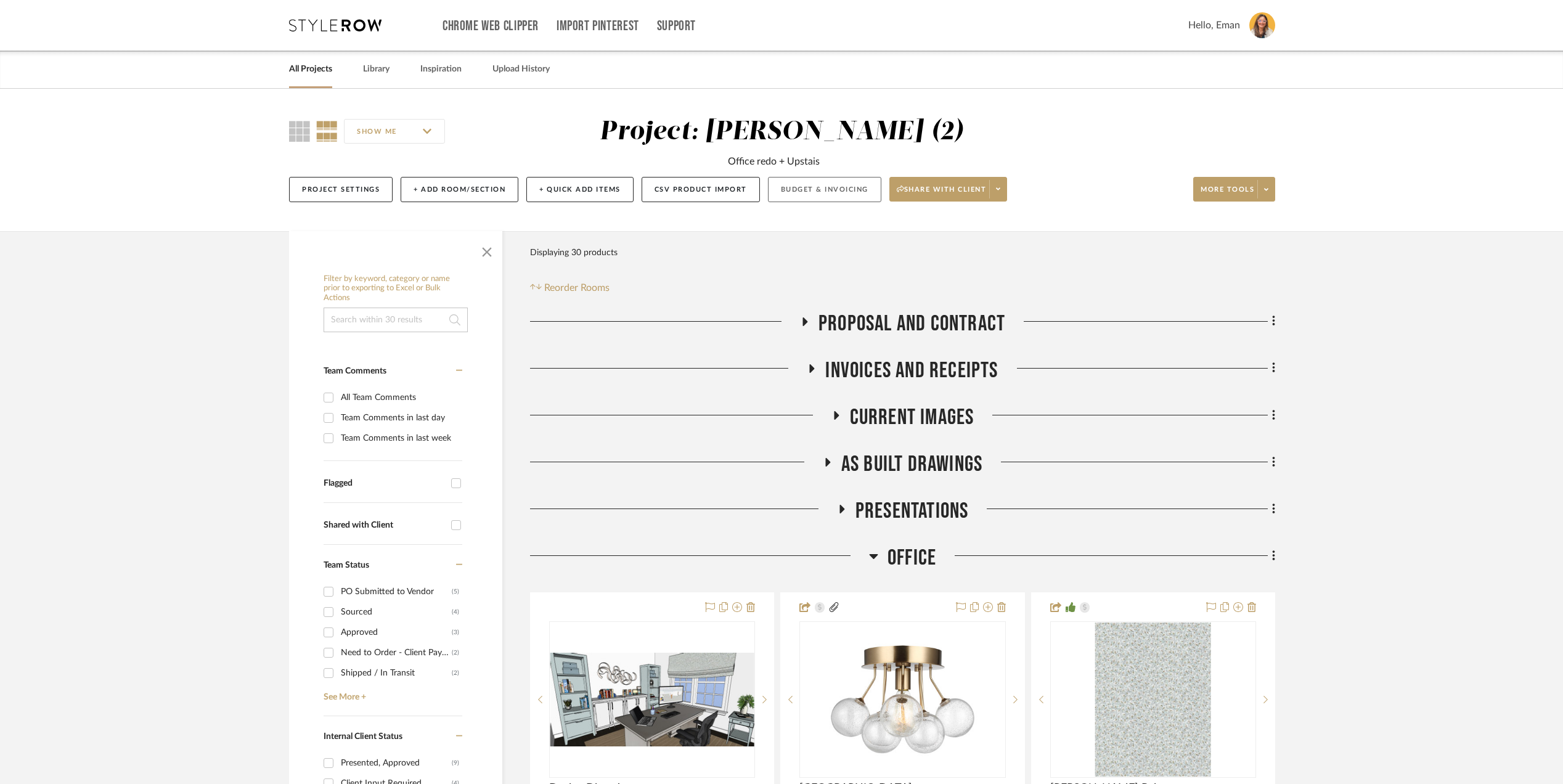
click at [821, 198] on button "Budget & Invoicing" at bounding box center [824, 189] width 114 height 25
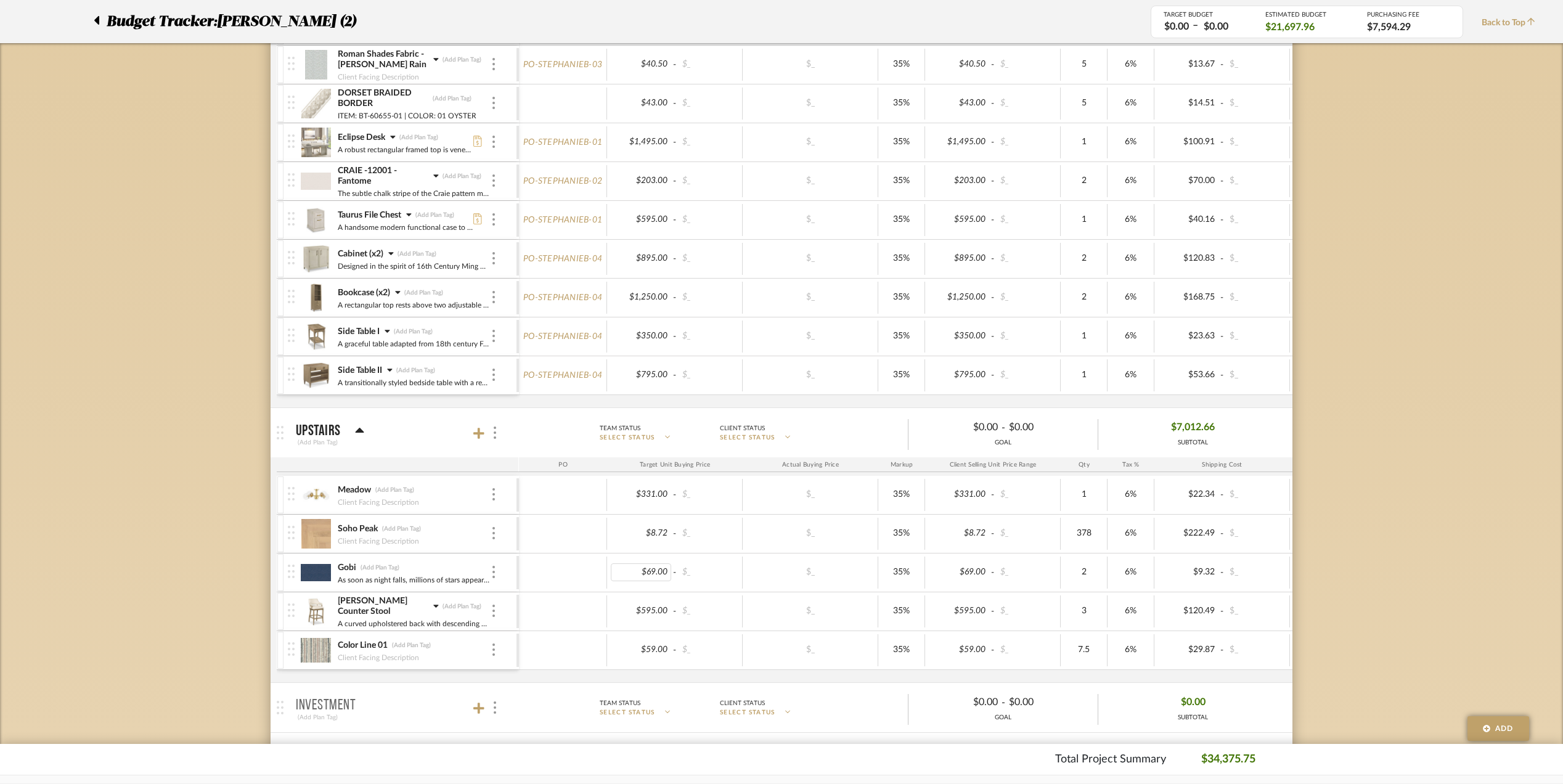
scroll to position [575, 0]
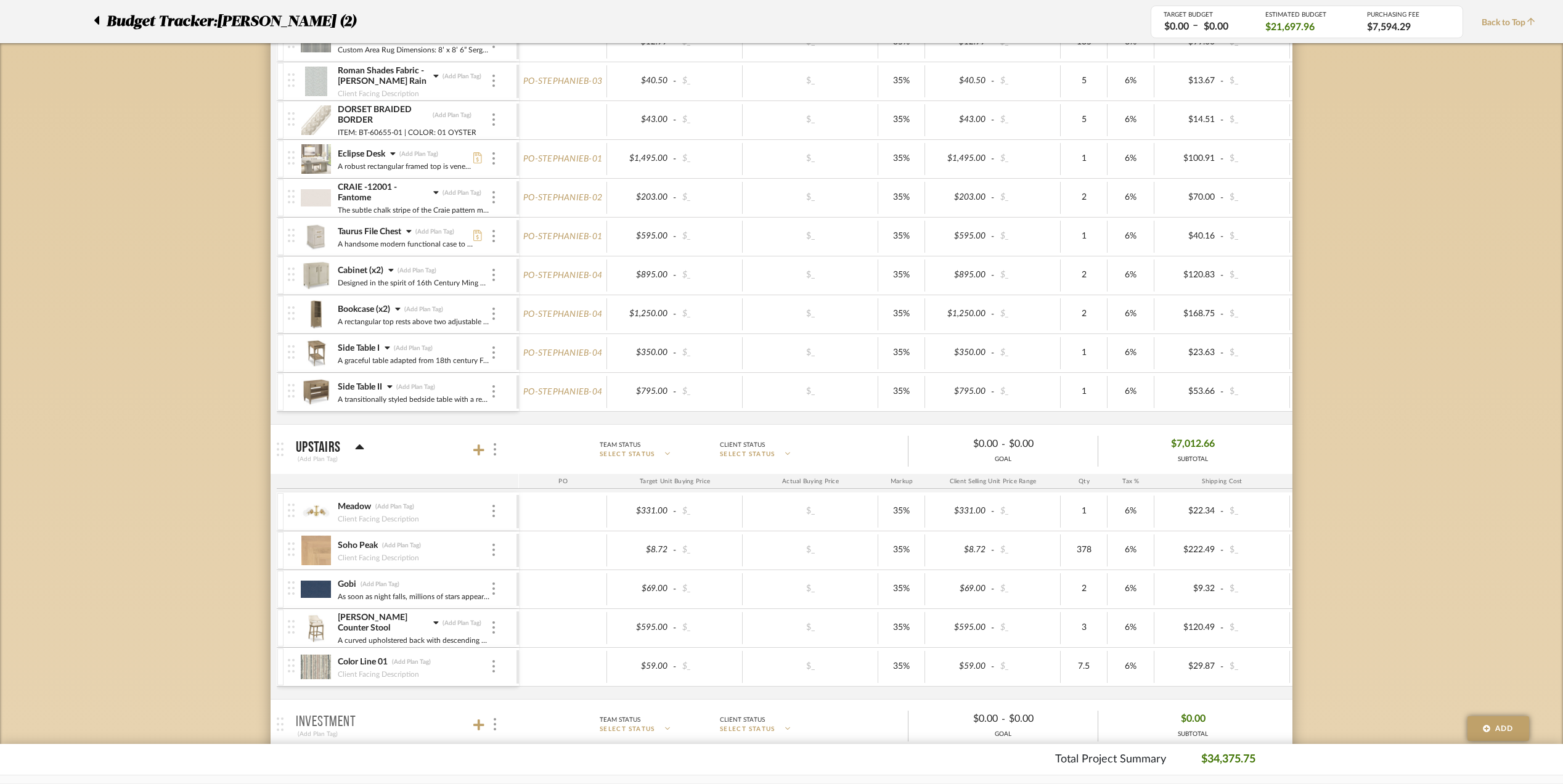
click at [358, 447] on icon at bounding box center [359, 448] width 9 height 15
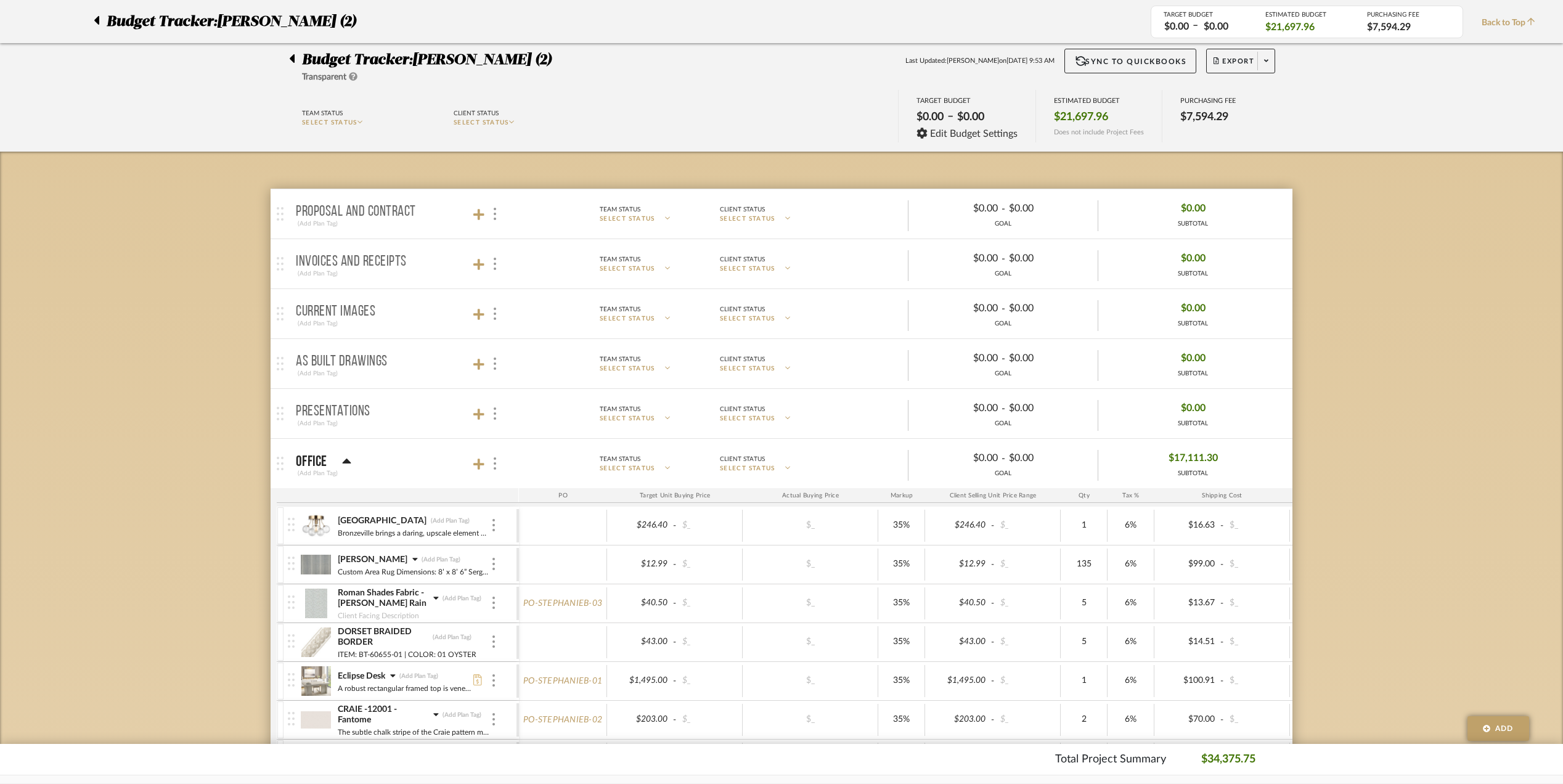
scroll to position [0, 0]
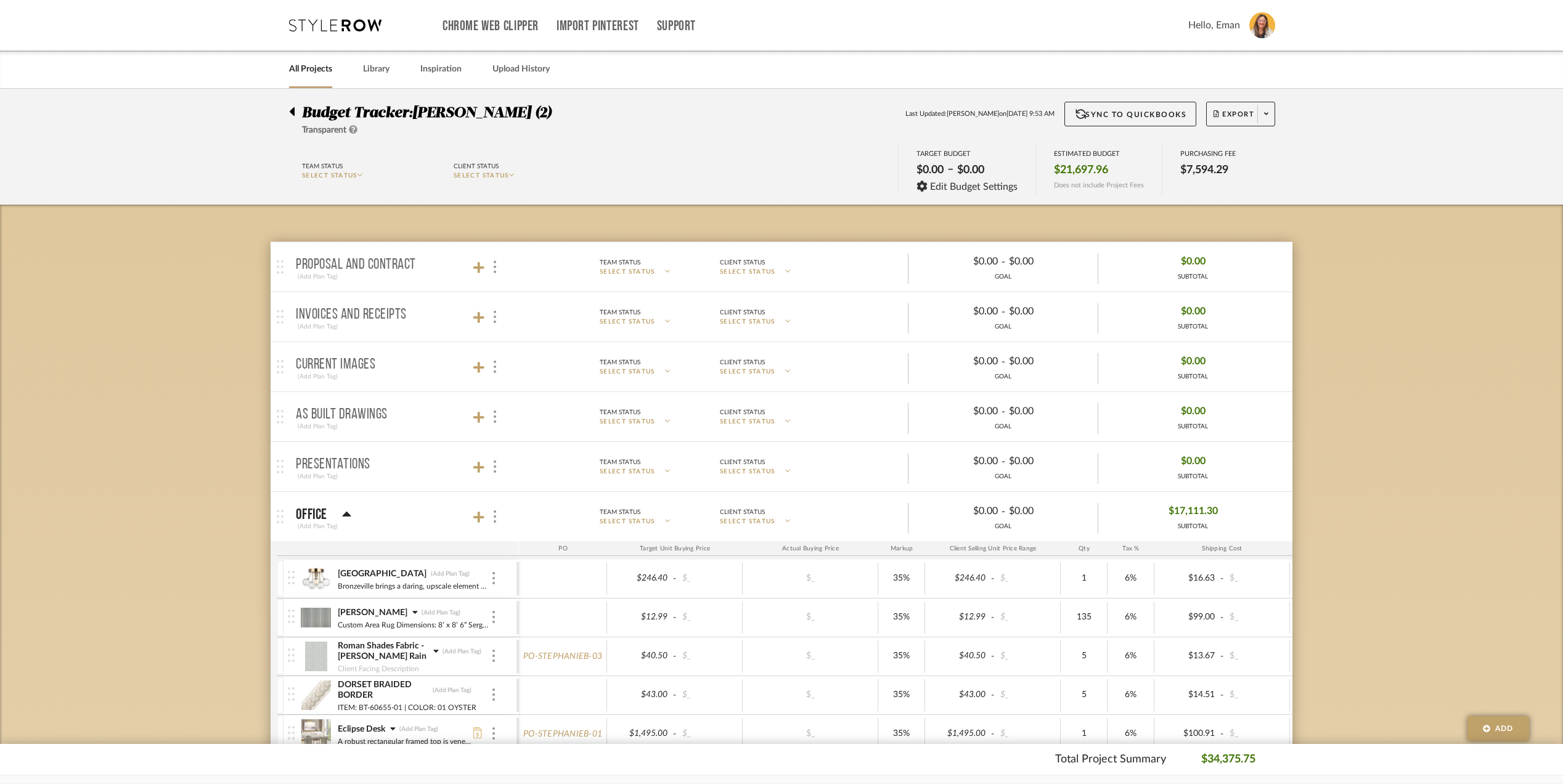
click at [292, 112] on icon at bounding box center [292, 112] width 5 height 9
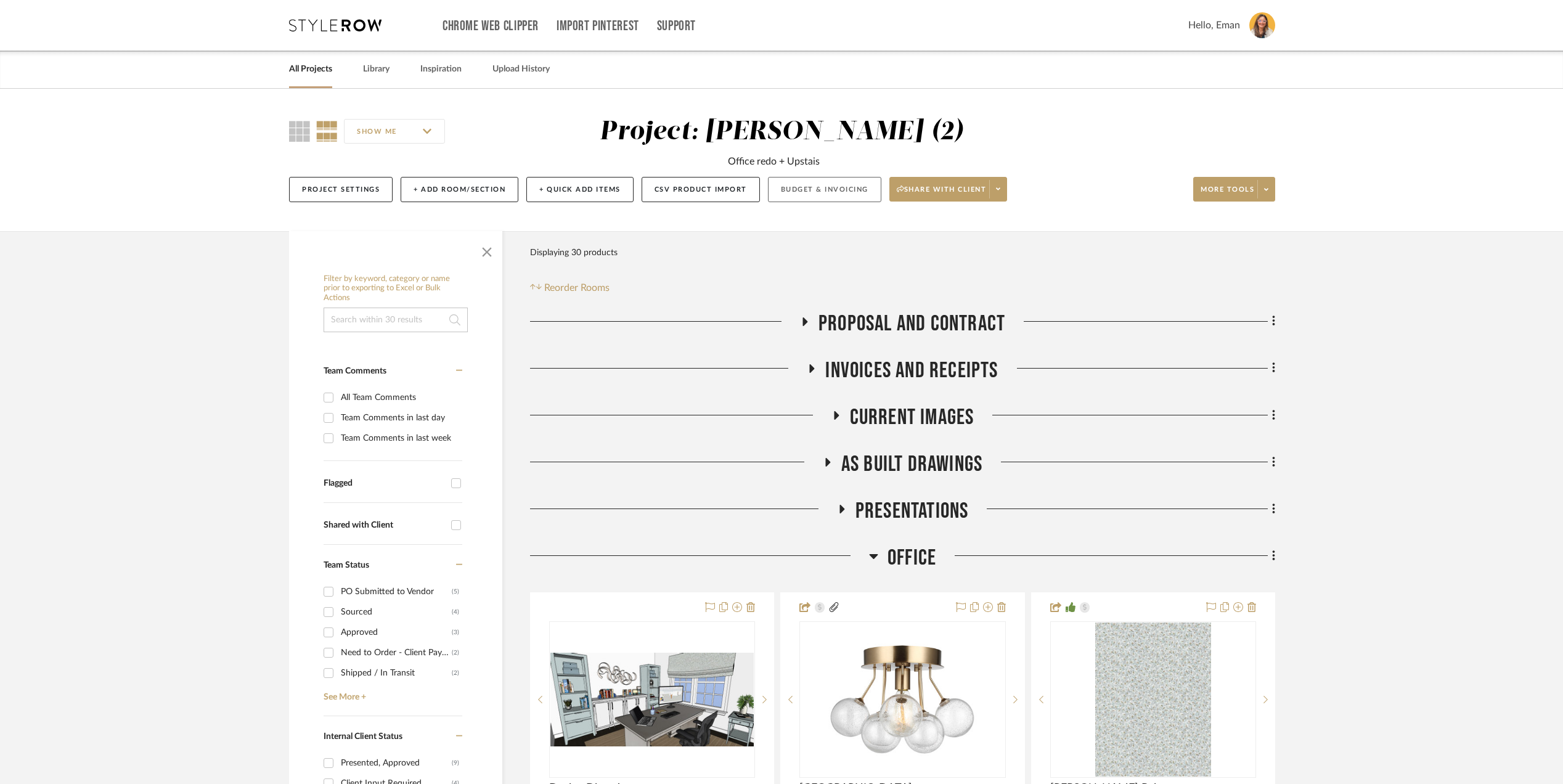
click at [832, 190] on button "Budget & Invoicing" at bounding box center [824, 189] width 114 height 25
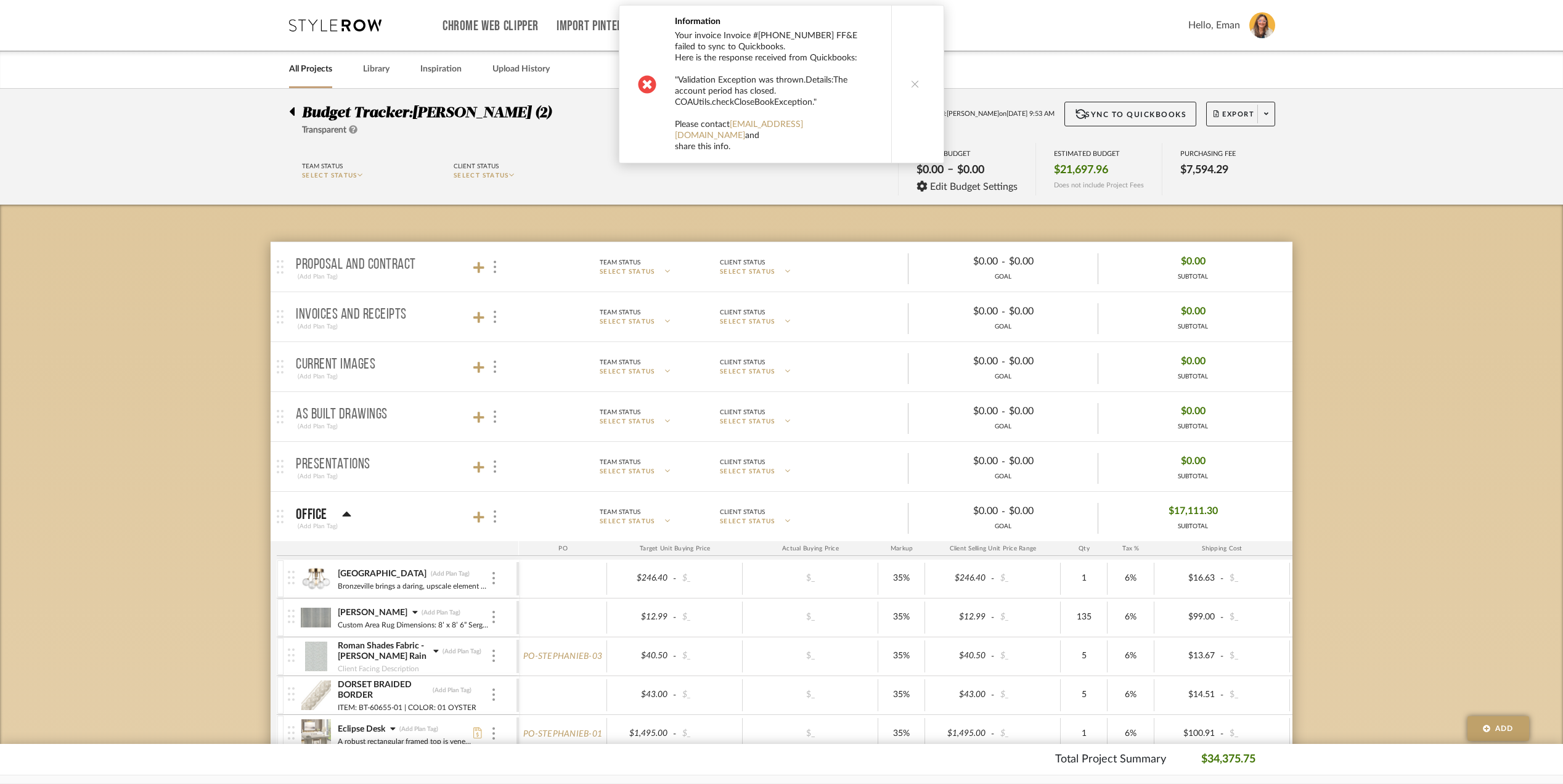
click at [911, 80] on icon at bounding box center [915, 84] width 9 height 9
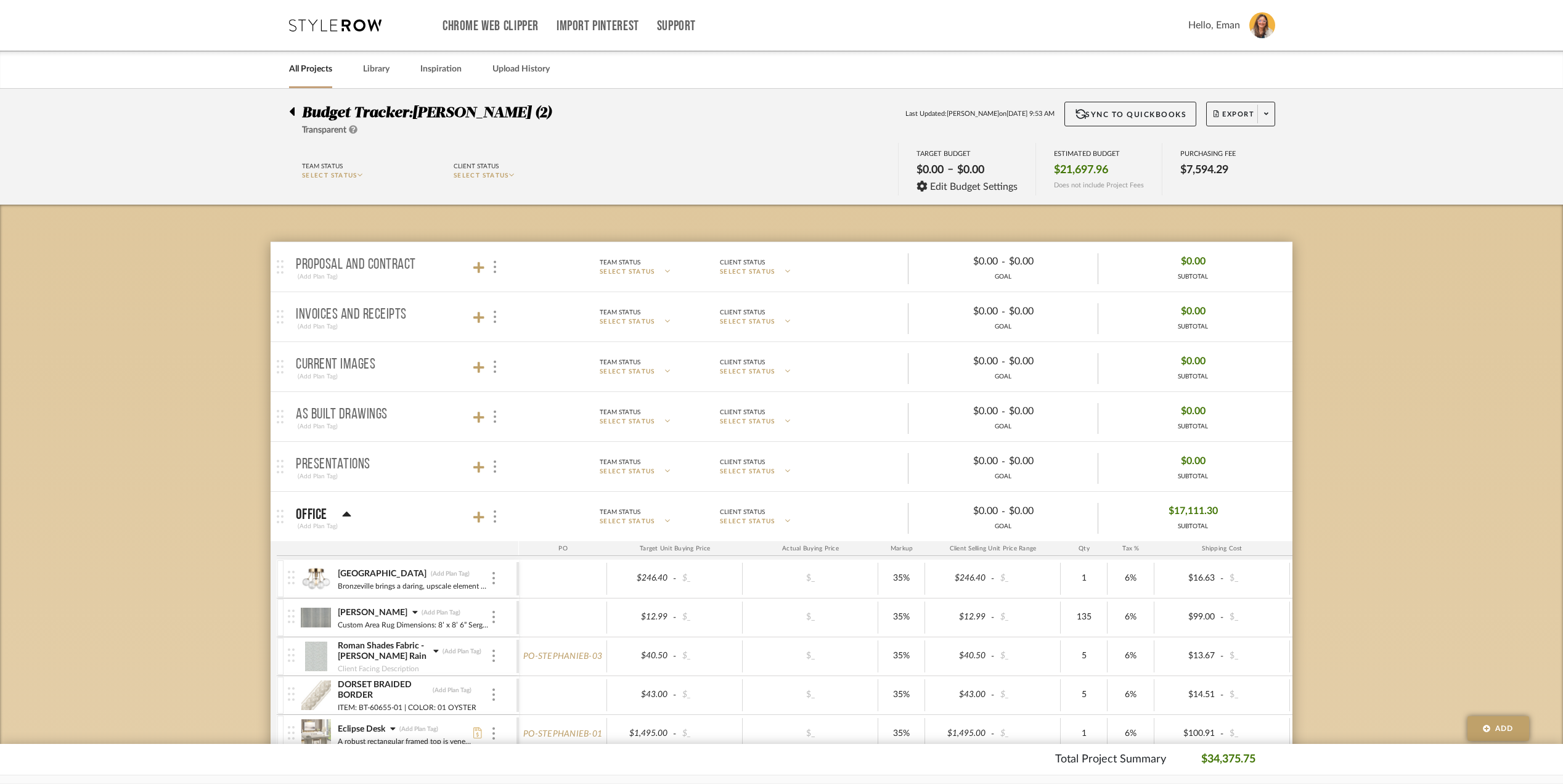
click at [294, 110] on icon at bounding box center [292, 112] width 5 height 9
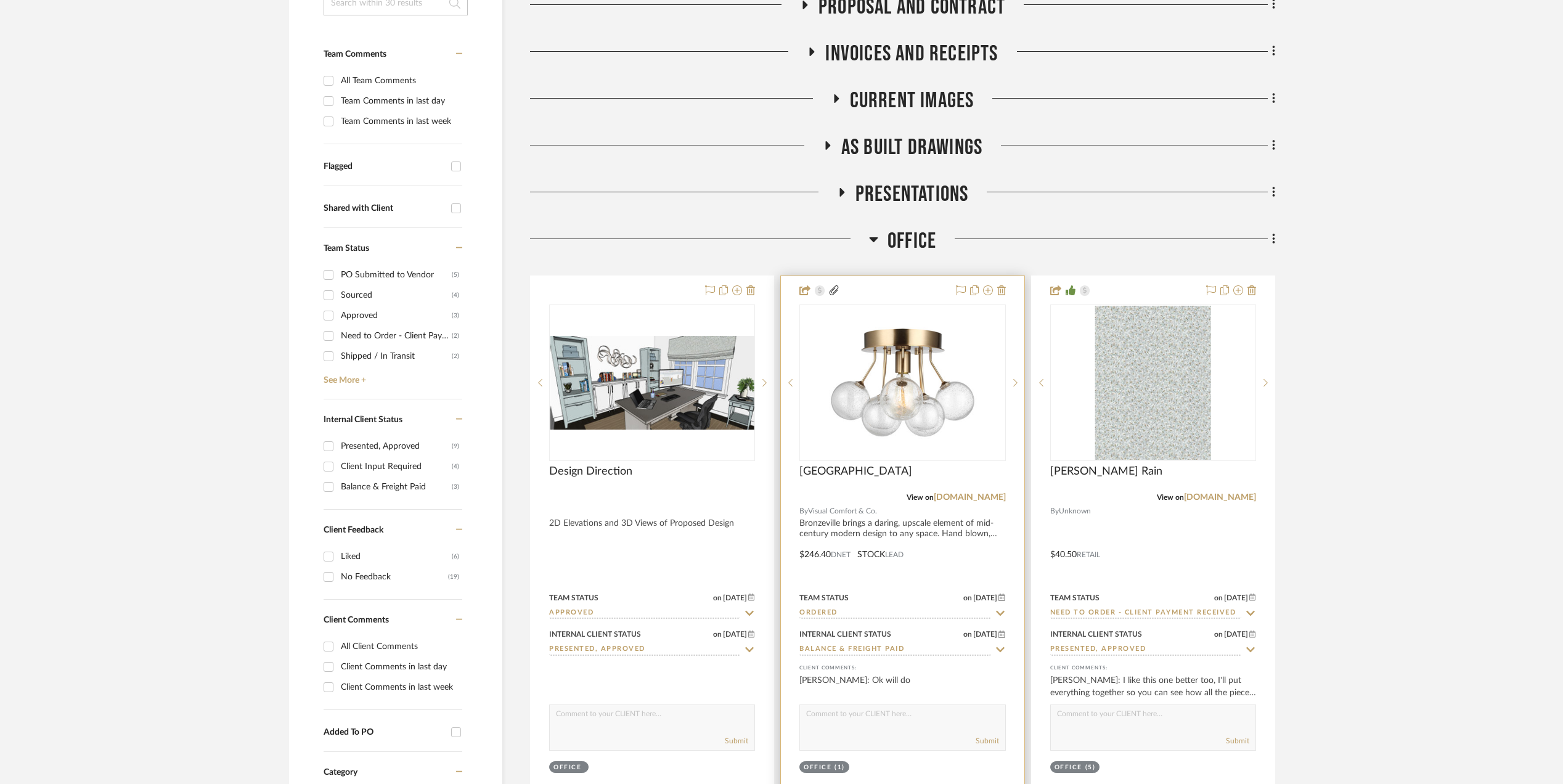
scroll to position [493, 0]
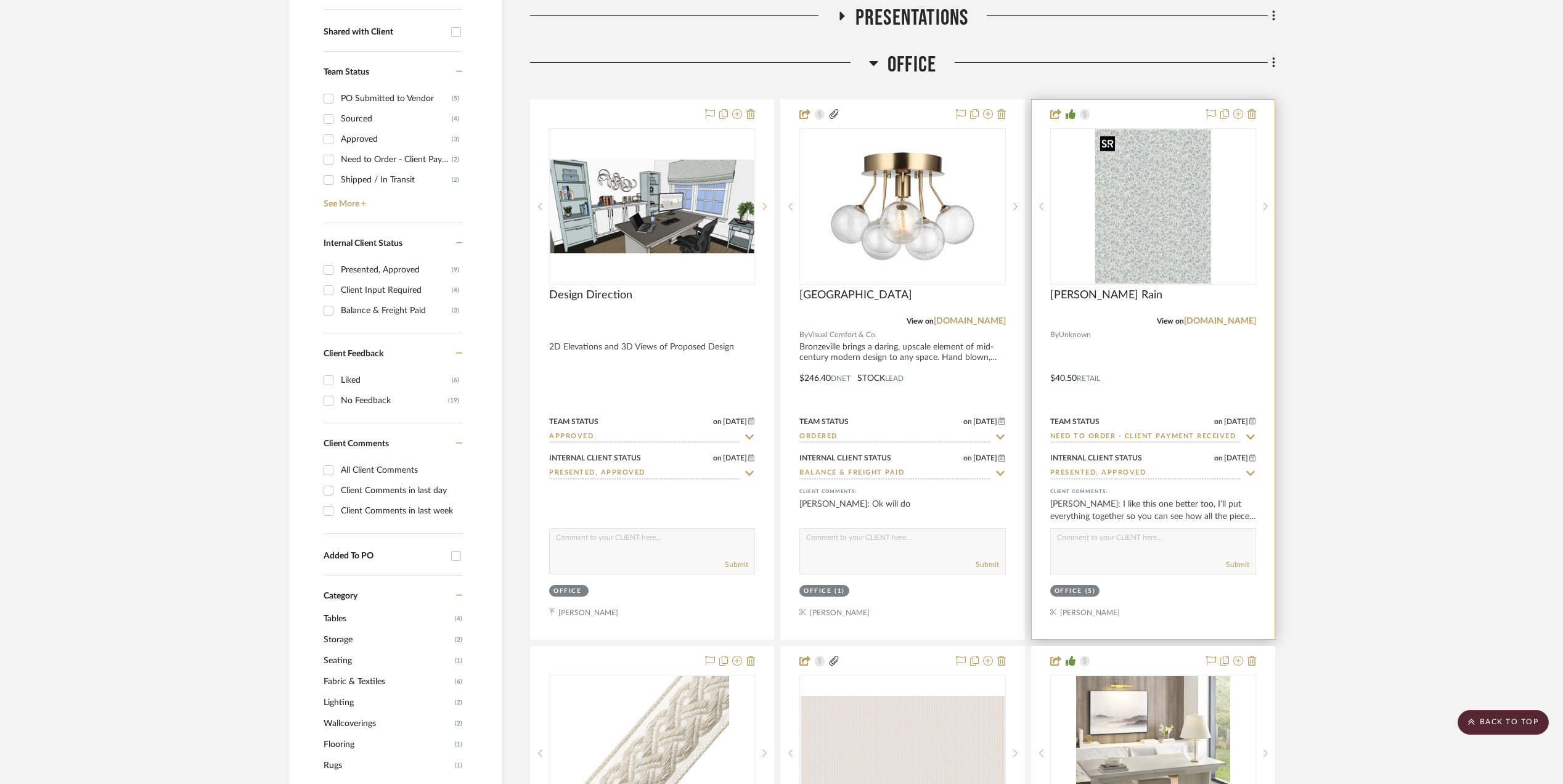
click at [1132, 225] on img "0" at bounding box center [1153, 206] width 116 height 154
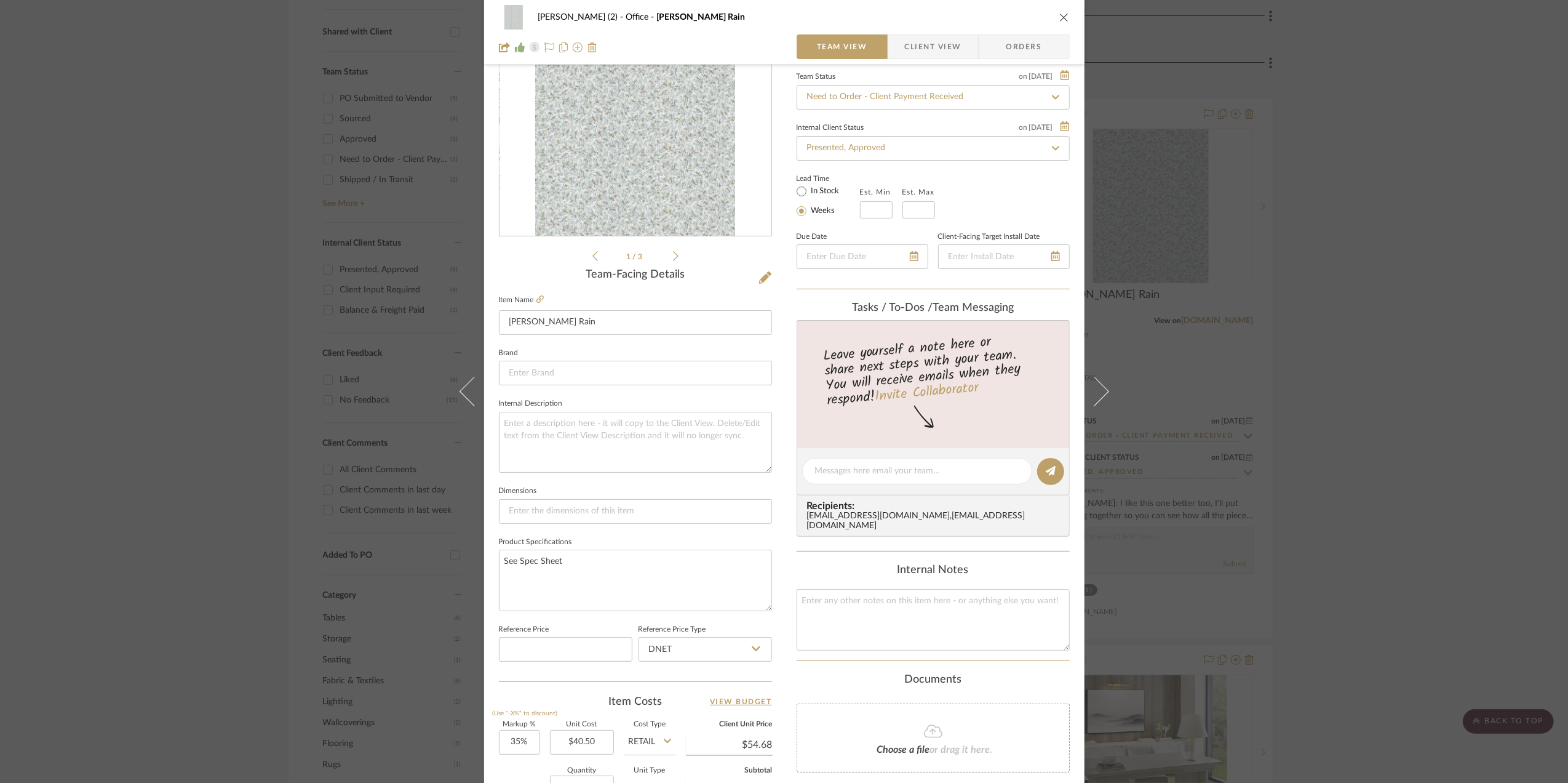
scroll to position [328, 0]
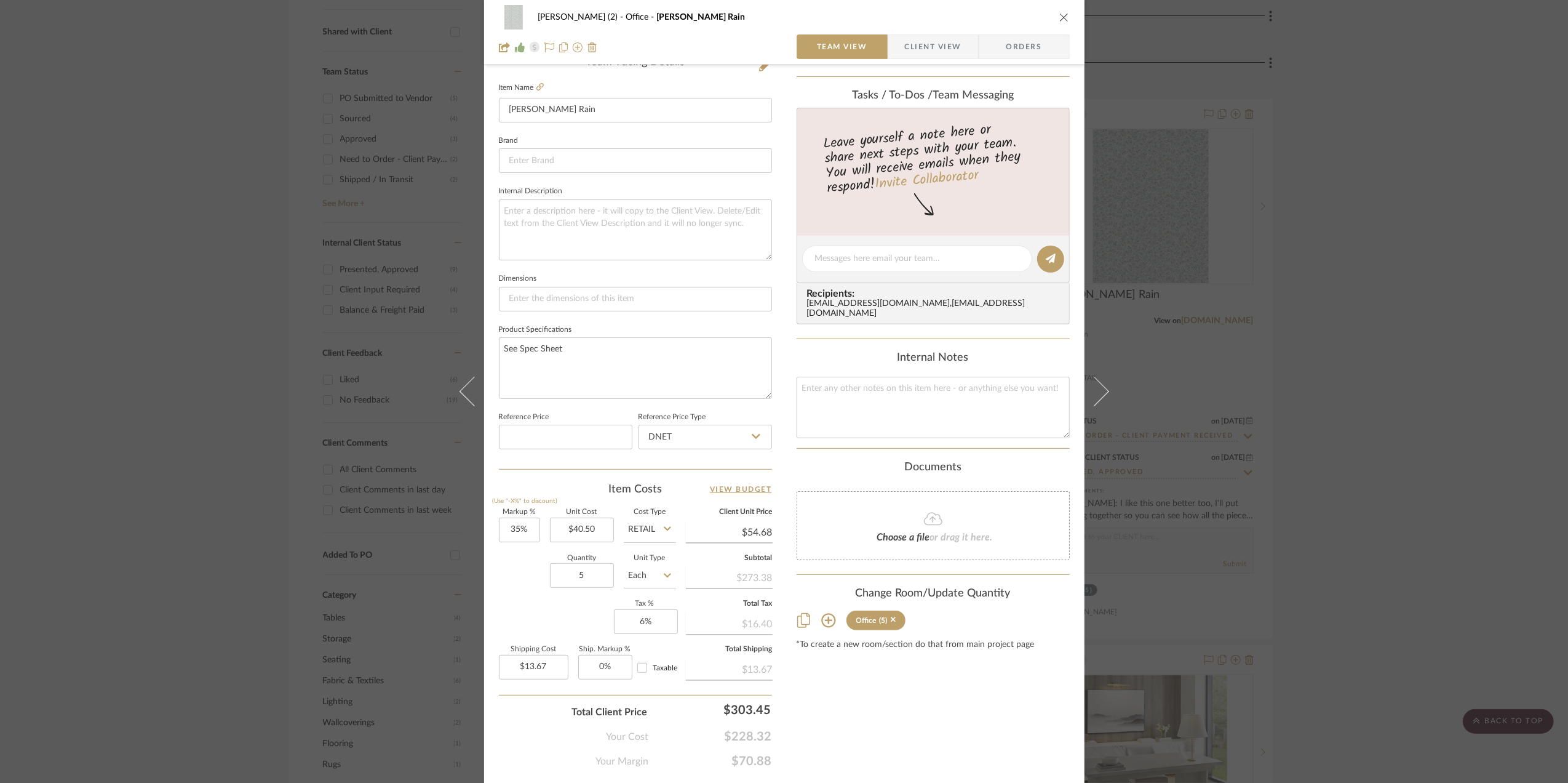
click at [664, 578] on icon at bounding box center [668, 576] width 8 height 4
click at [669, 466] on div "YD" at bounding box center [696, 463] width 152 height 31
type input "YD"
click at [513, 599] on div "Quantity 5 Unit Type YD" at bounding box center [587, 577] width 177 height 44
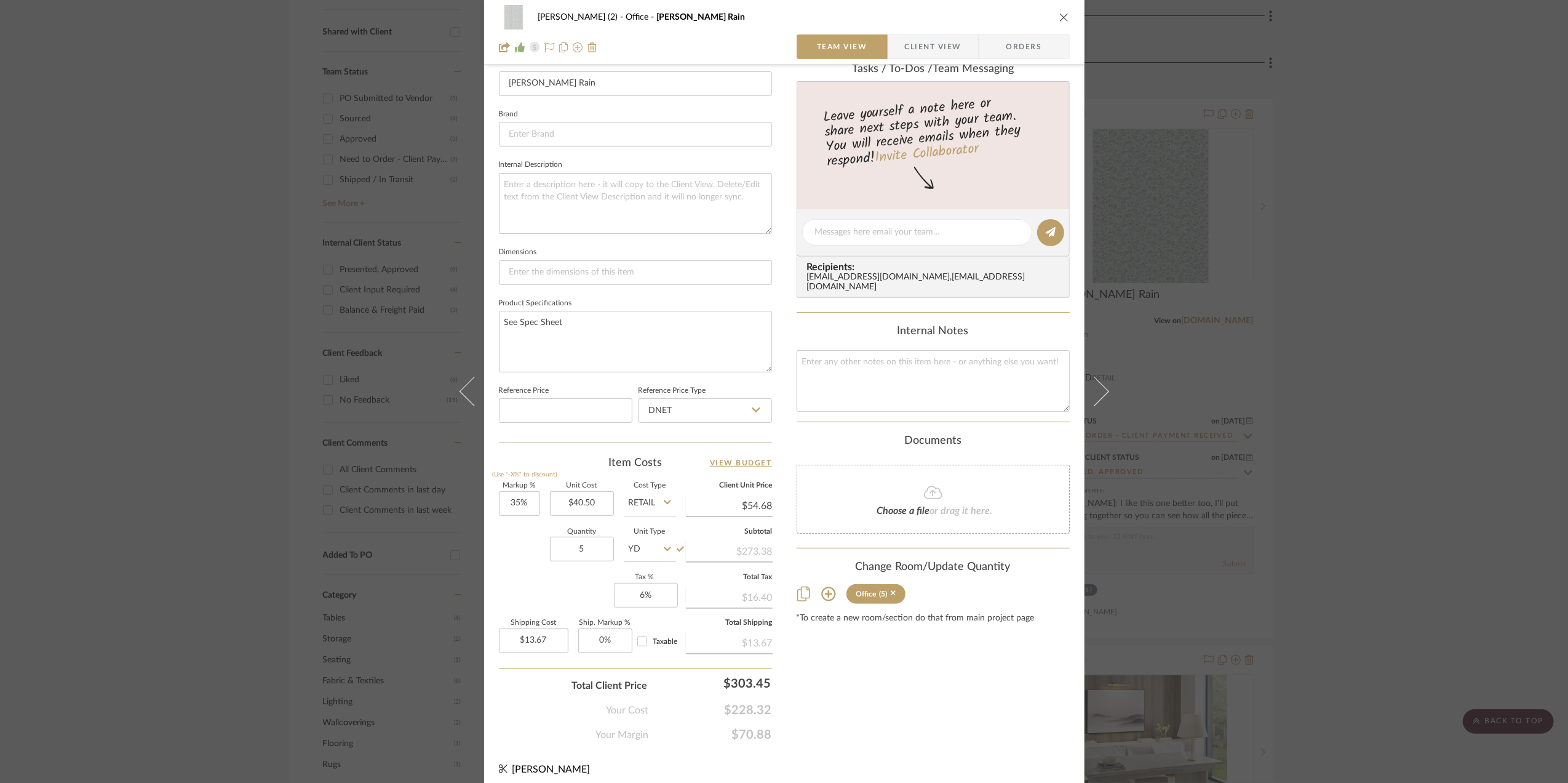
scroll to position [366, 0]
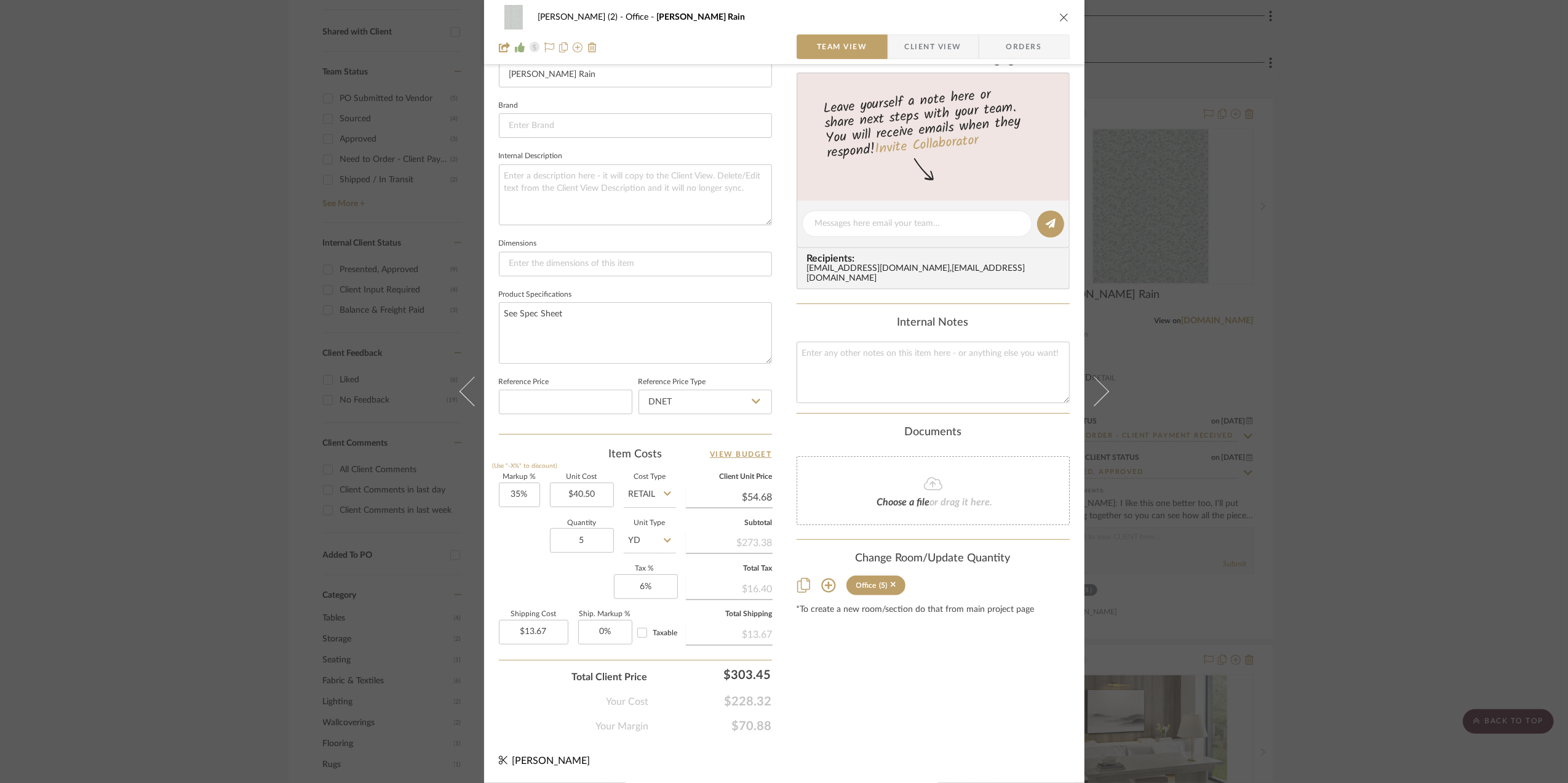
click at [936, 58] on span "Client View" at bounding box center [933, 46] width 56 height 24
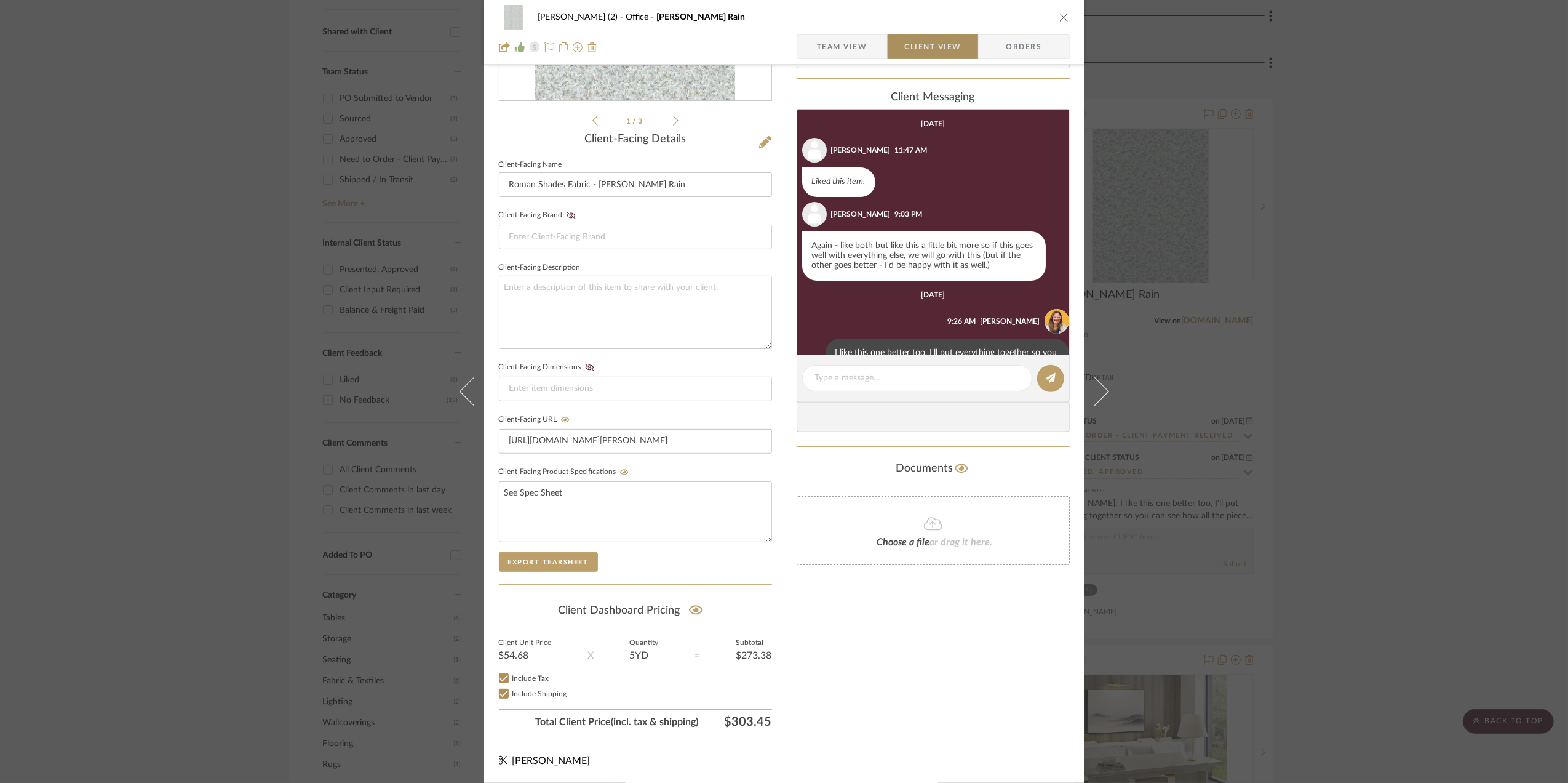
scroll to position [38, 0]
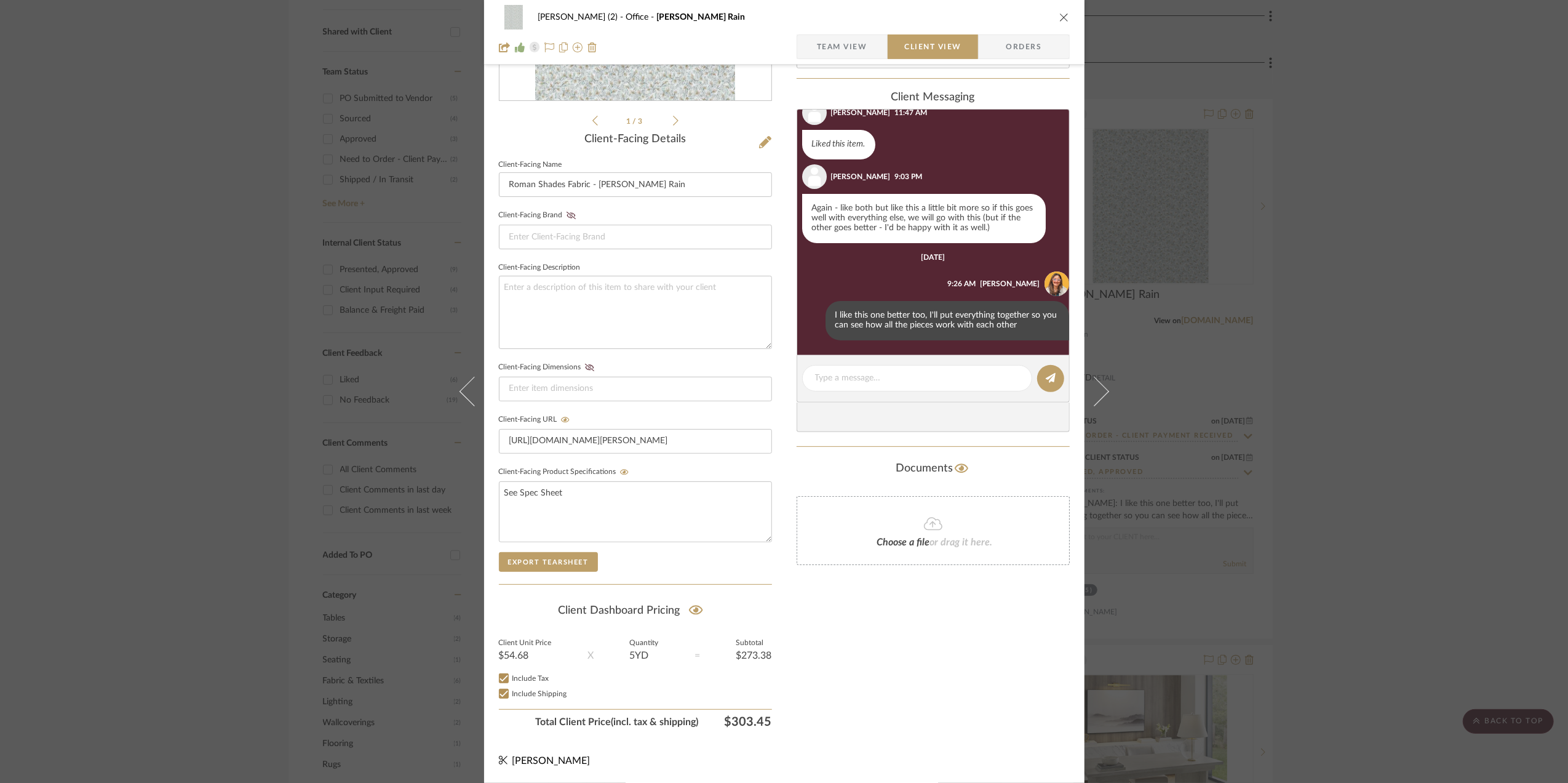
click at [1008, 41] on span "Orders" at bounding box center [1024, 46] width 63 height 24
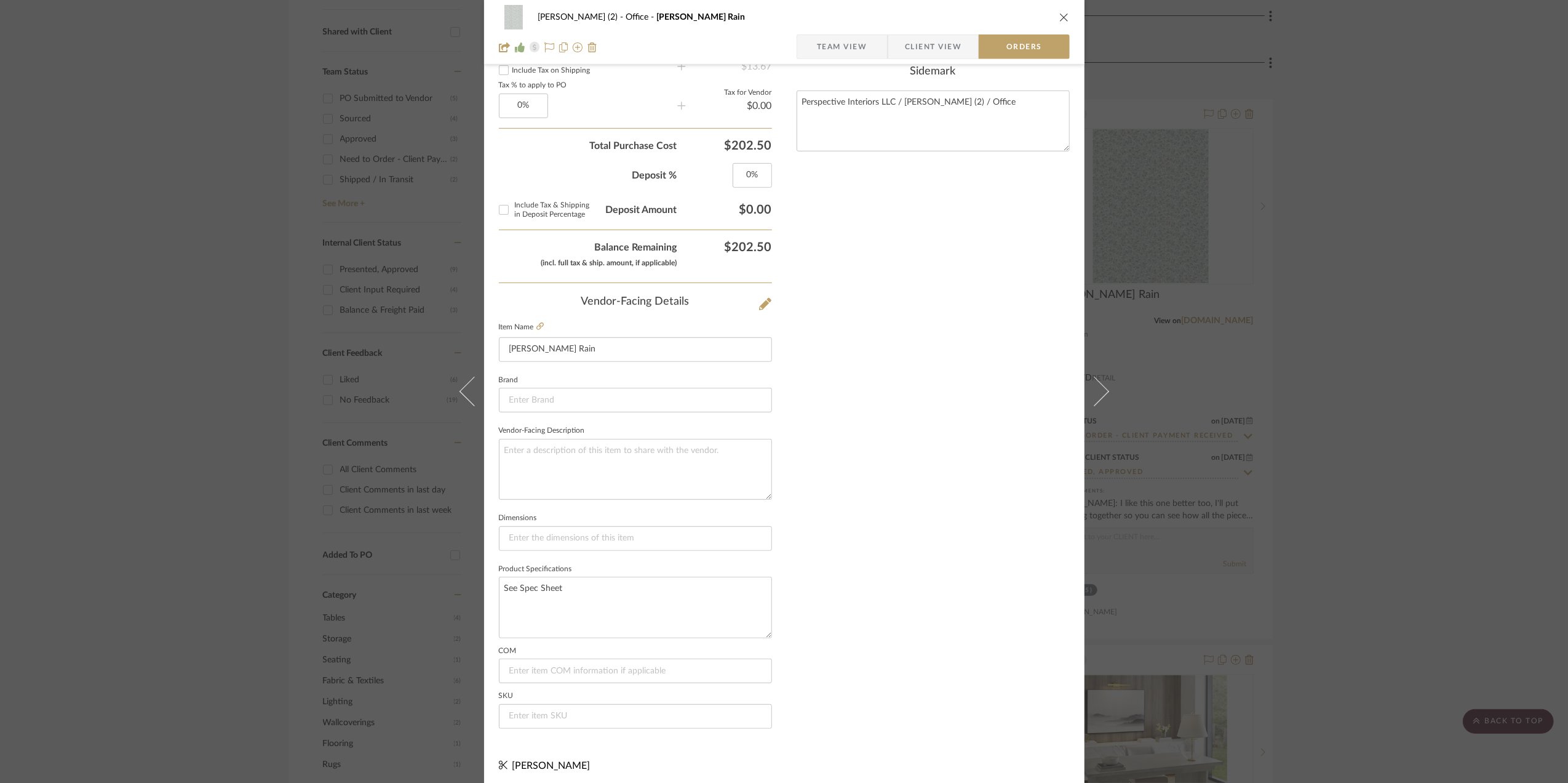
scroll to position [541, 0]
click at [1231, 318] on div "[PERSON_NAME] (2) Office [PERSON_NAME] Rain Team View Client View Orders 1 / 3 …" at bounding box center [784, 392] width 1568 height 783
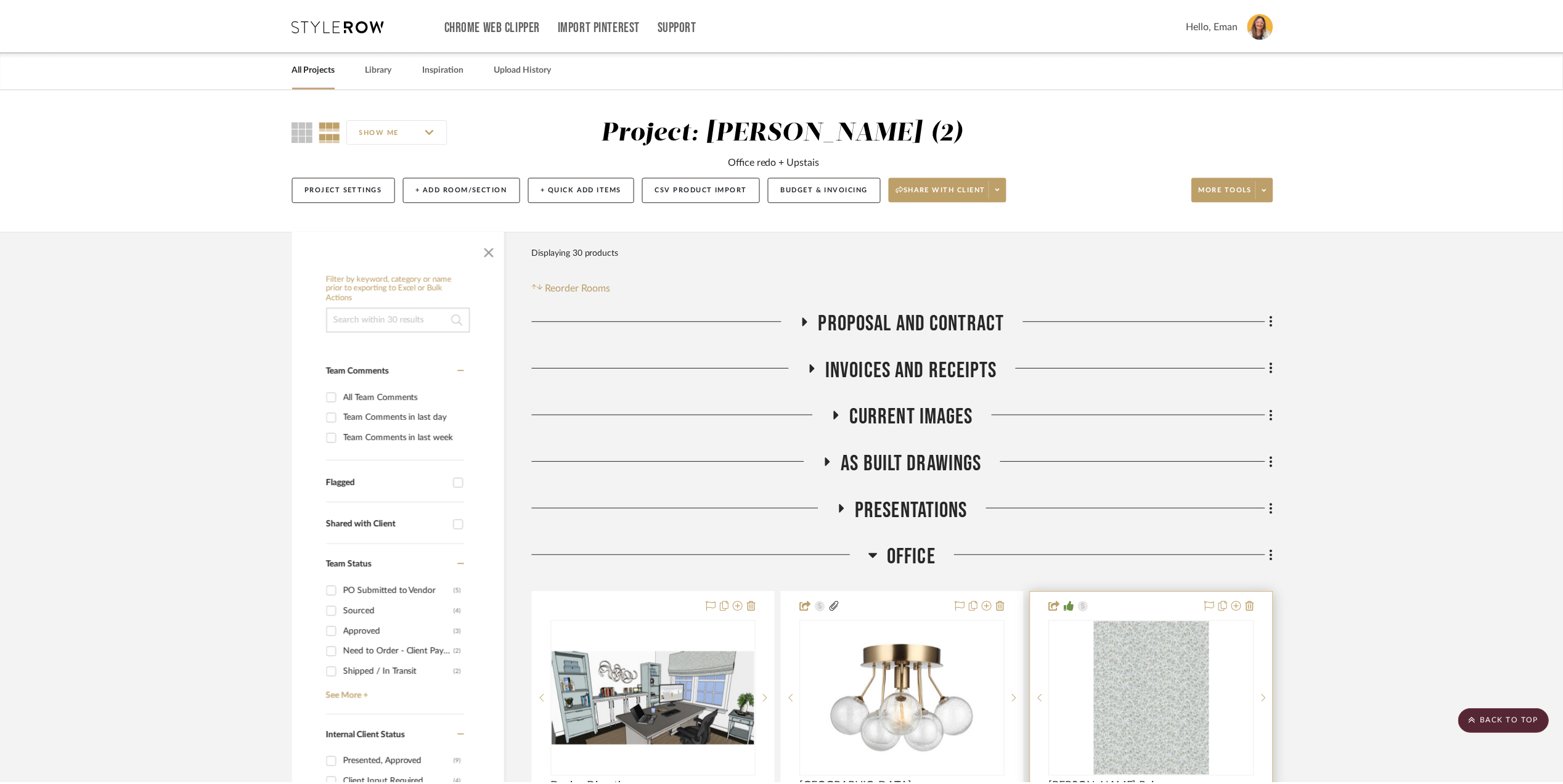
scroll to position [493, 0]
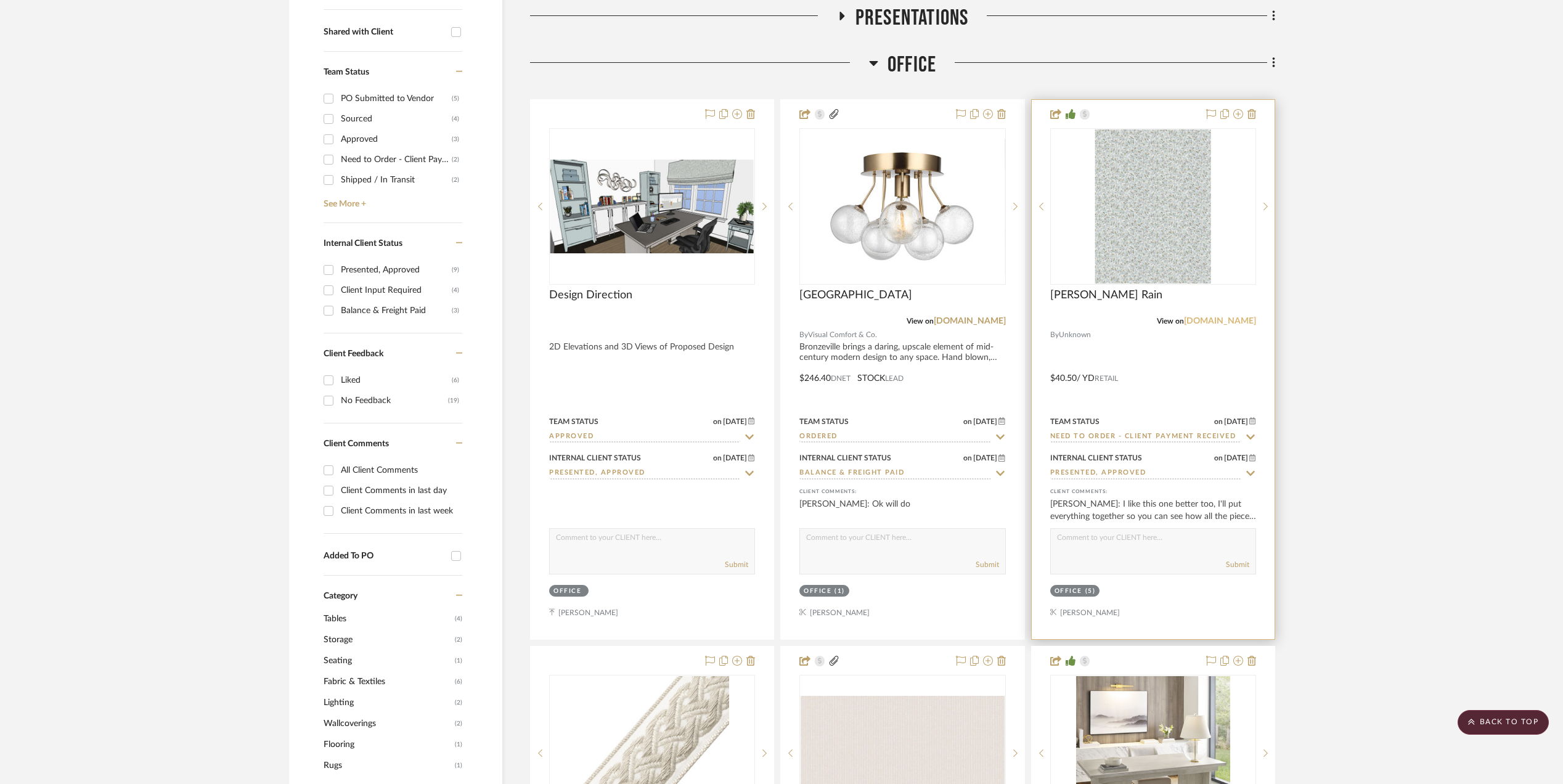
click at [1228, 321] on link "[DOMAIN_NAME]" at bounding box center [1219, 321] width 72 height 9
click at [1161, 234] on img "0" at bounding box center [1153, 206] width 116 height 154
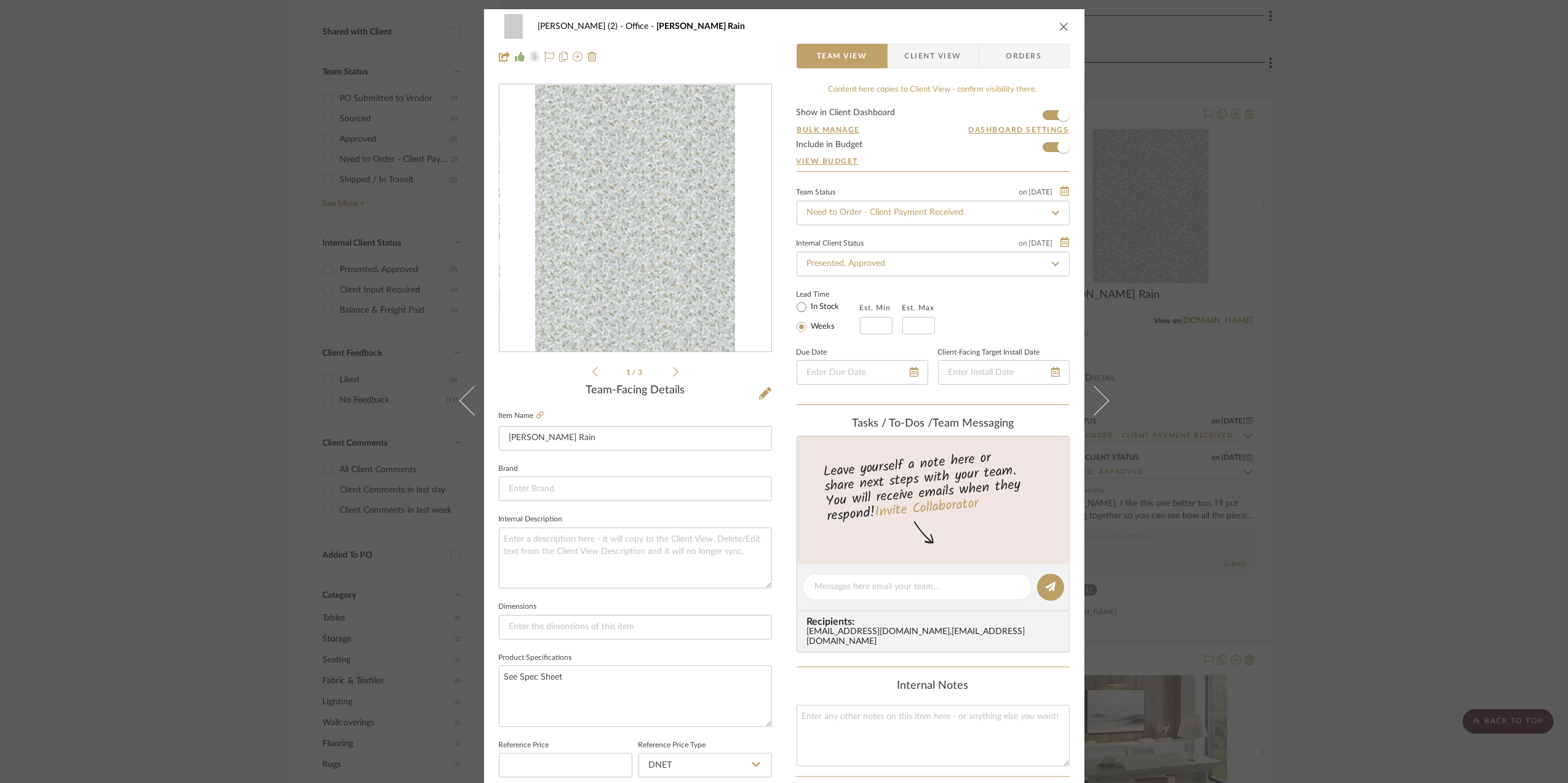
click at [1023, 51] on span "Orders" at bounding box center [1024, 56] width 63 height 24
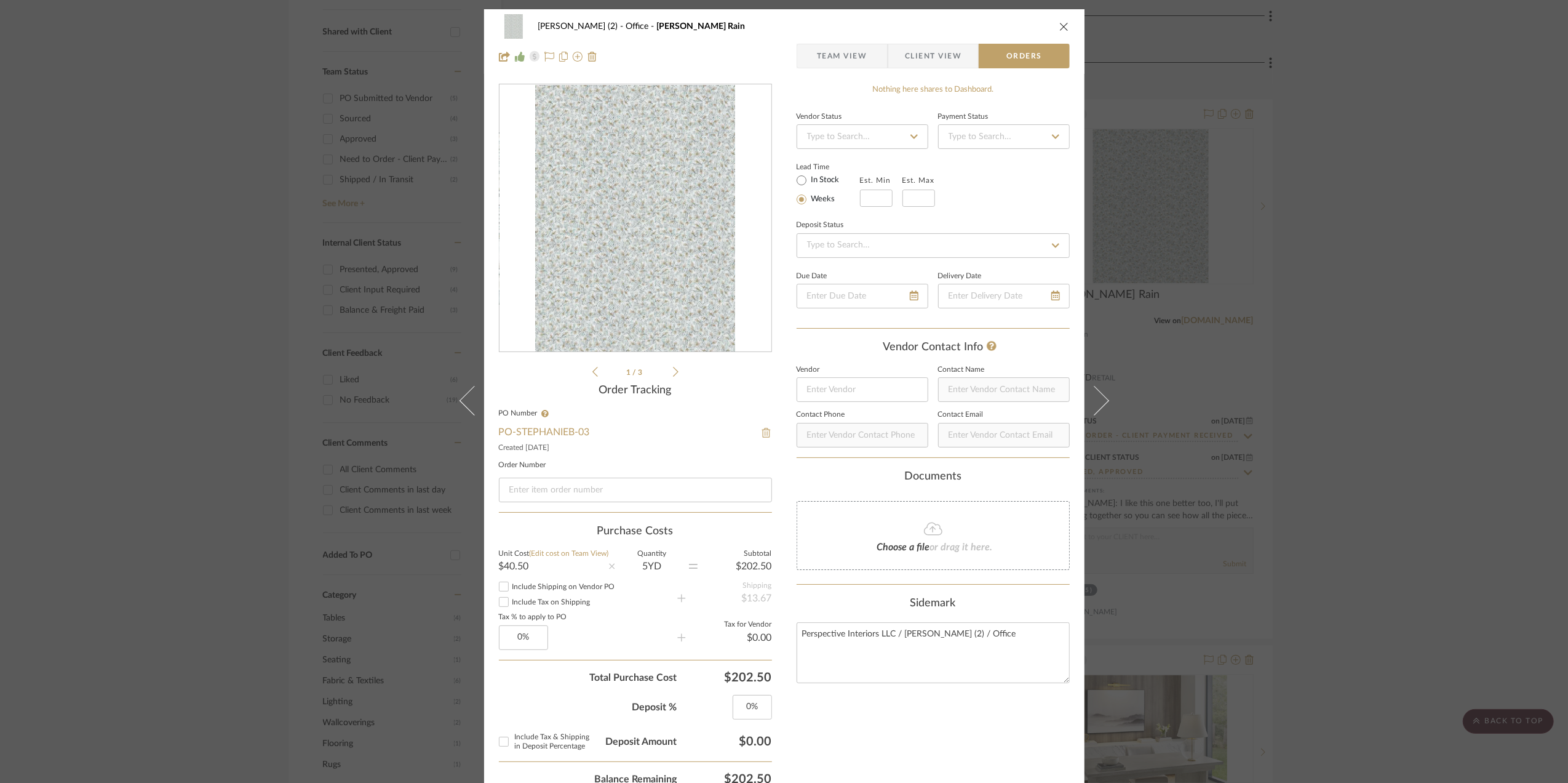
click at [763, 432] on img at bounding box center [766, 433] width 11 height 10
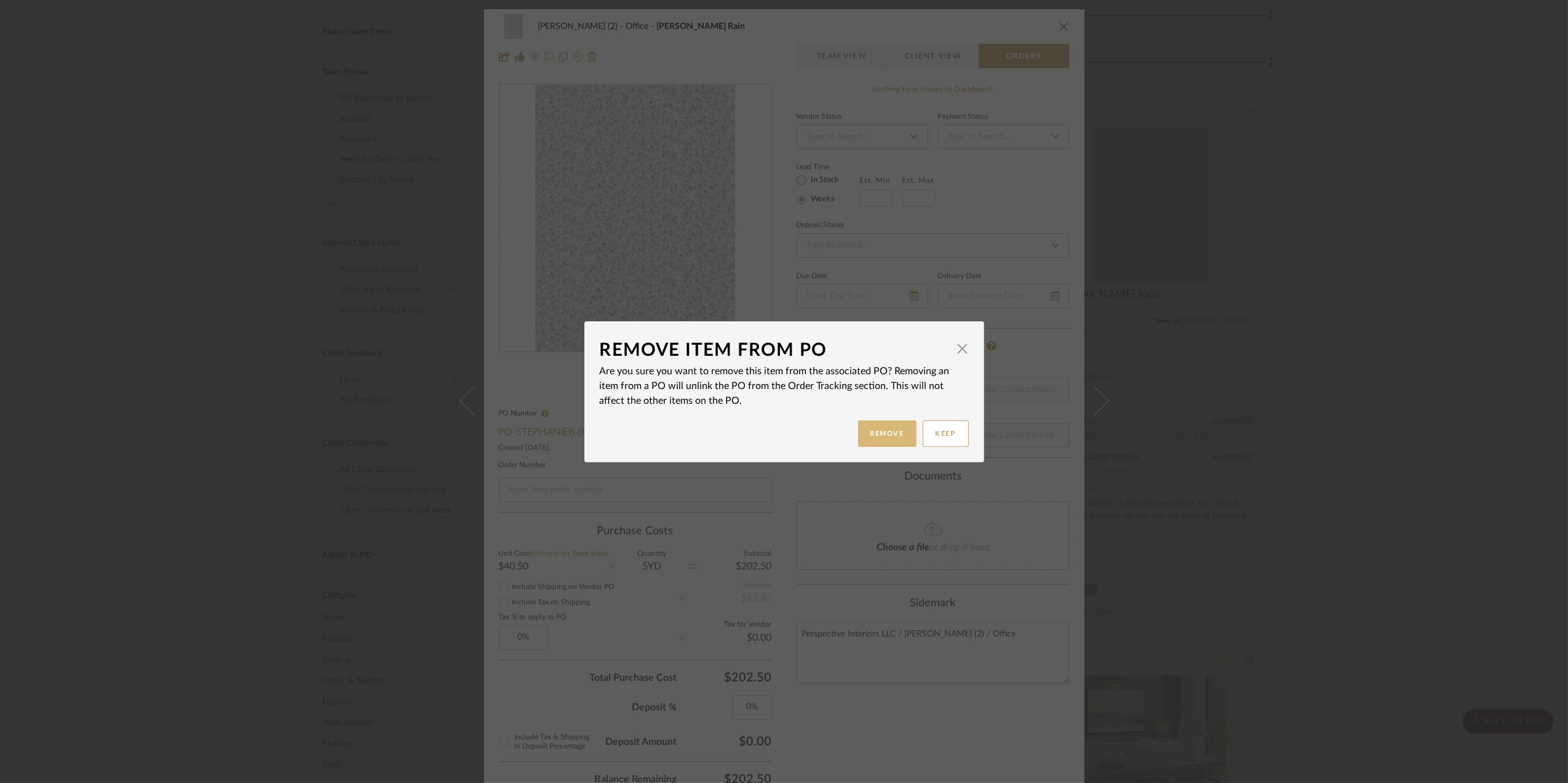
click at [876, 428] on button "Remove" at bounding box center [887, 433] width 58 height 26
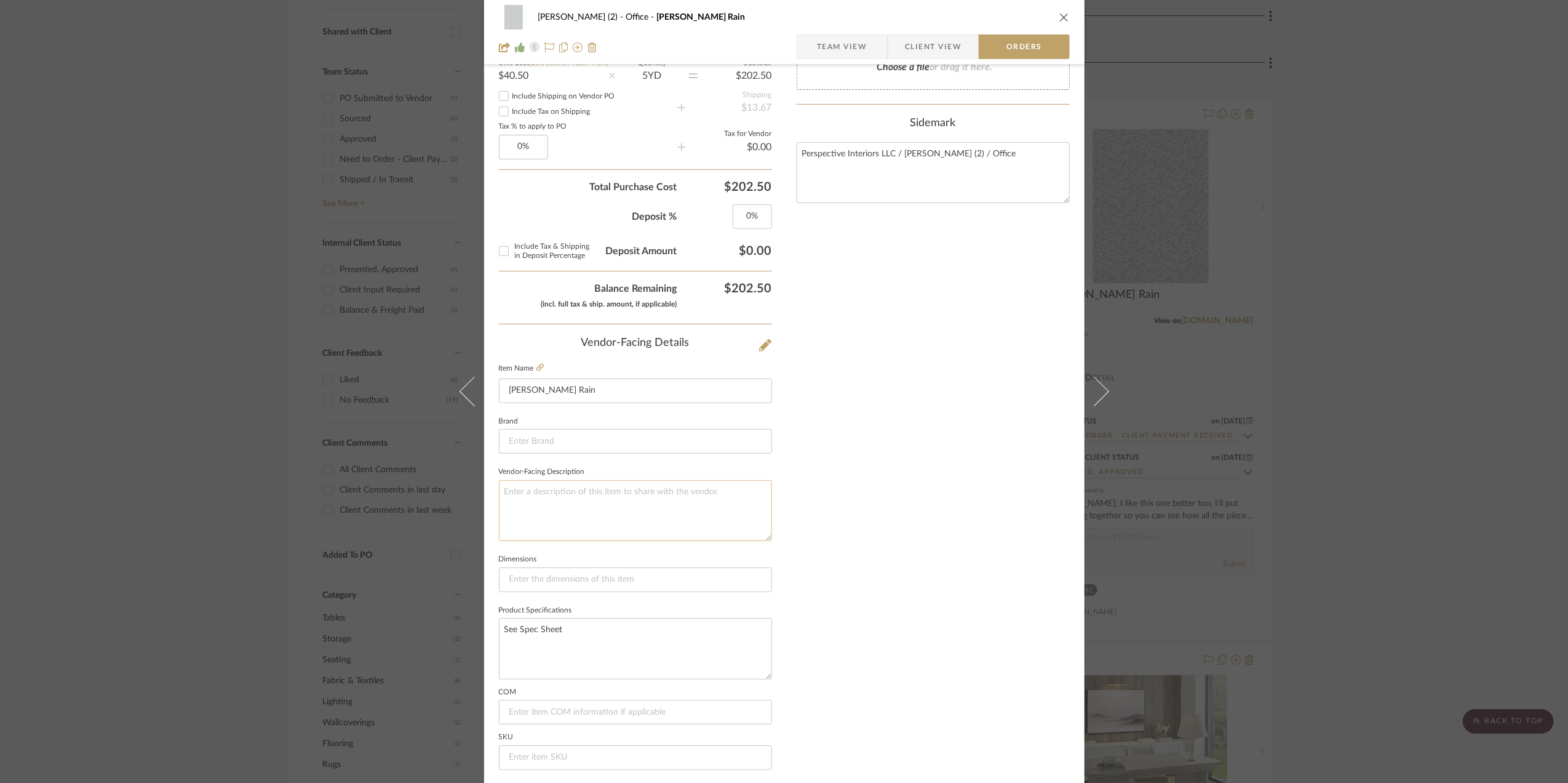
scroll to position [492, 0]
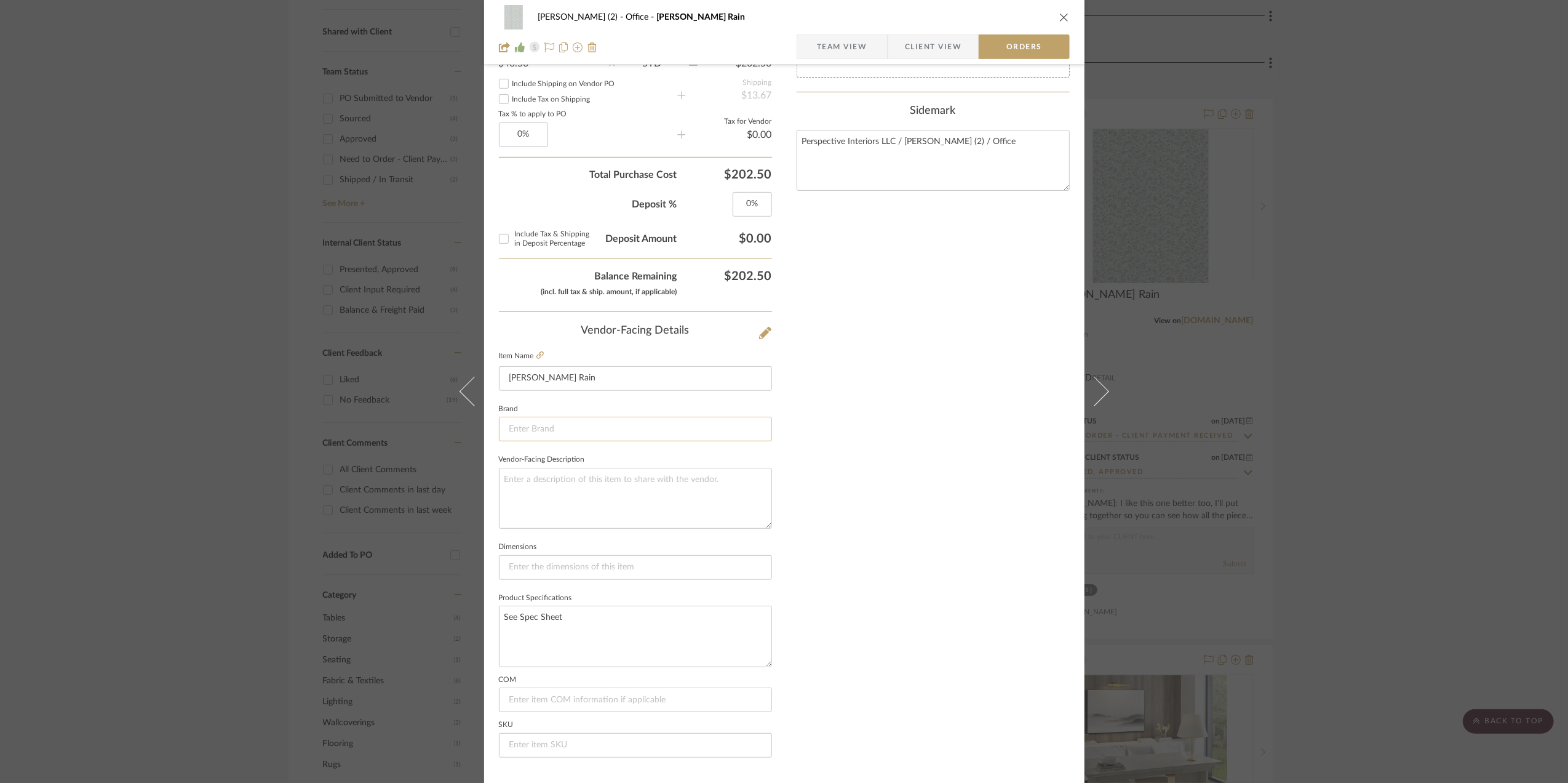
click at [534, 427] on input at bounding box center [636, 428] width 273 height 24
click at [552, 432] on input "Fabricut" at bounding box center [636, 428] width 273 height 24
type input "Fabricut"
click at [867, 433] on div "Nothing here shares to Dashboard. Vendor Status Payment Status Lead Time In Sto…" at bounding box center [933, 180] width 273 height 1176
click at [574, 441] on input at bounding box center [636, 428] width 273 height 24
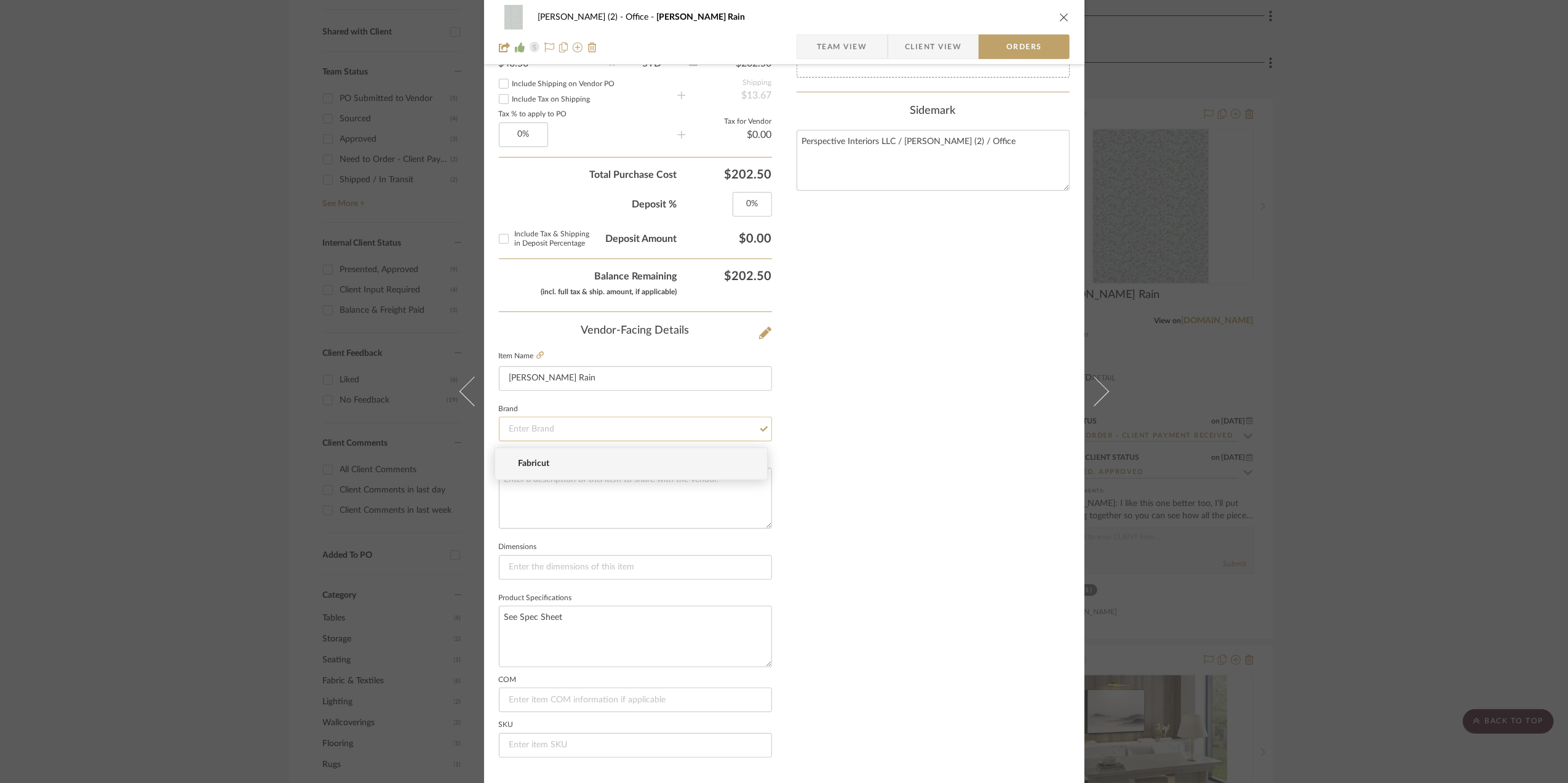
click at [575, 432] on input at bounding box center [636, 428] width 273 height 24
click at [554, 457] on mat-option "Fabricut" at bounding box center [631, 464] width 272 height 31
type input "Fabricut"
click at [542, 495] on textarea at bounding box center [636, 498] width 273 height 61
type input "Fabricut"
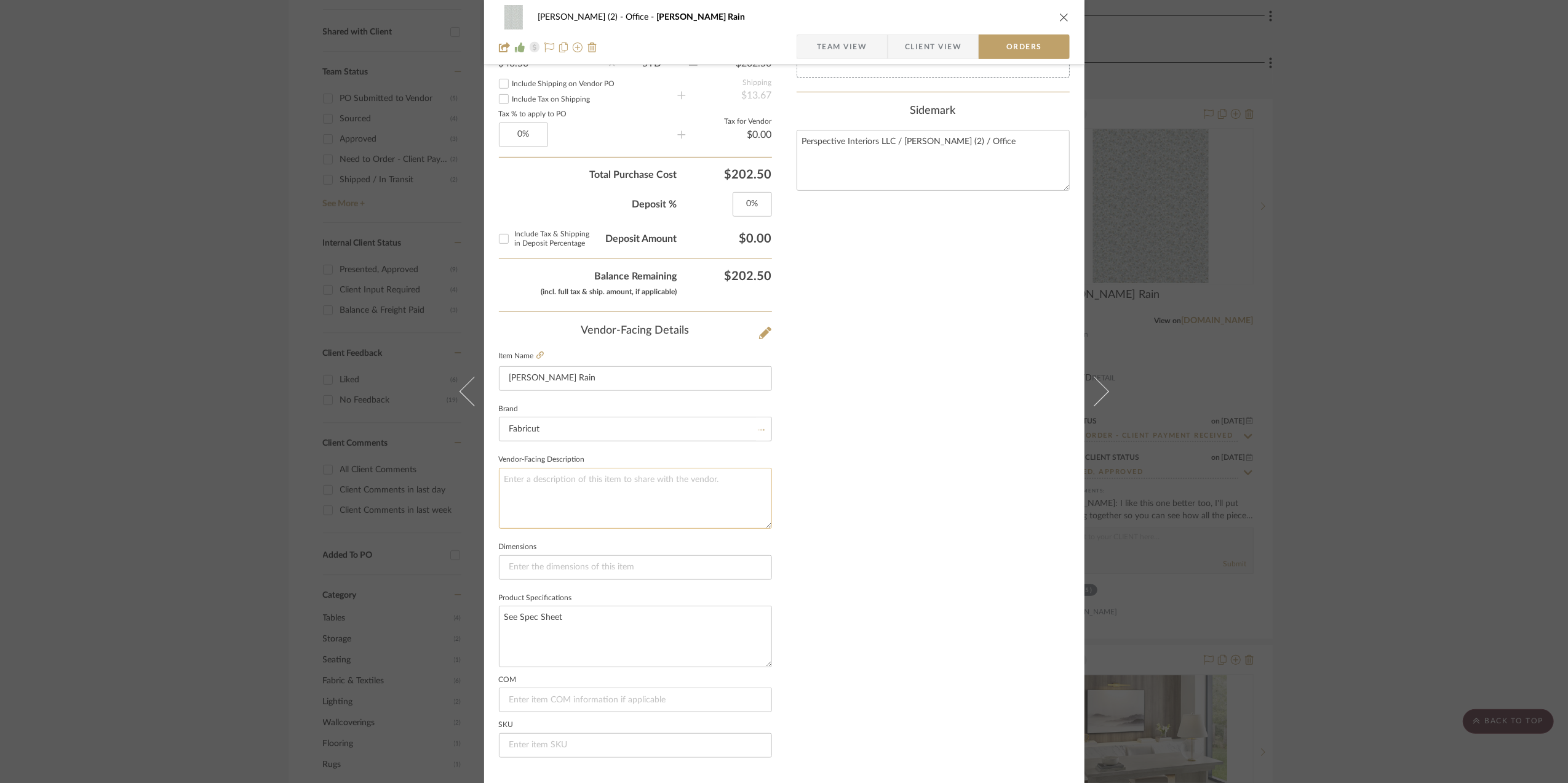
type input "RUE IV"
type input "[PHONE_NUMBER]"
type input "[EMAIL_ADDRESS][DOMAIN_NAME]"
click at [530, 579] on input at bounding box center [636, 567] width 273 height 24
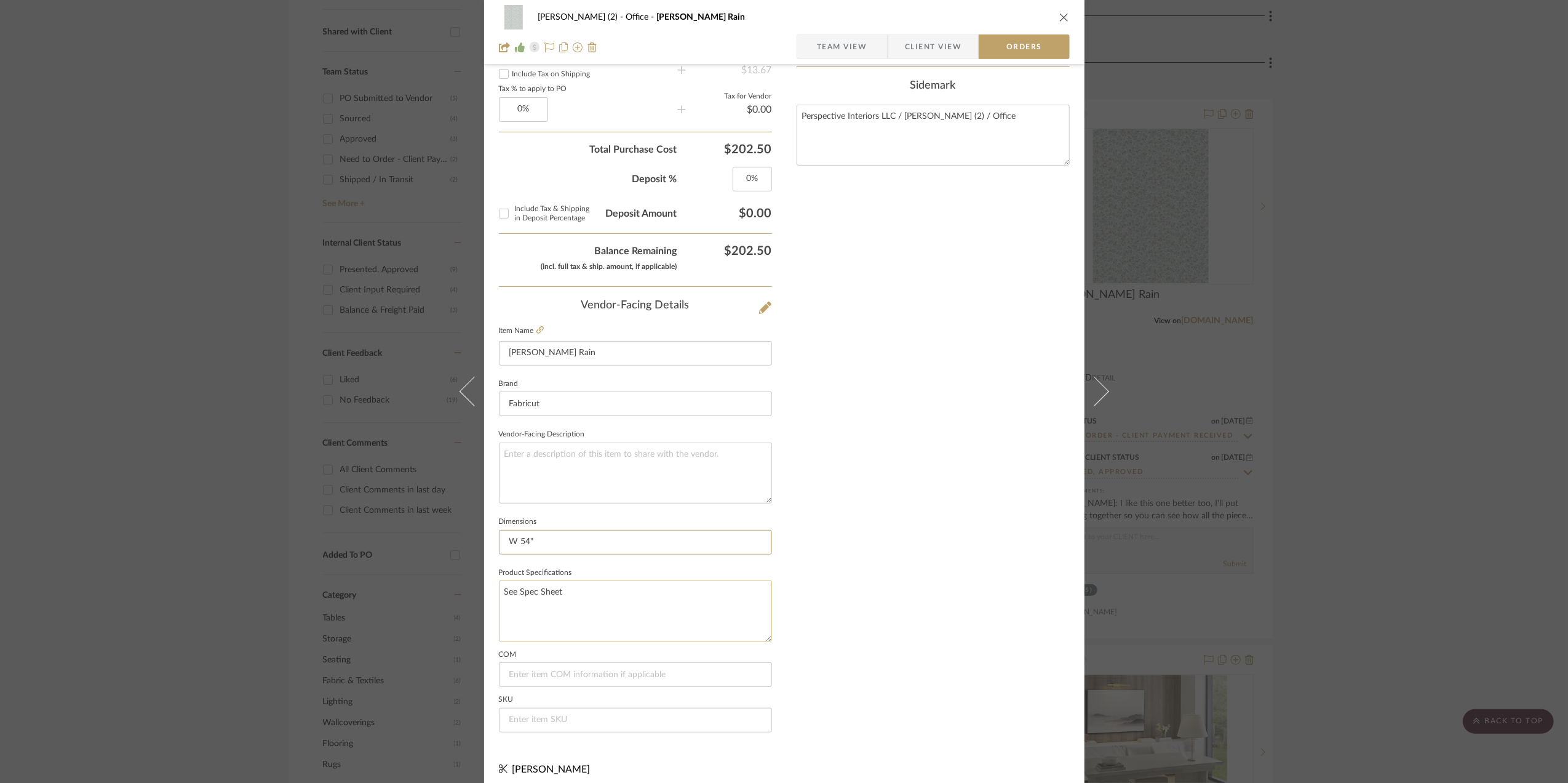
scroll to position [530, 0]
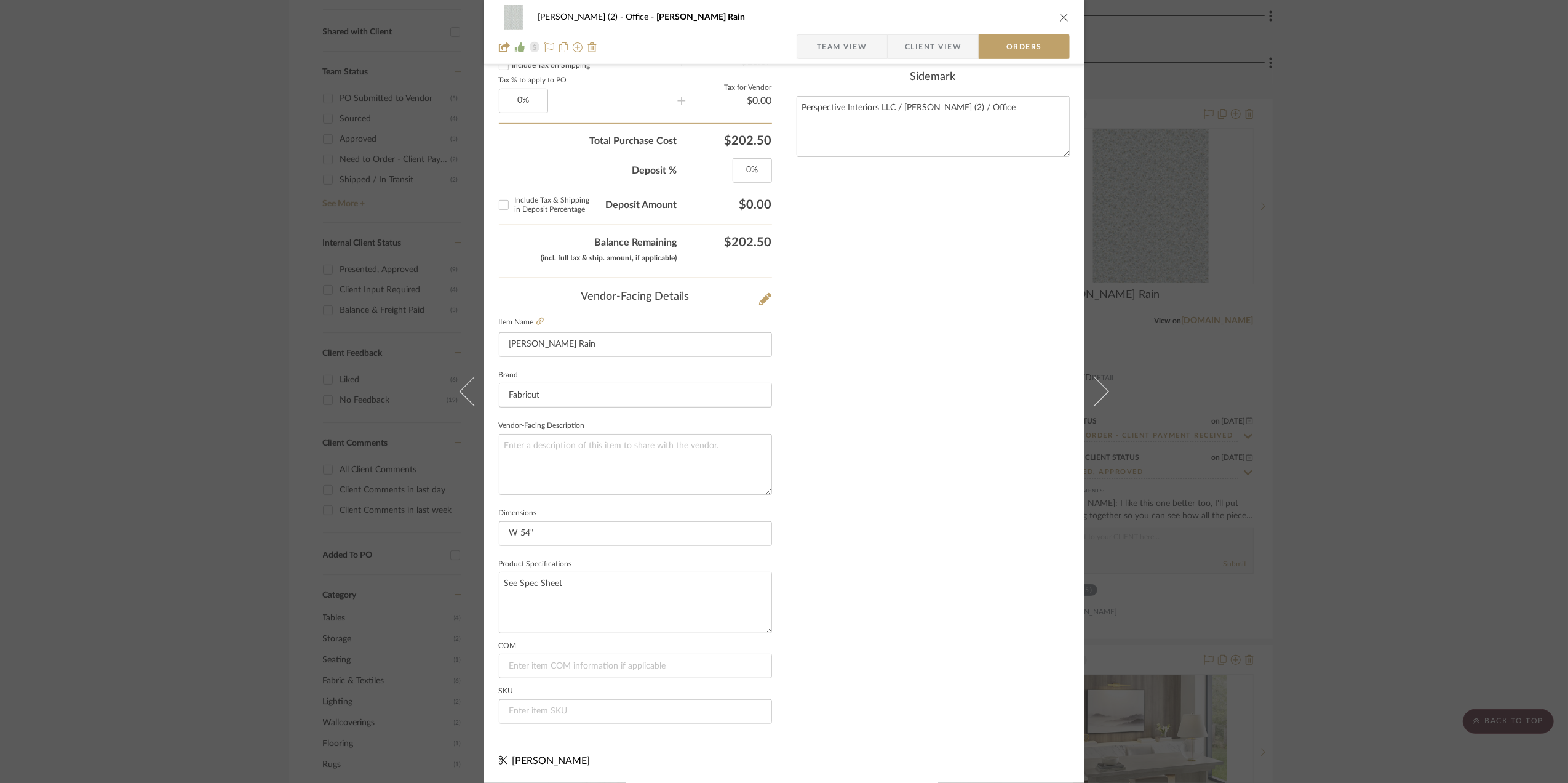
type input "W 54""
click at [840, 45] on span "Team View" at bounding box center [842, 46] width 51 height 24
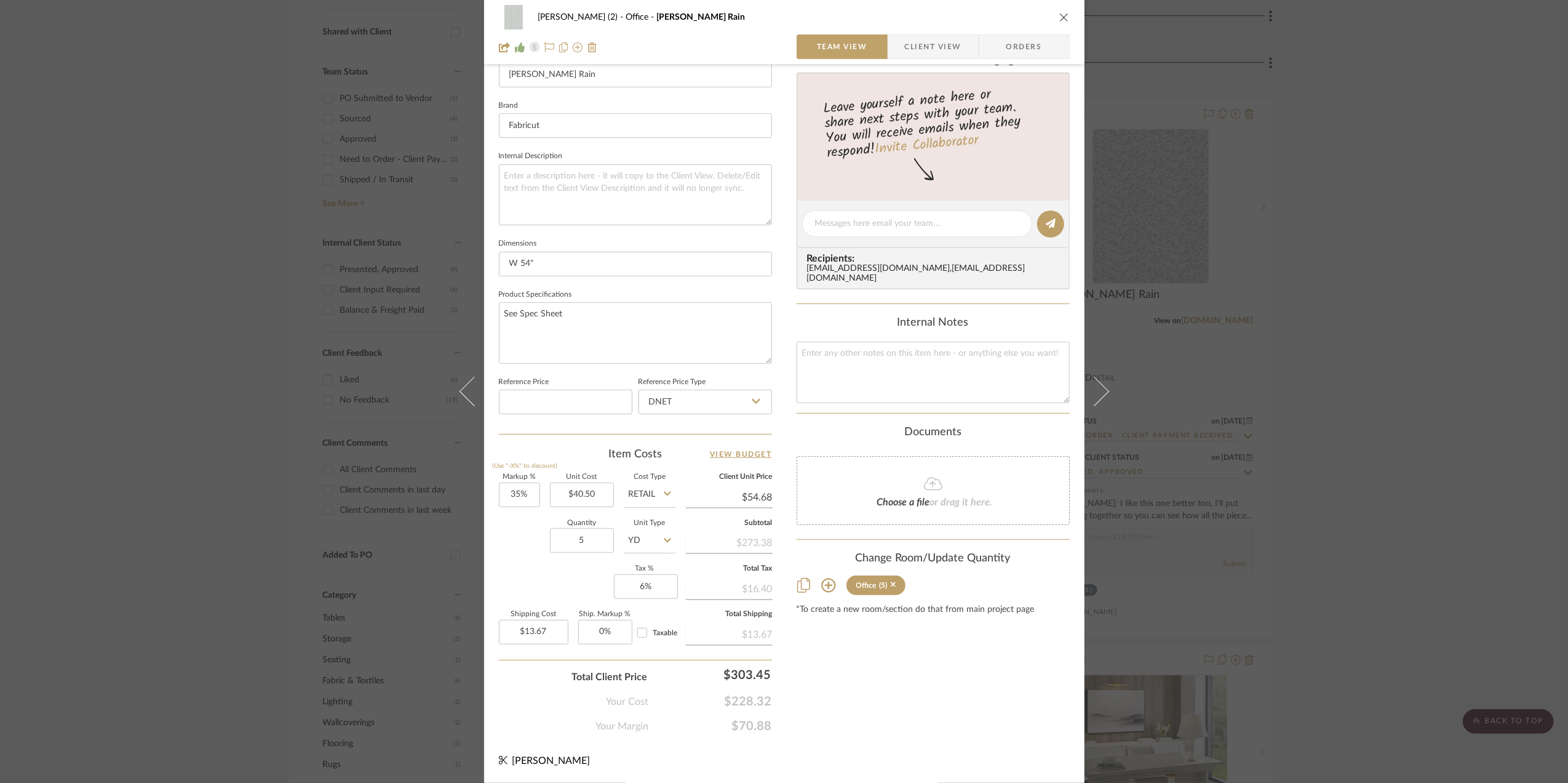
scroll to position [38, 0]
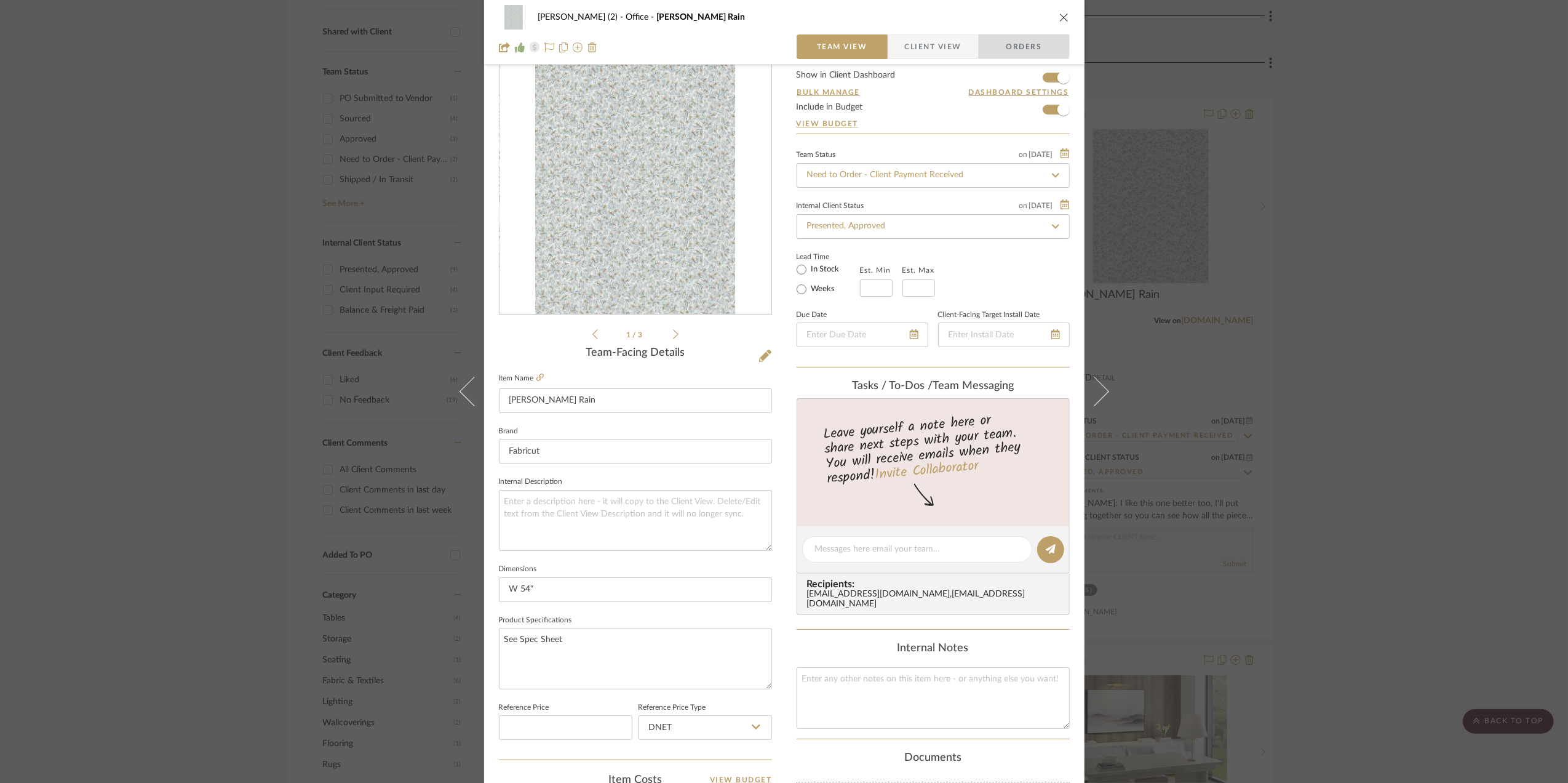
click at [1009, 42] on span "Orders" at bounding box center [1024, 46] width 63 height 24
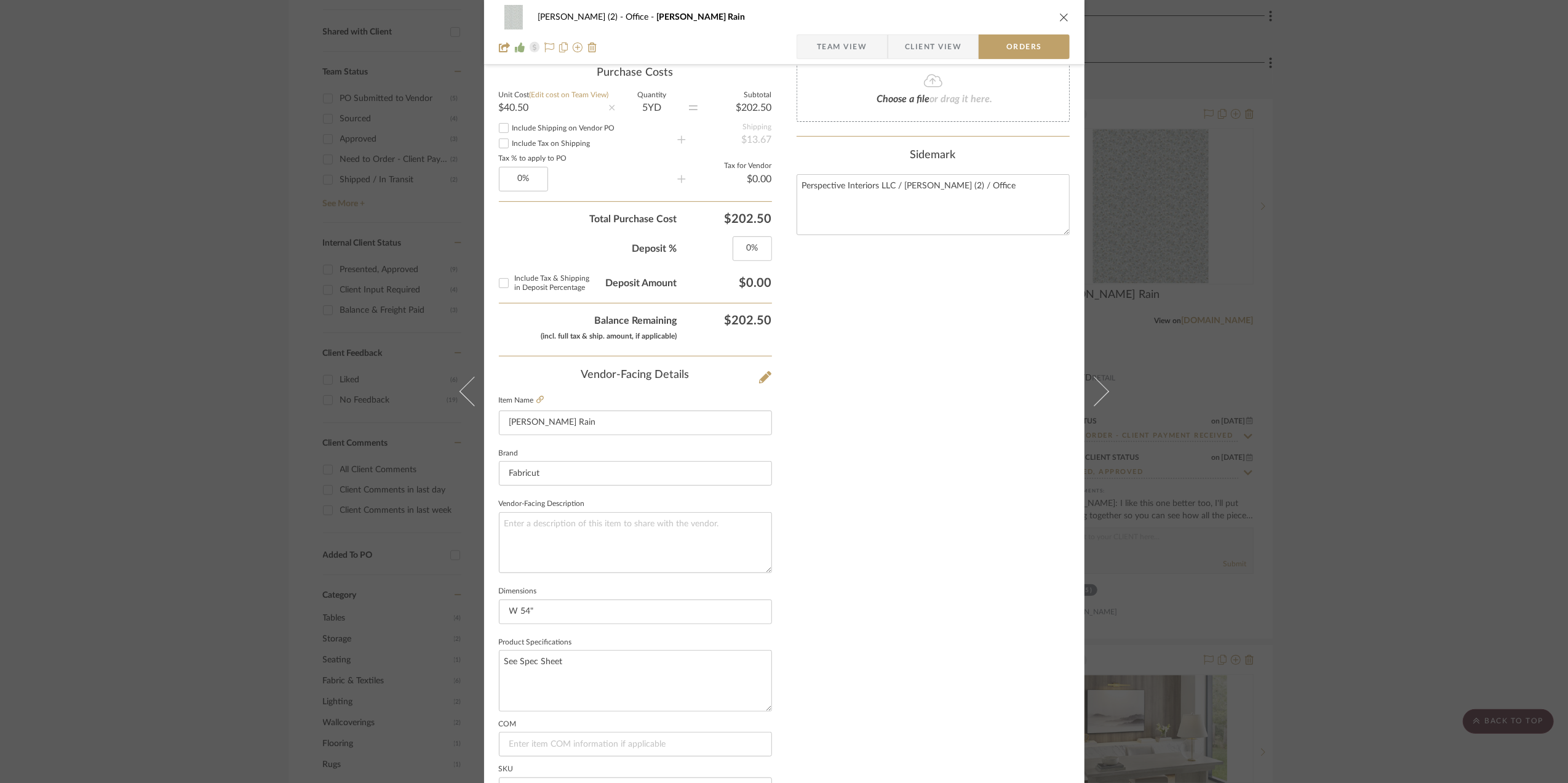
scroll to position [530, 0]
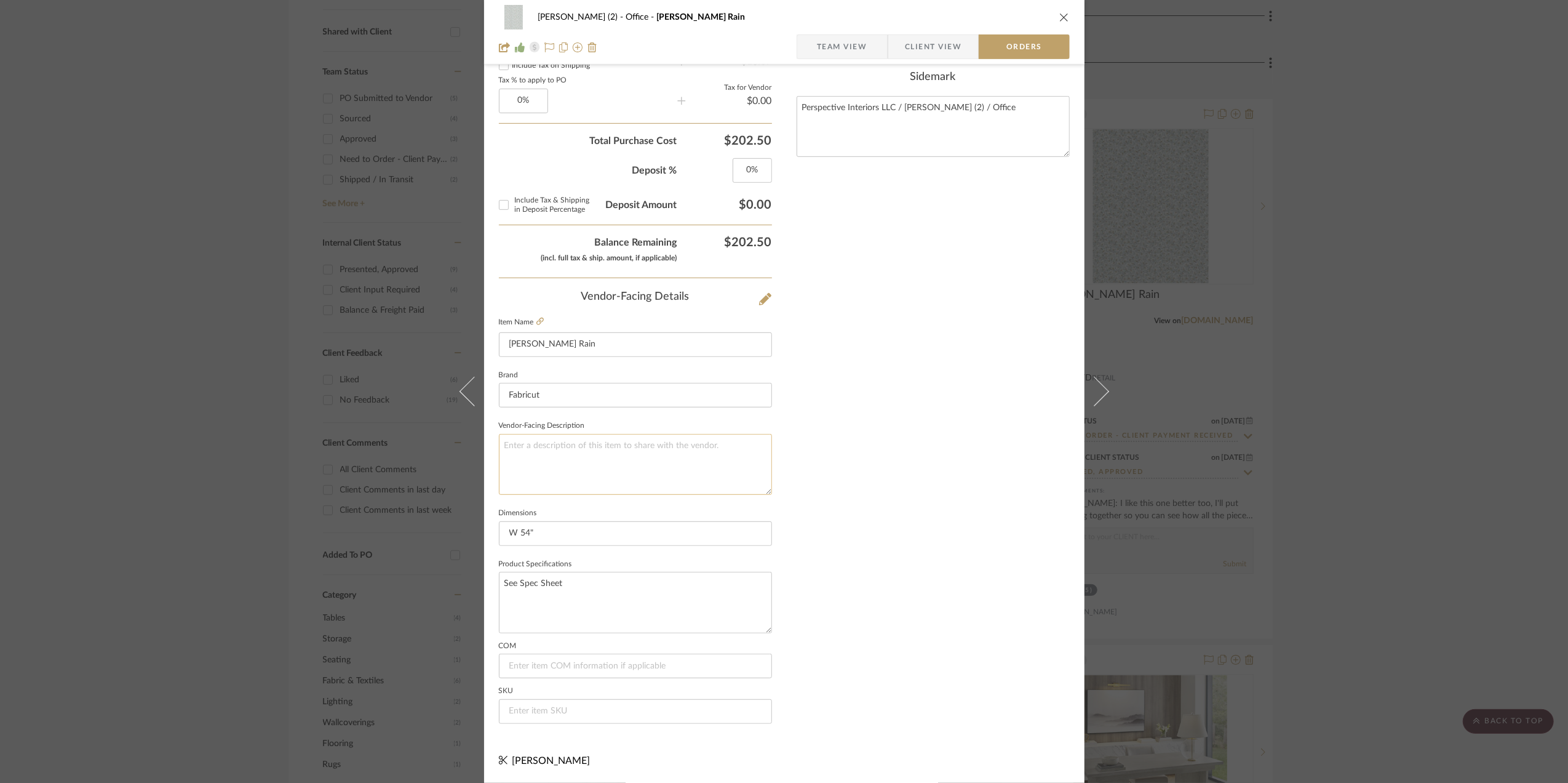
click at [512, 448] on textarea at bounding box center [636, 464] width 273 height 61
click at [533, 712] on input at bounding box center [636, 711] width 273 height 24
paste input "1563906"
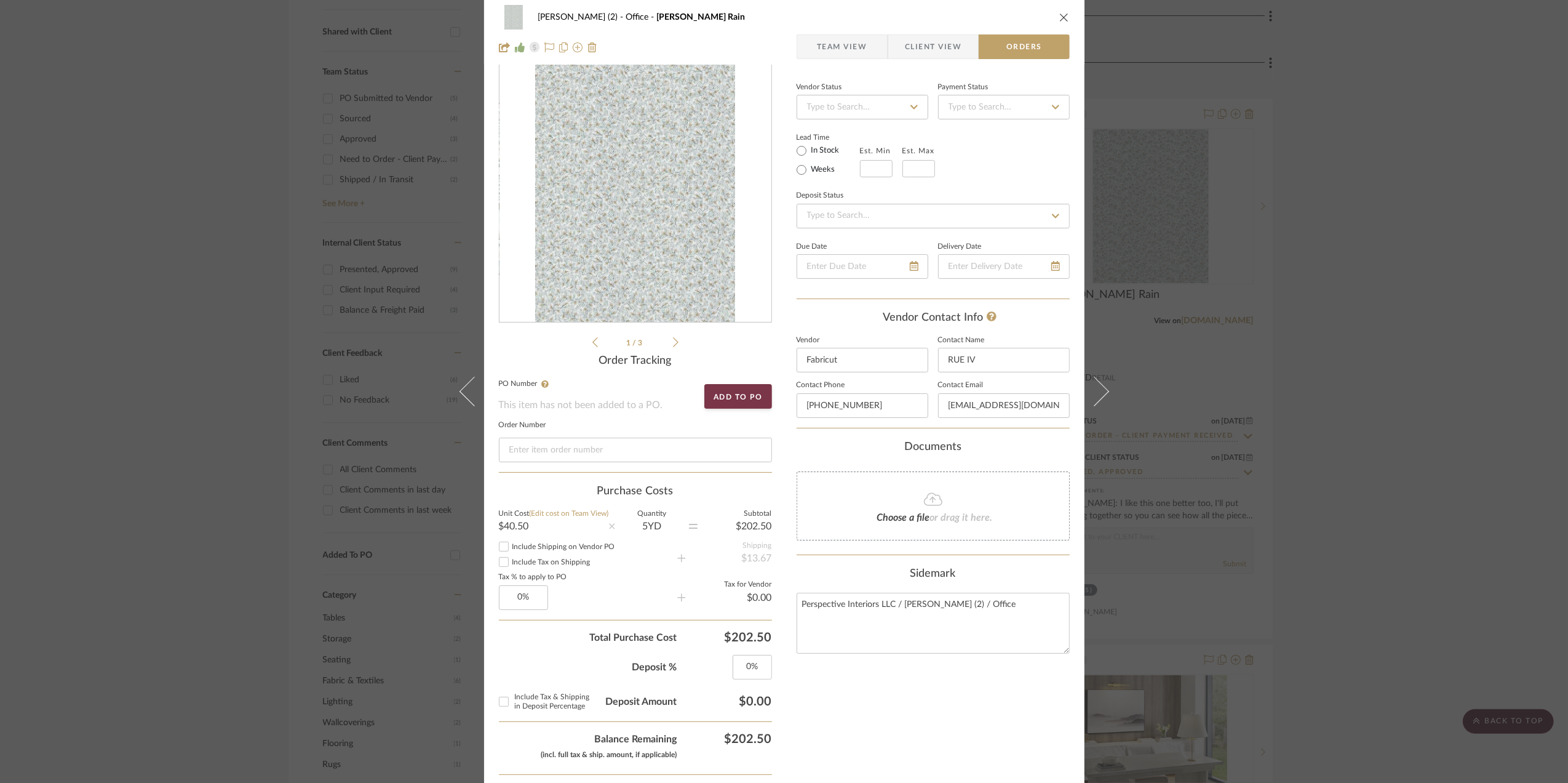
scroll to position [0, 0]
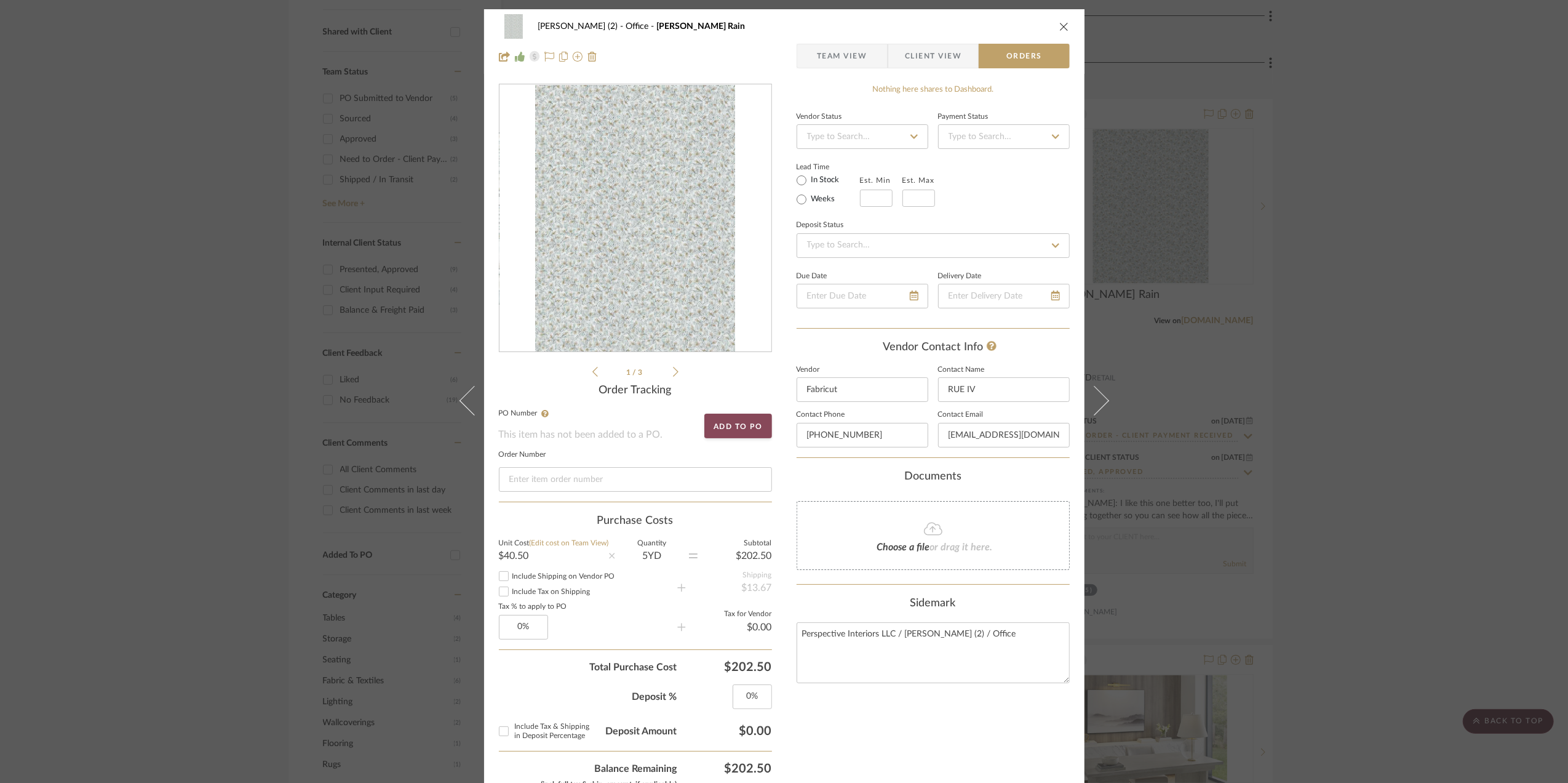
type input "1563906"
click at [731, 422] on button "Add to PO" at bounding box center [738, 425] width 68 height 24
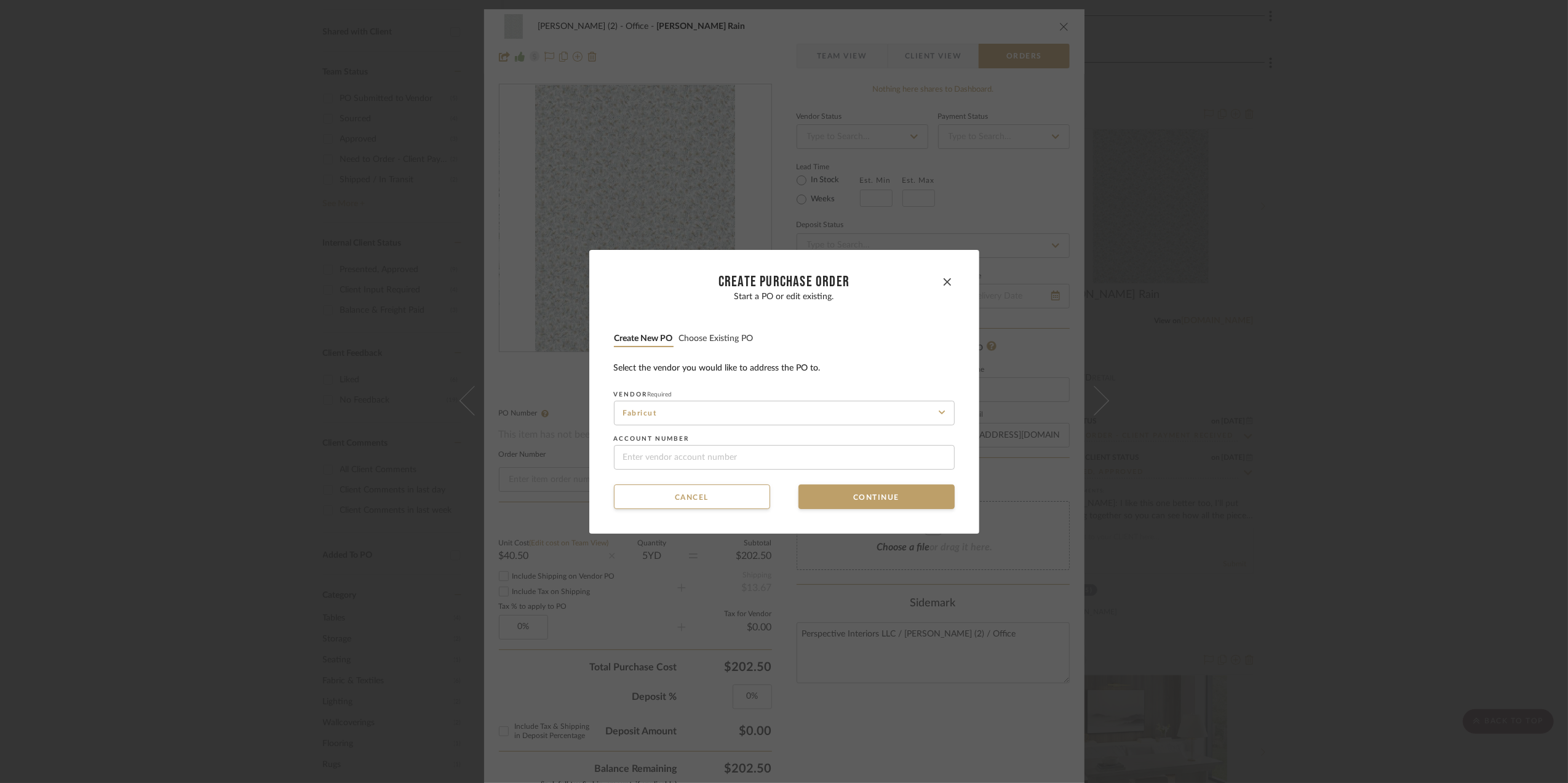
click at [729, 334] on button "Choose existing PO" at bounding box center [716, 339] width 76 height 12
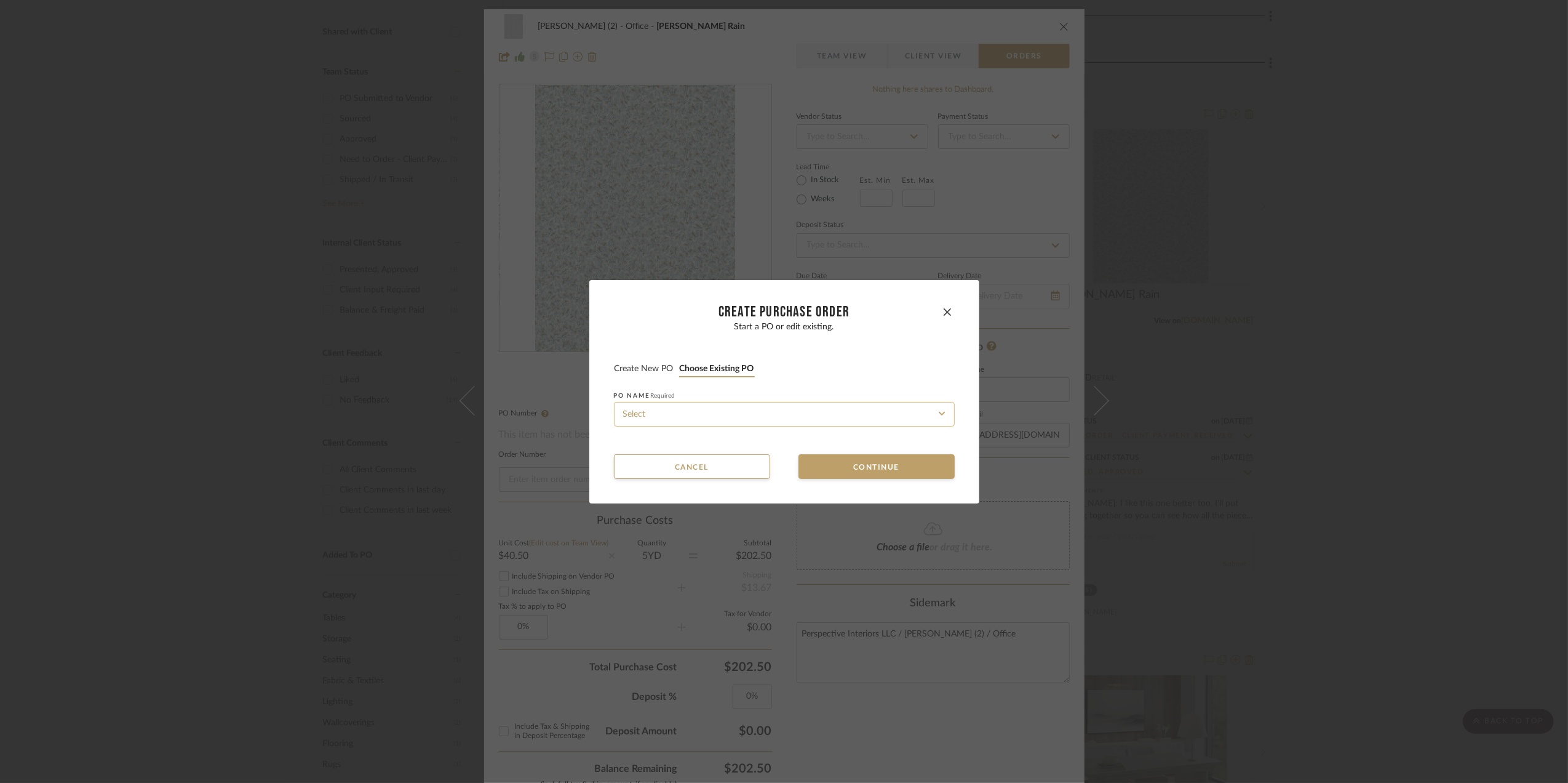
click at [670, 414] on input at bounding box center [785, 414] width 341 height 24
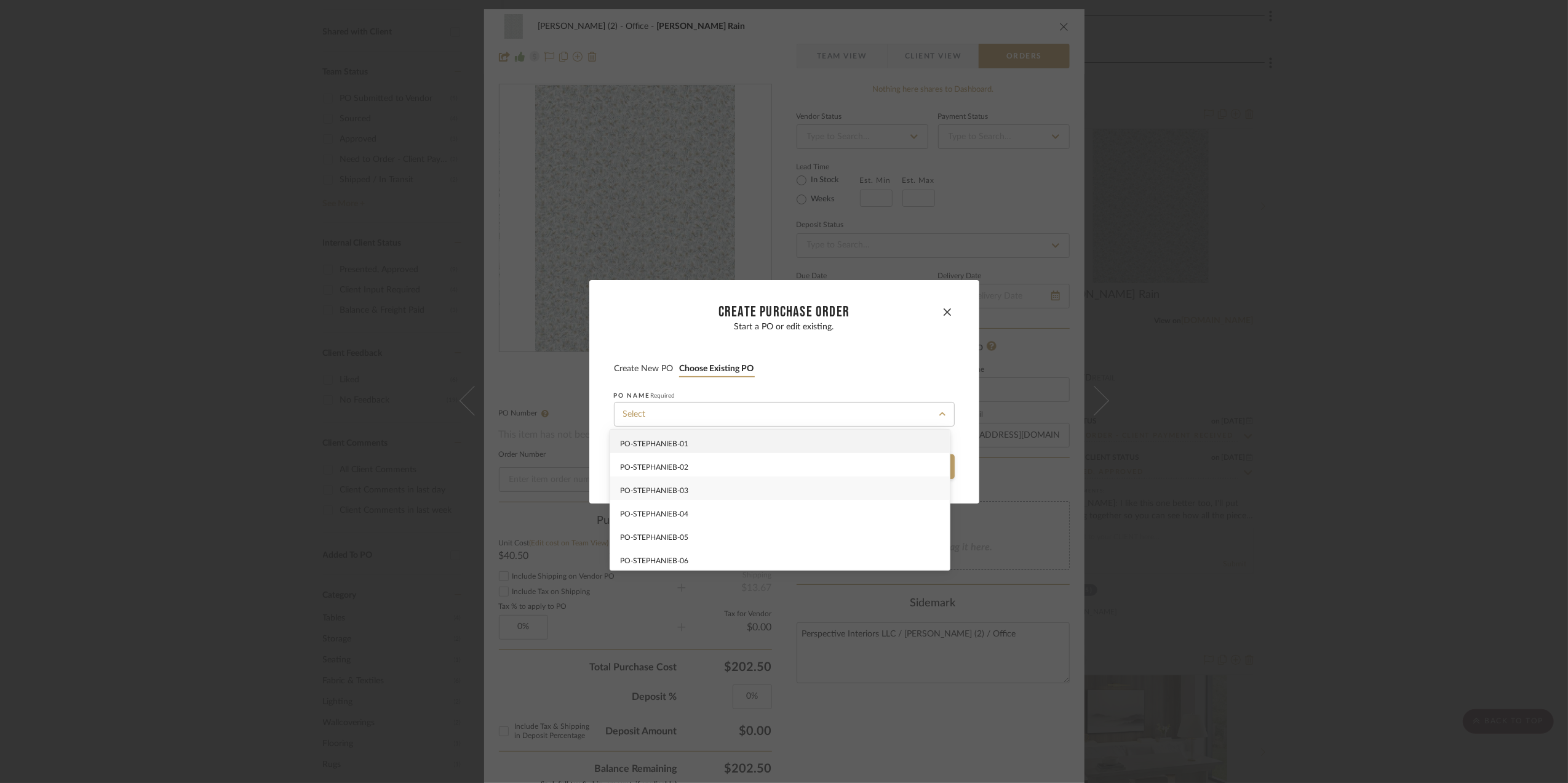
click at [675, 493] on span "PO-STEPHANIEB-03" at bounding box center [654, 490] width 68 height 8
type input "PO-STEPHANIEB-03"
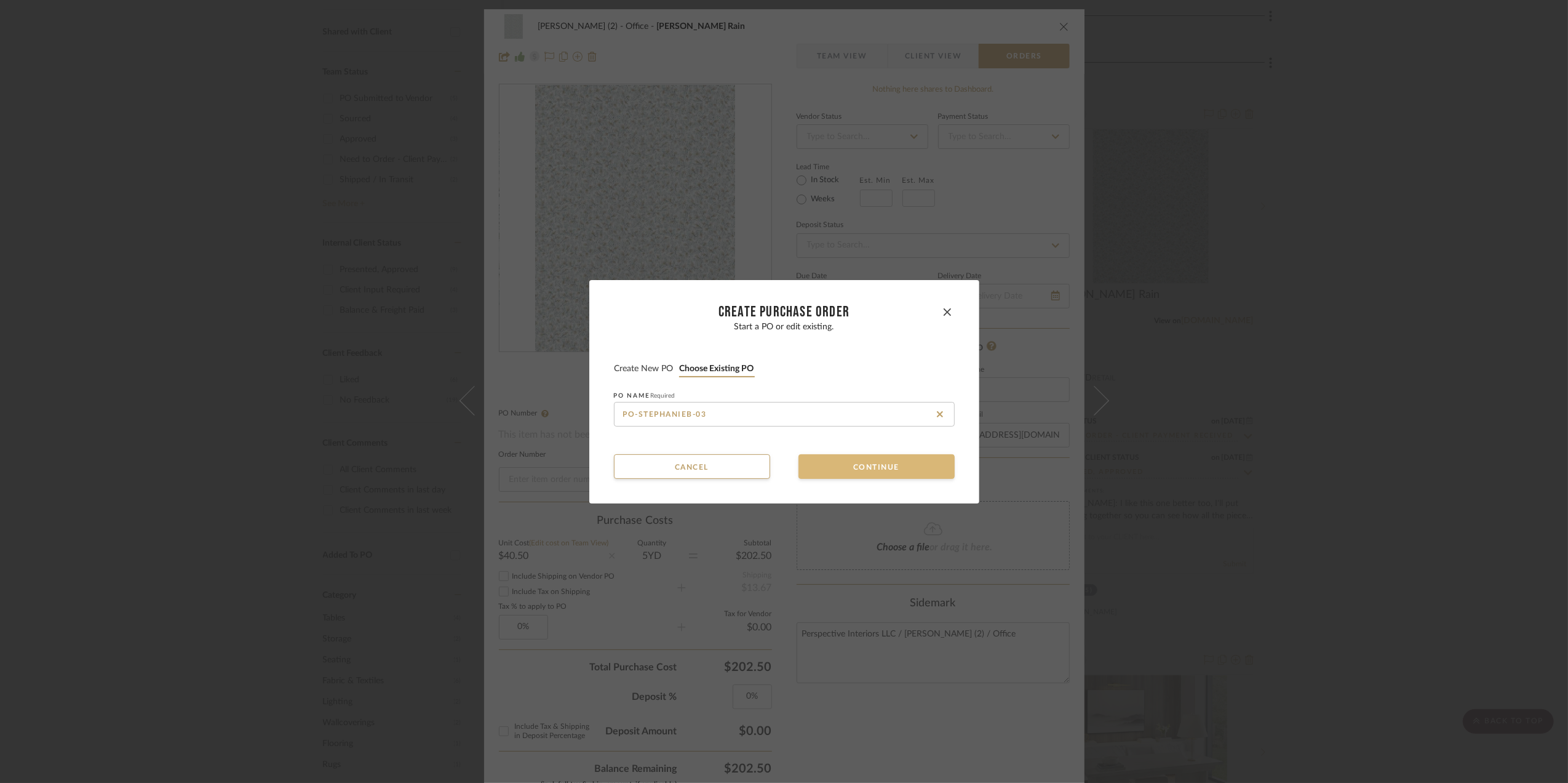
click at [881, 467] on button "Continue" at bounding box center [877, 466] width 157 height 24
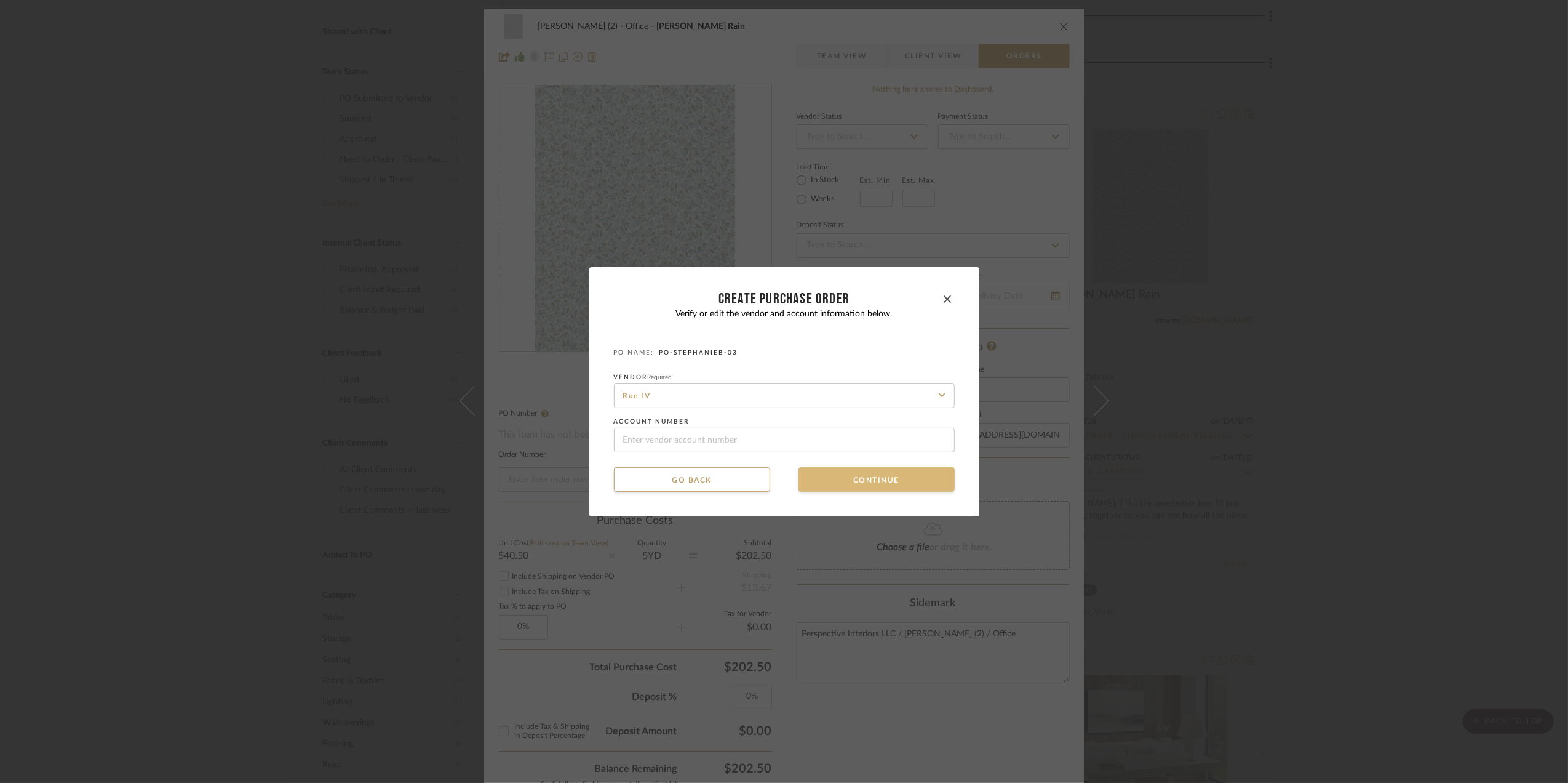
click at [894, 475] on button "Continue" at bounding box center [877, 479] width 157 height 24
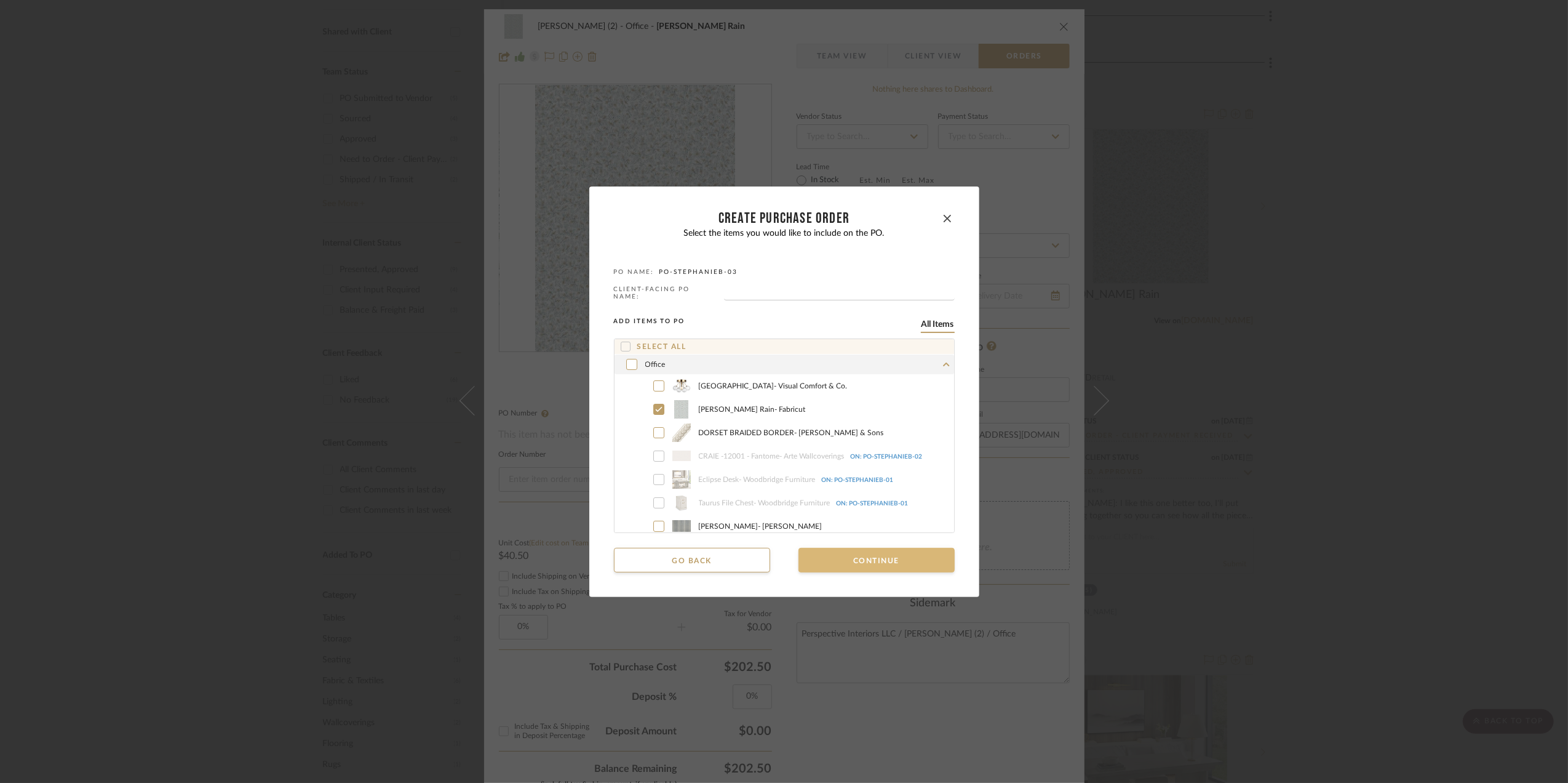
click at [860, 560] on button "Continue" at bounding box center [877, 559] width 157 height 24
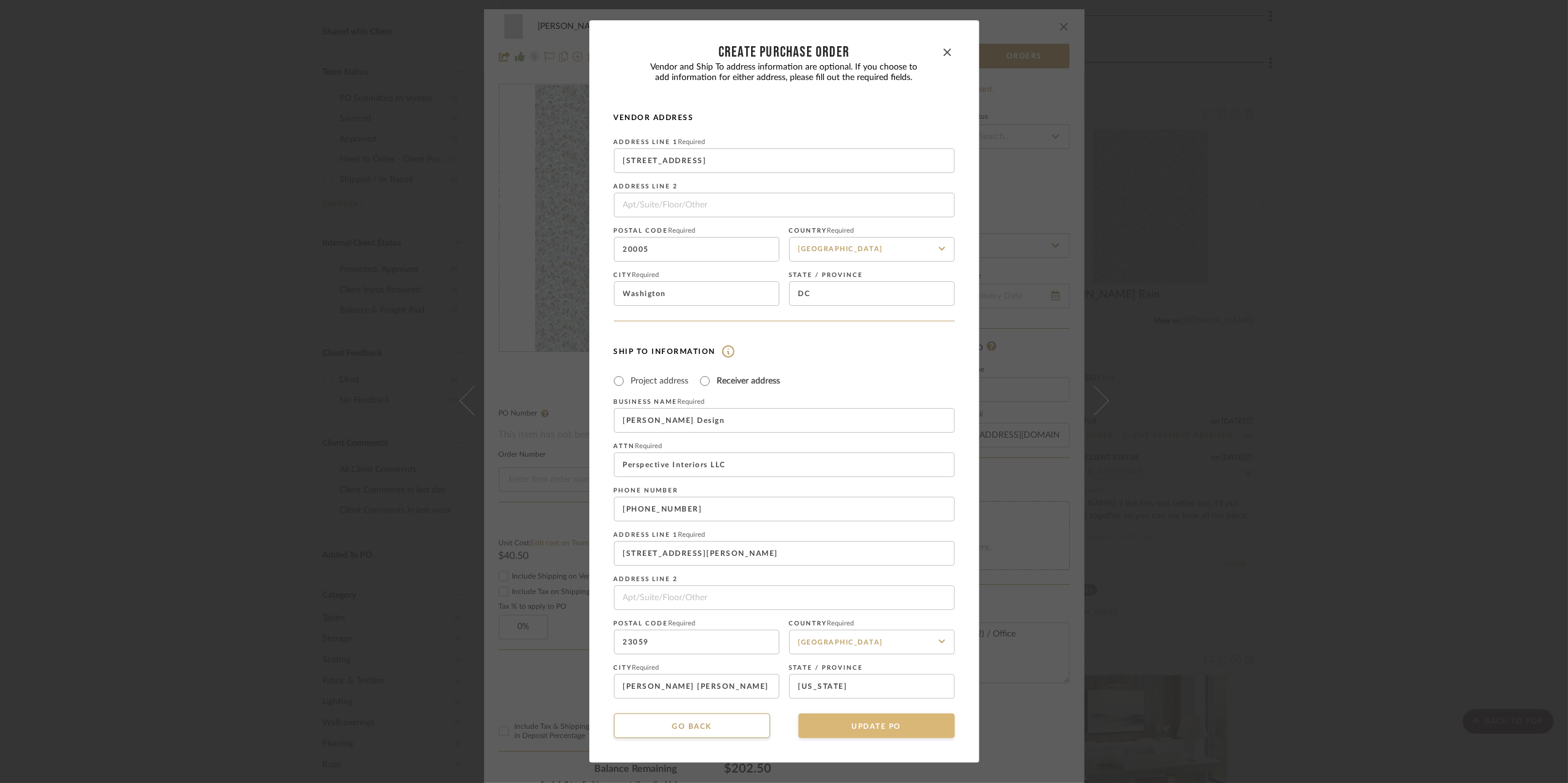
click at [870, 724] on button "UPDATE PO" at bounding box center [877, 725] width 157 height 24
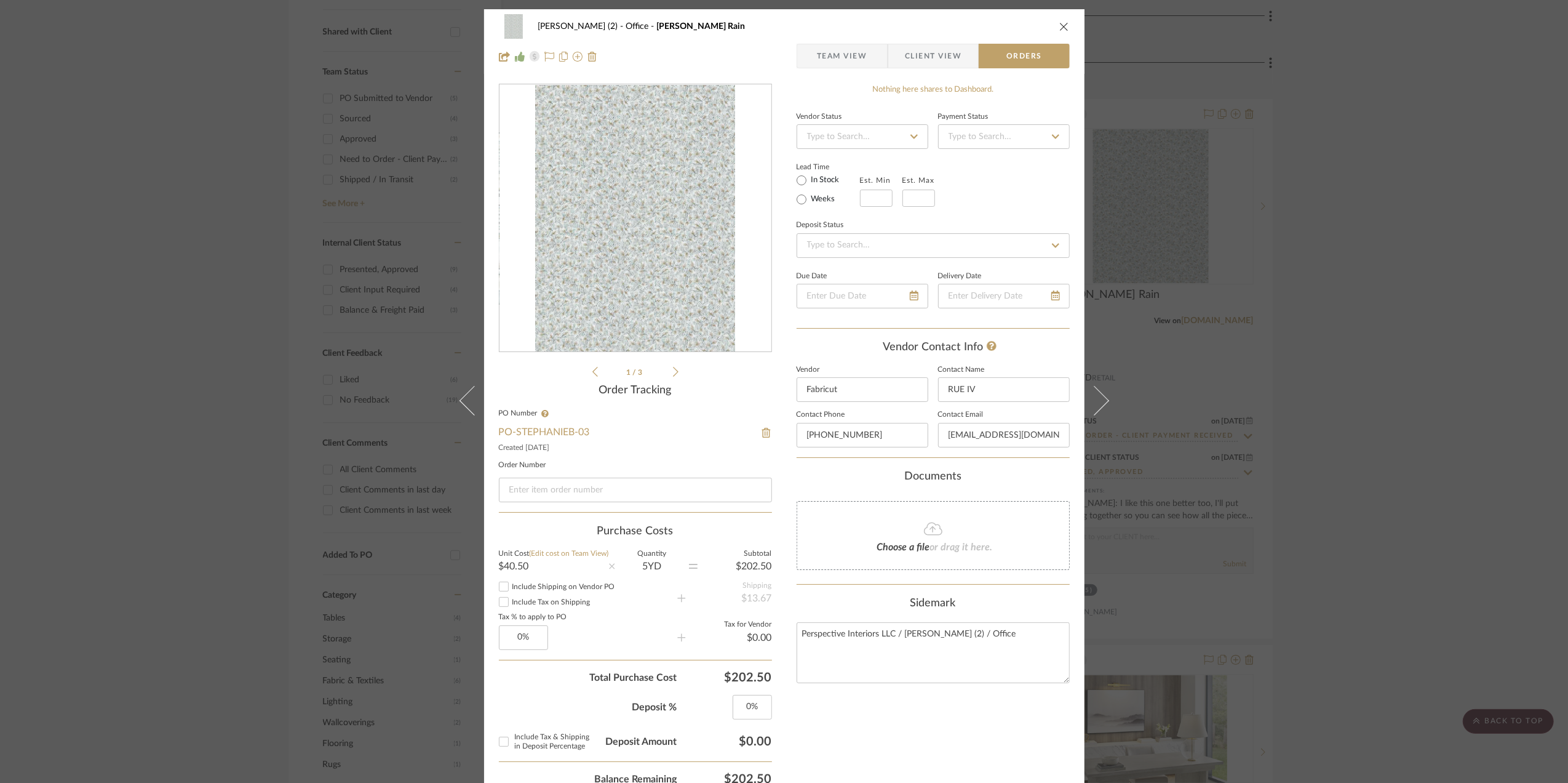
click at [1418, 321] on div "[PERSON_NAME] (2) Office [PERSON_NAME] Rain Team View Client View Orders 1 / 3 …" at bounding box center [784, 392] width 1568 height 783
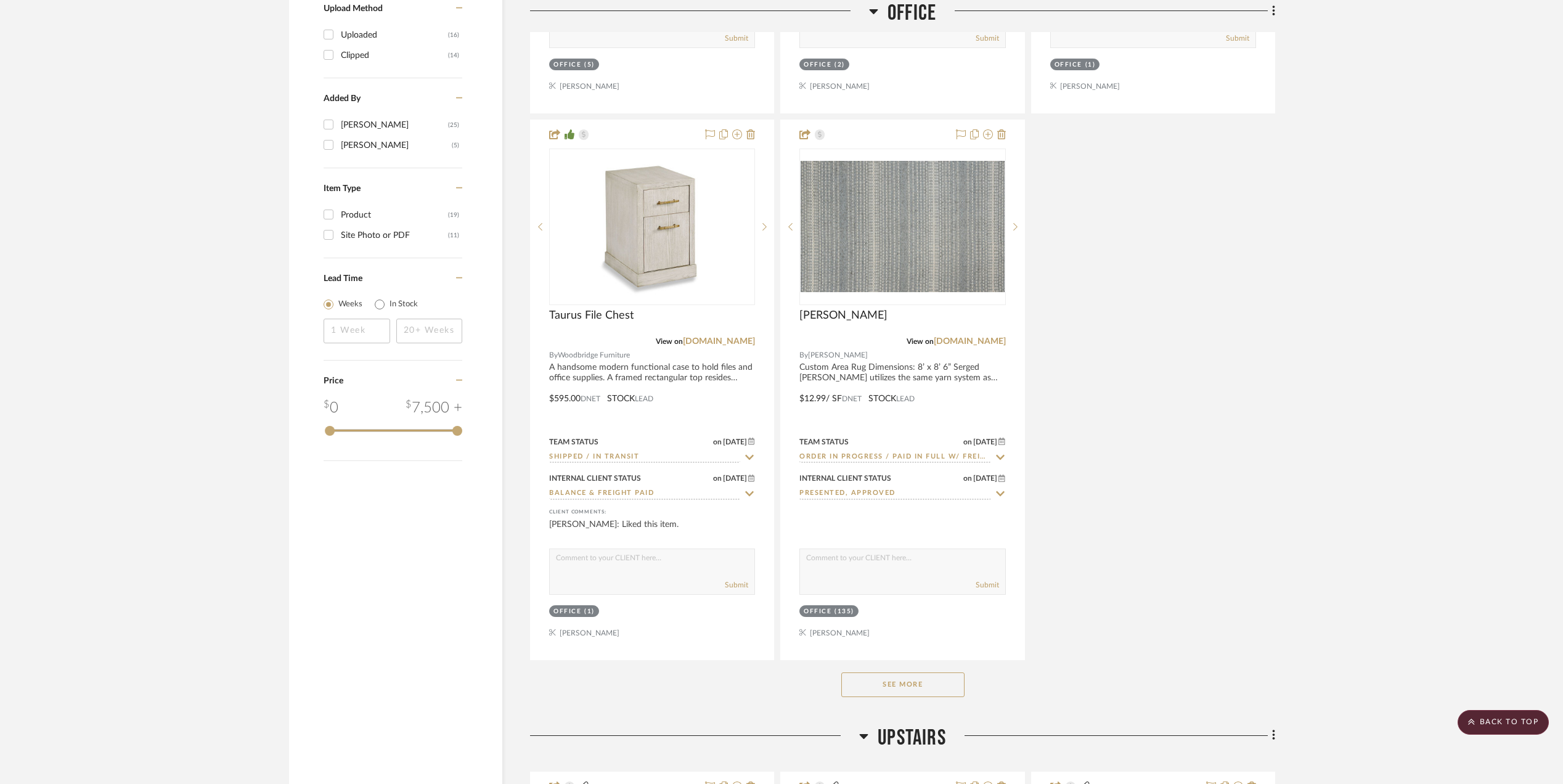
scroll to position [1725, 0]
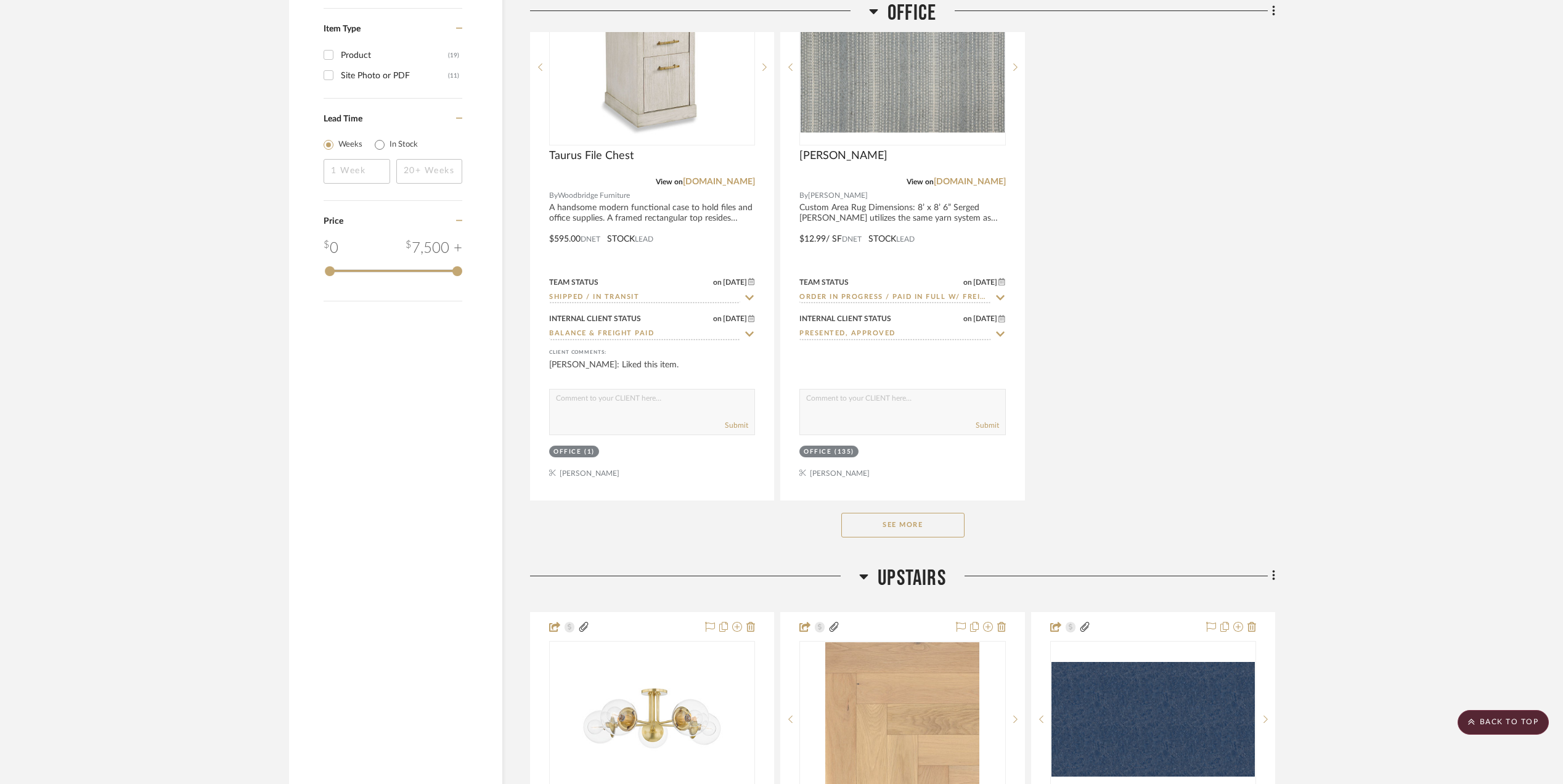
click at [901, 531] on button "See More" at bounding box center [903, 524] width 124 height 24
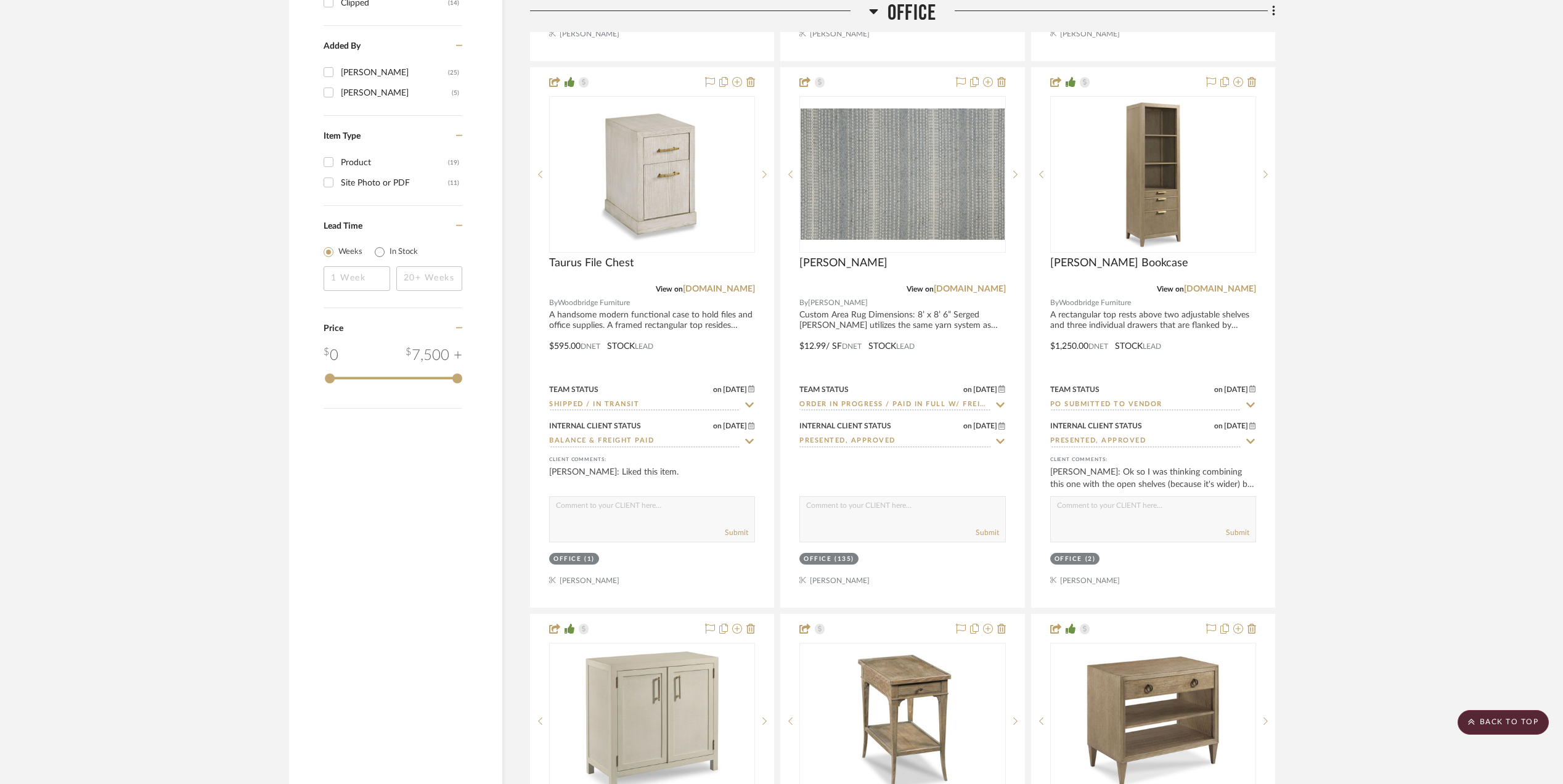
scroll to position [1479, 0]
